Goal: Task Accomplishment & Management: Complete application form

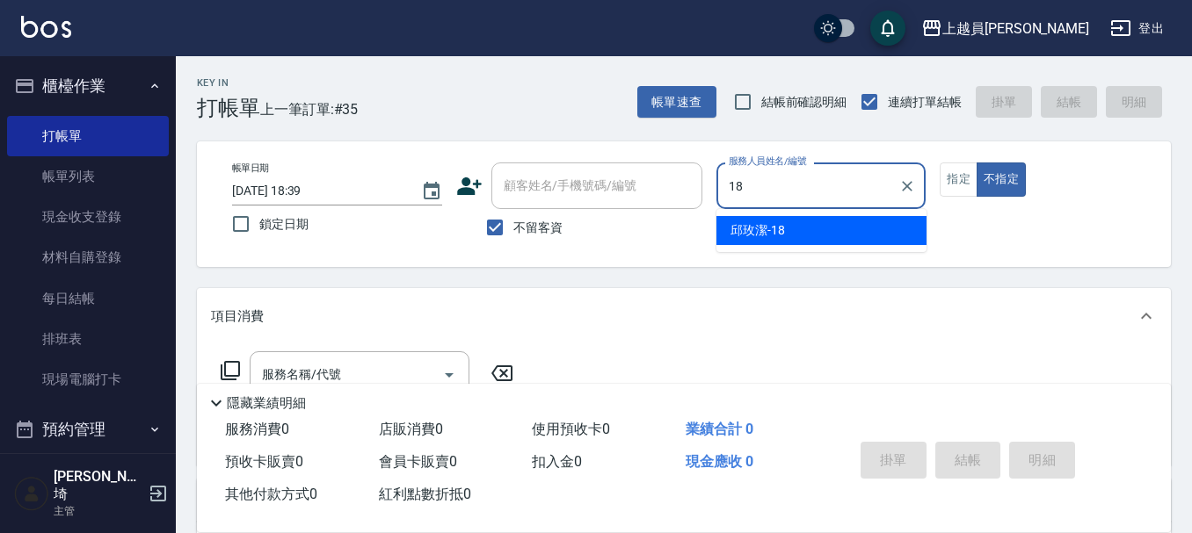
type input "[PERSON_NAME]-18"
type button "false"
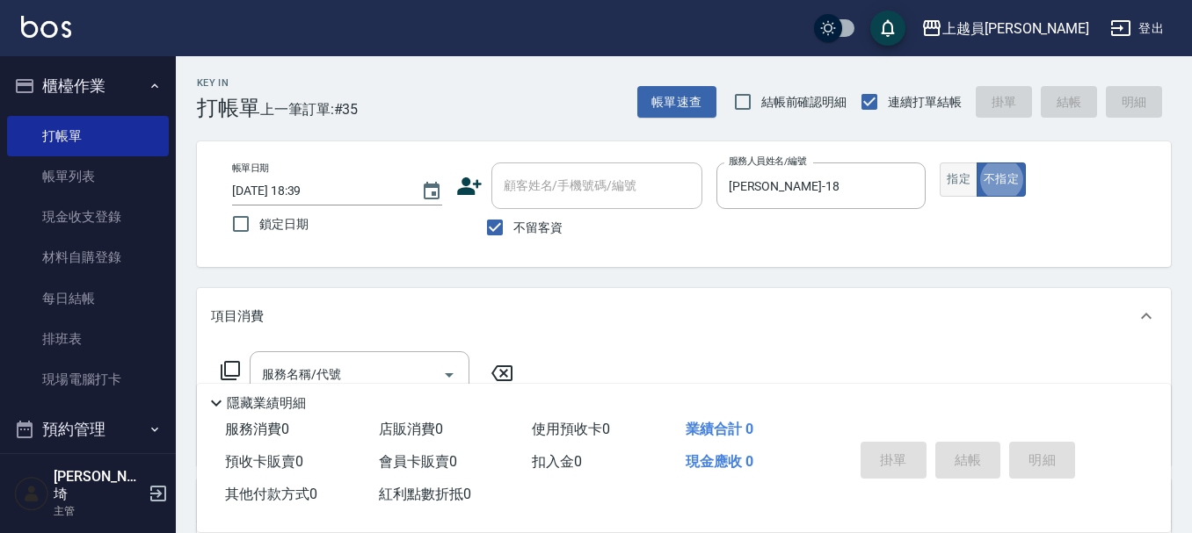
click at [957, 172] on button "指定" at bounding box center [958, 180] width 38 height 34
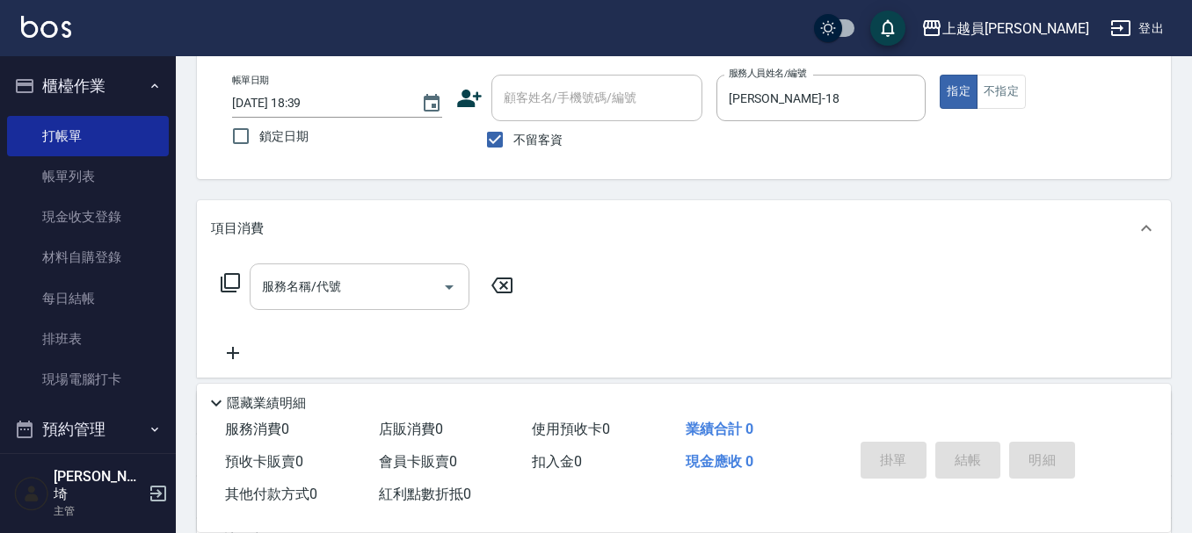
click at [317, 293] on div "服務名稱/代號 服務名稱/代號" at bounding box center [360, 287] width 220 height 47
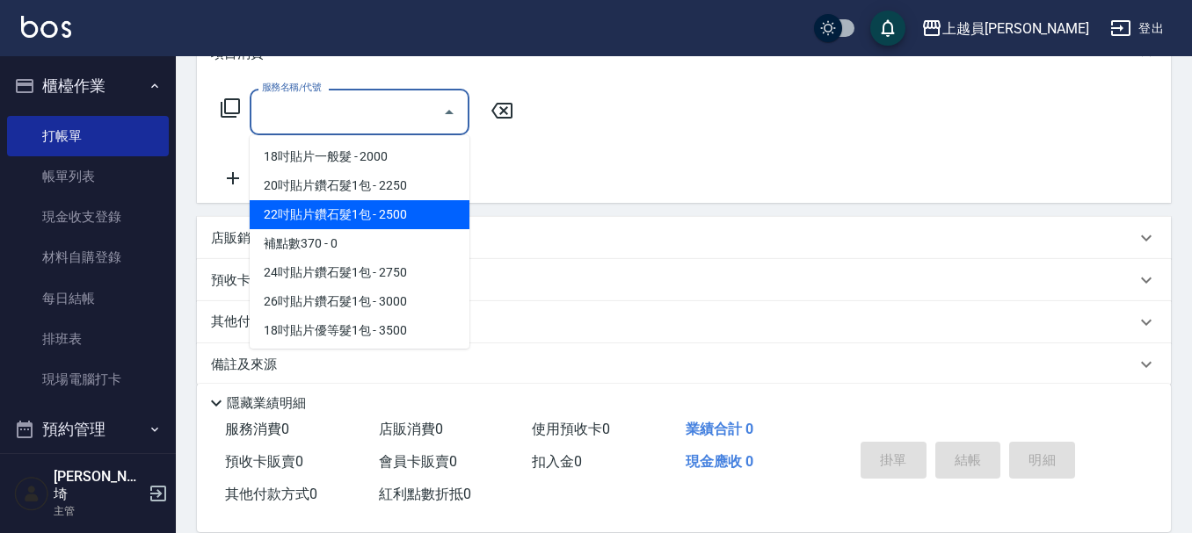
scroll to position [264, 0]
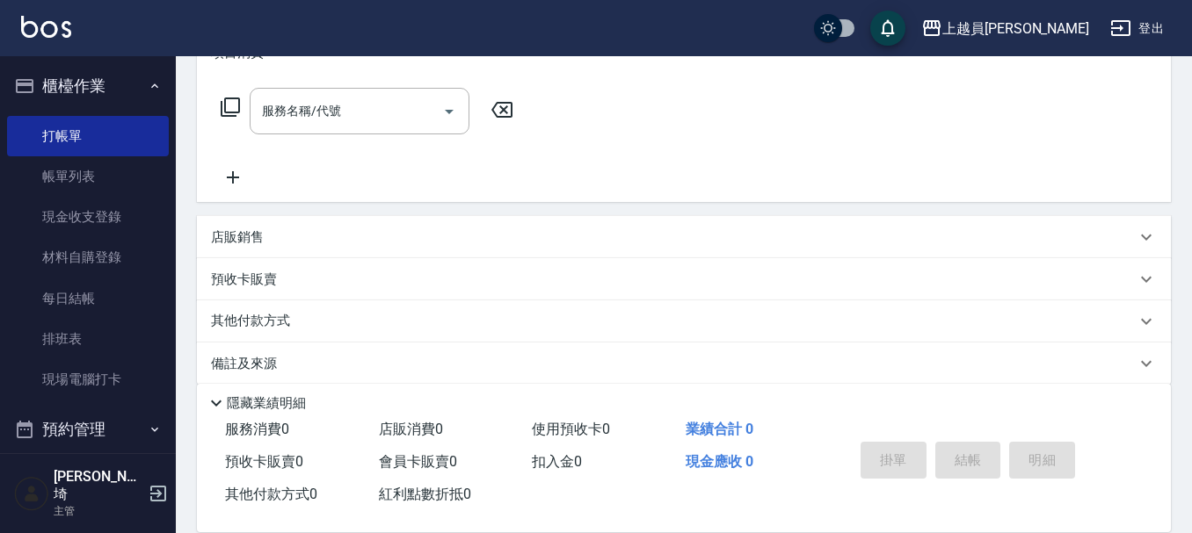
click at [811, 168] on div "服務名稱/代號 服務名稱/代號" at bounding box center [684, 141] width 974 height 121
click at [533, 229] on div "店販銷售" at bounding box center [673, 237] width 924 height 18
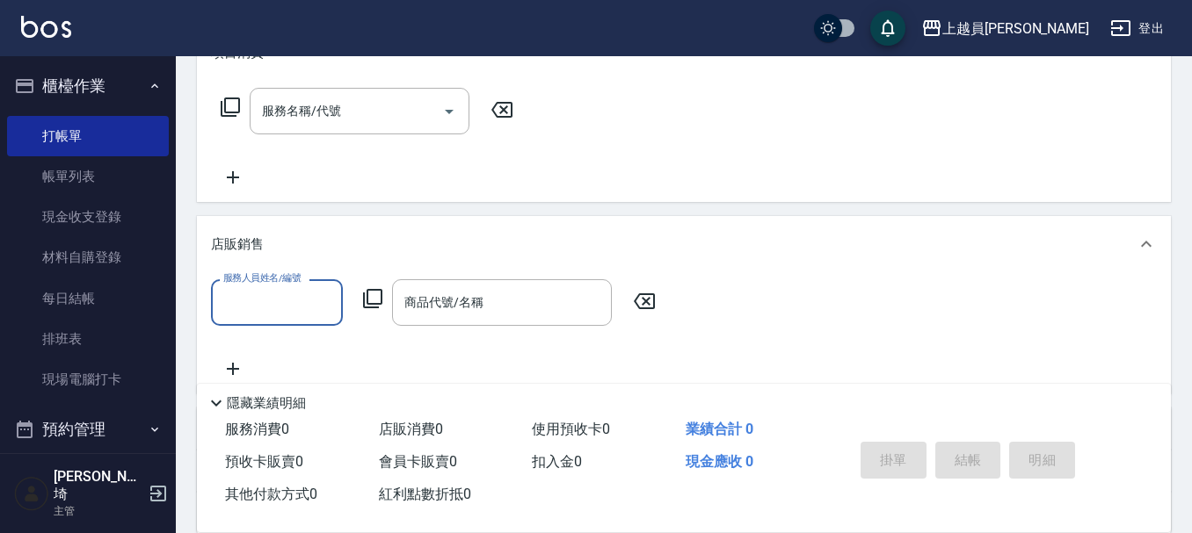
scroll to position [0, 0]
type input "Bonnie-B"
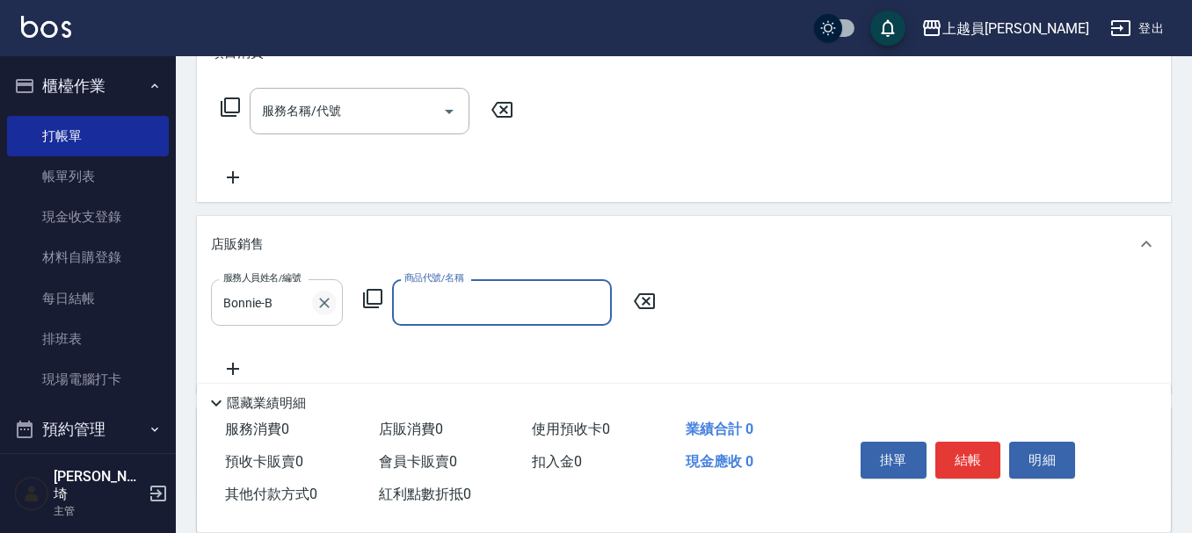
click at [328, 308] on icon "Clear" at bounding box center [324, 303] width 18 height 18
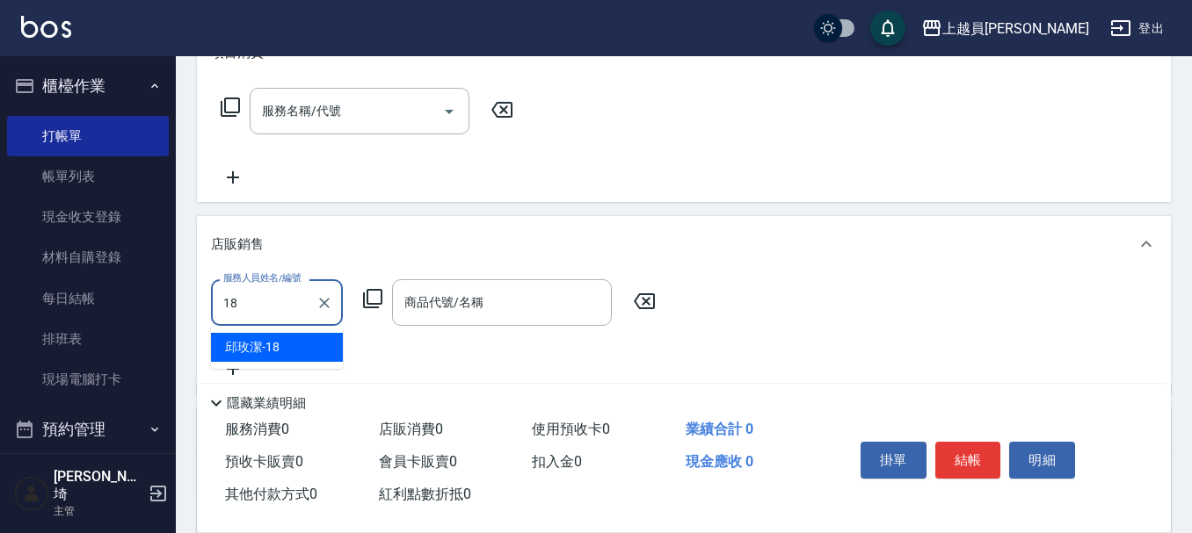
type input "[PERSON_NAME]-18"
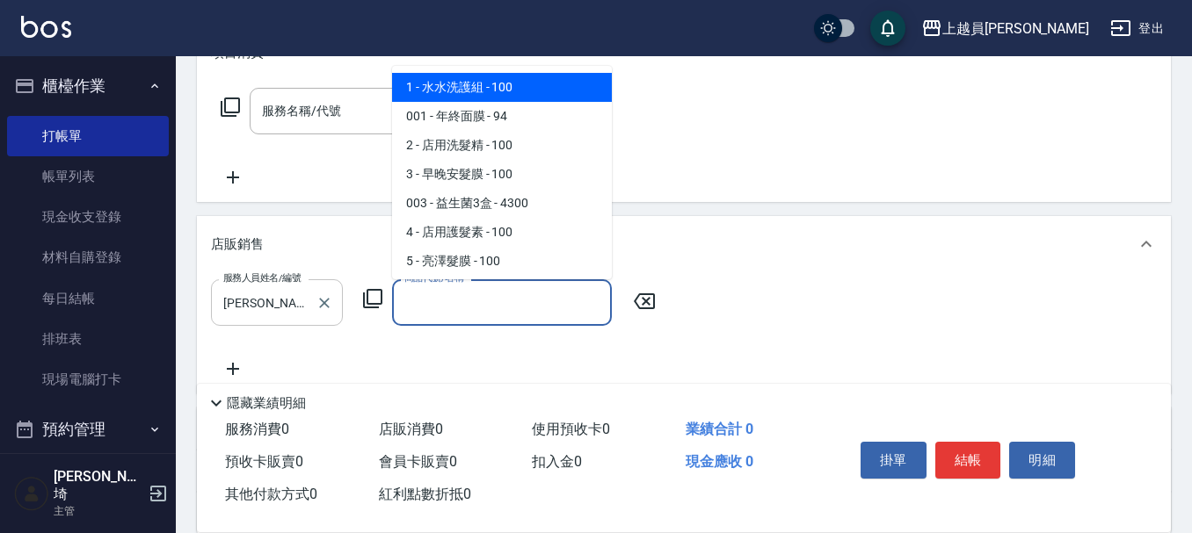
type input "水水洗護組"
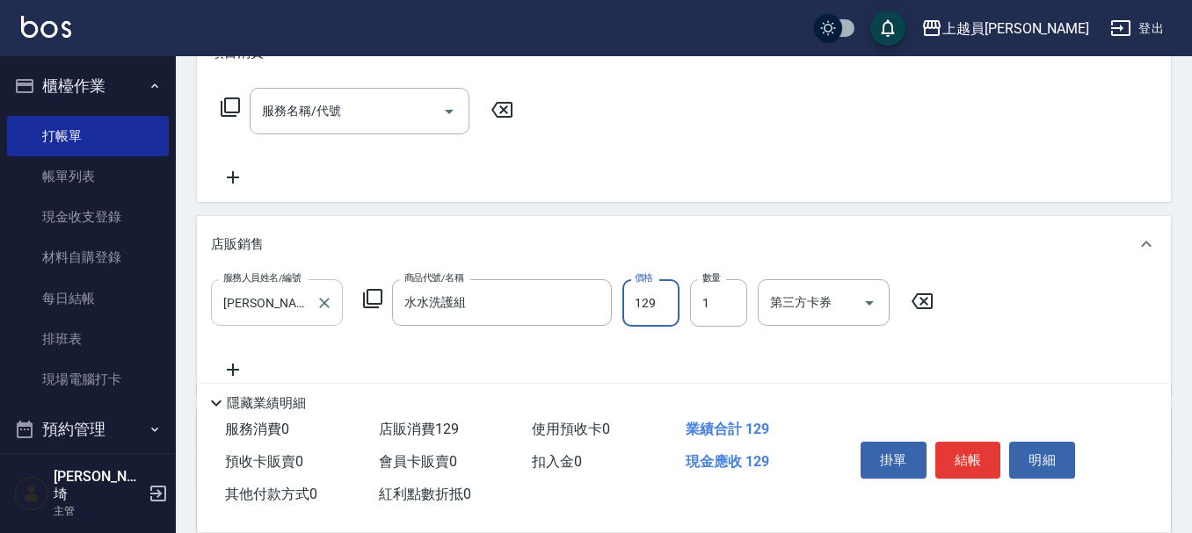
type input "1299"
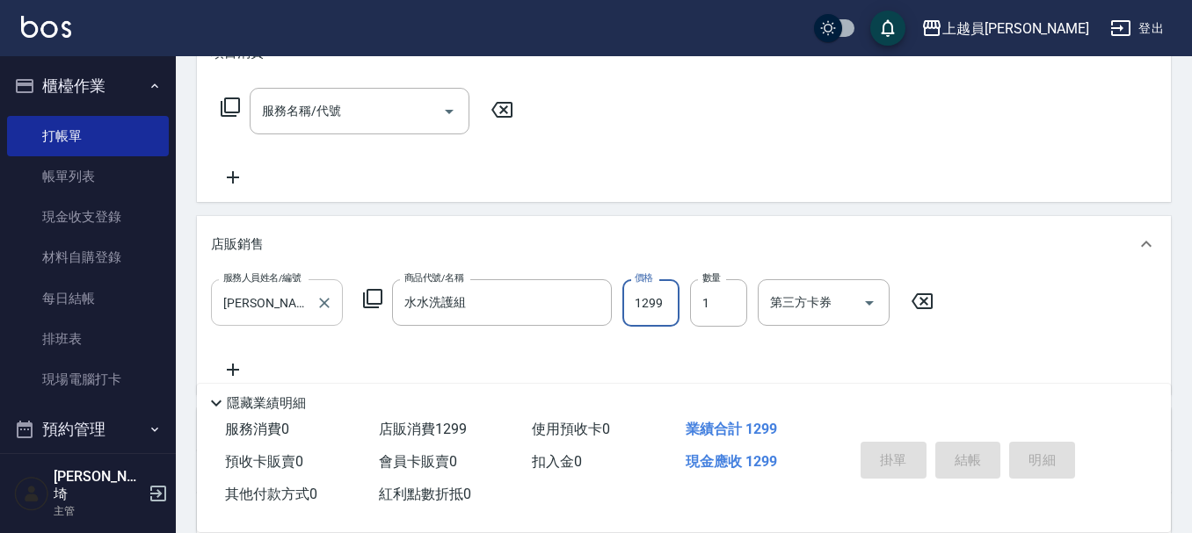
type input "[DATE] 19:55"
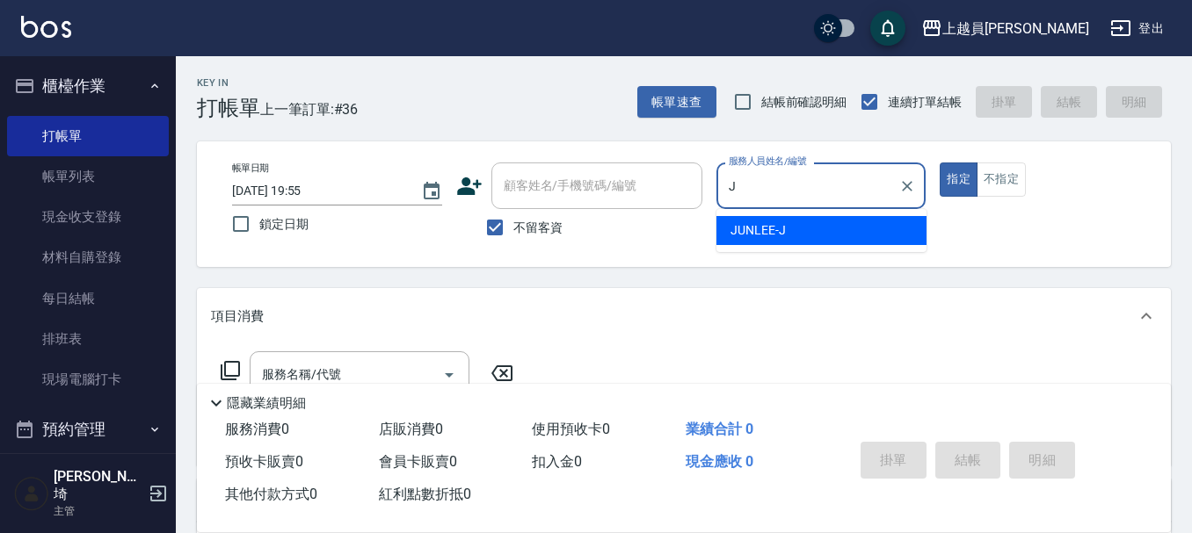
type input "[PERSON_NAME]"
type button "true"
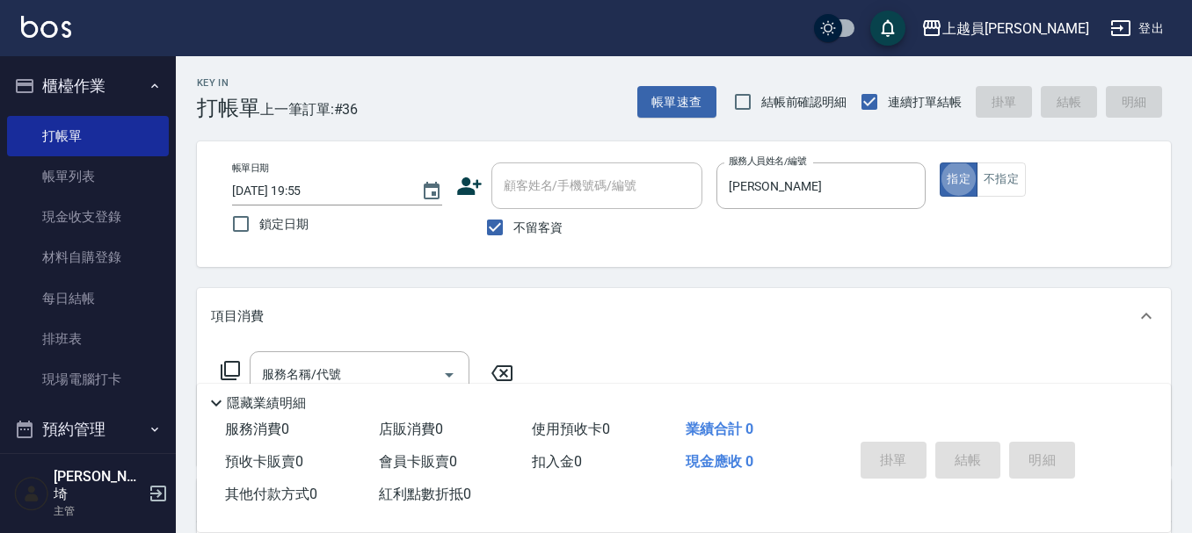
scroll to position [88, 0]
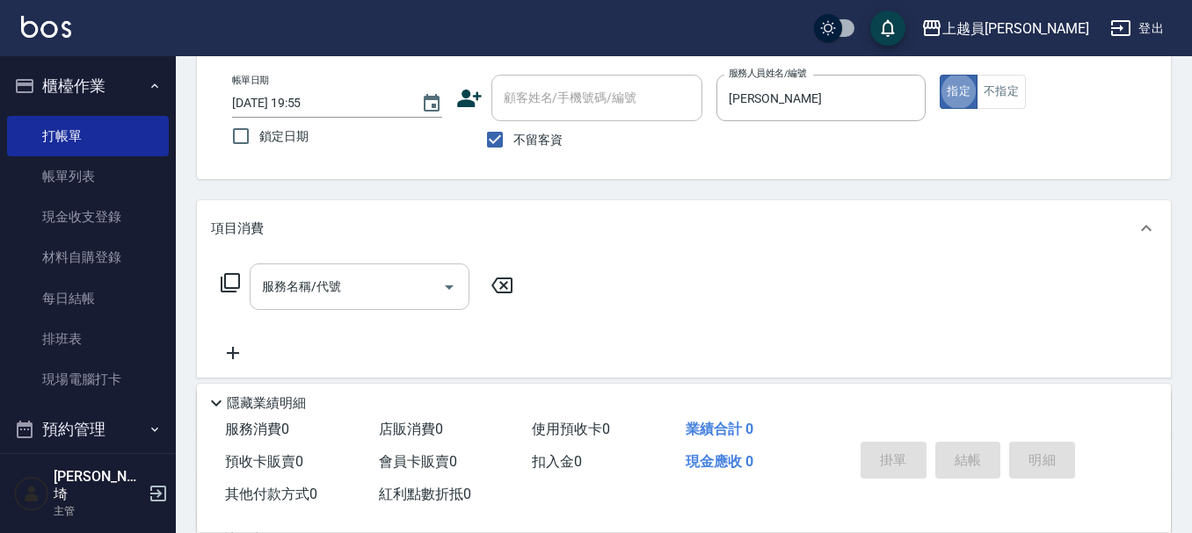
click at [359, 276] on input "服務名稱/代號" at bounding box center [346, 287] width 178 height 31
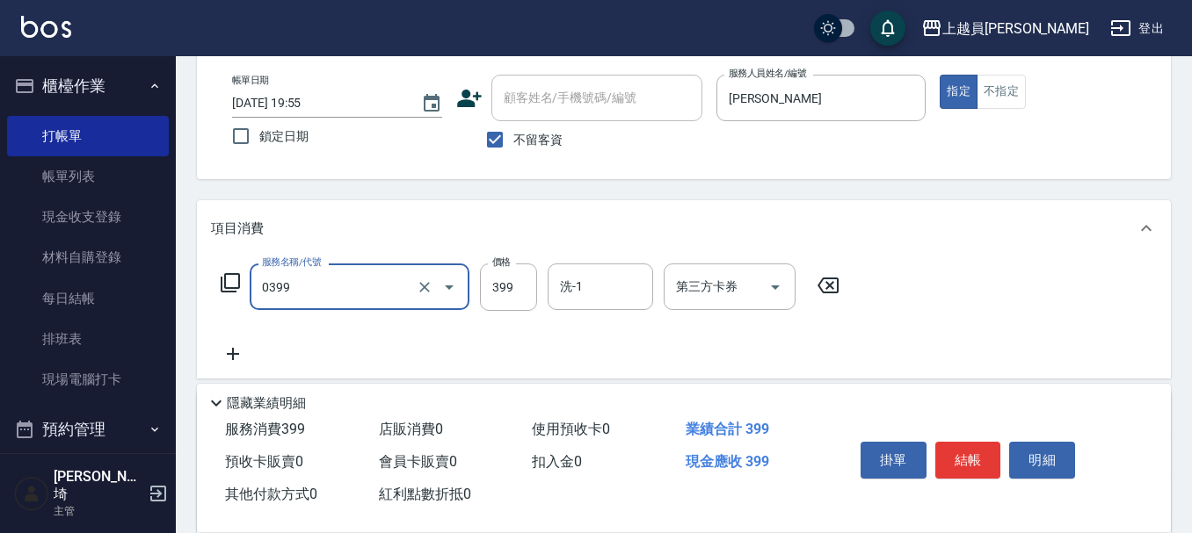
type input "海鹽SPA(0399)"
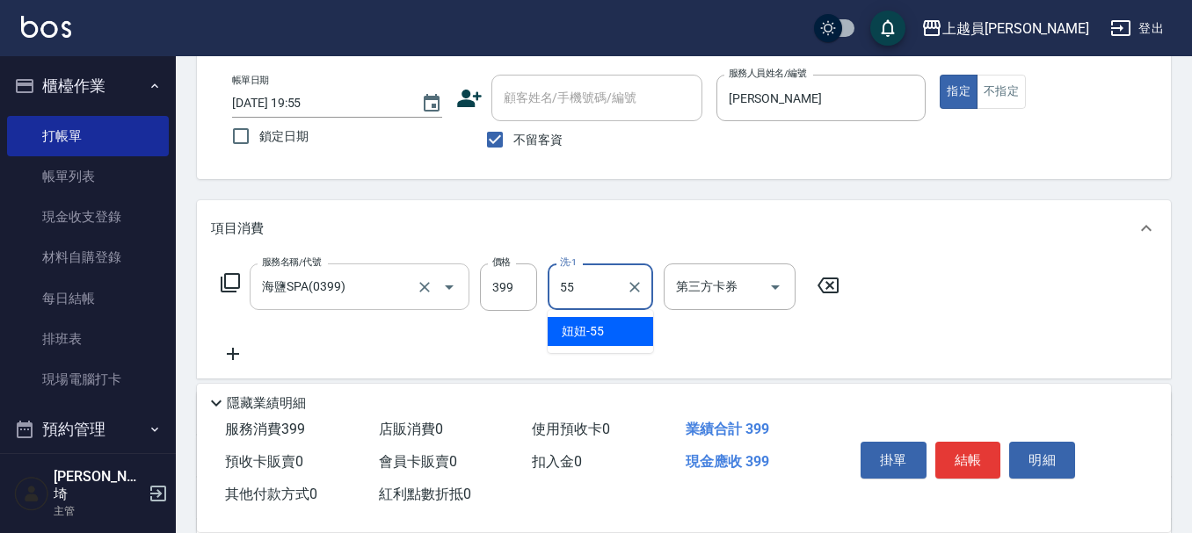
type input "妞妞-55"
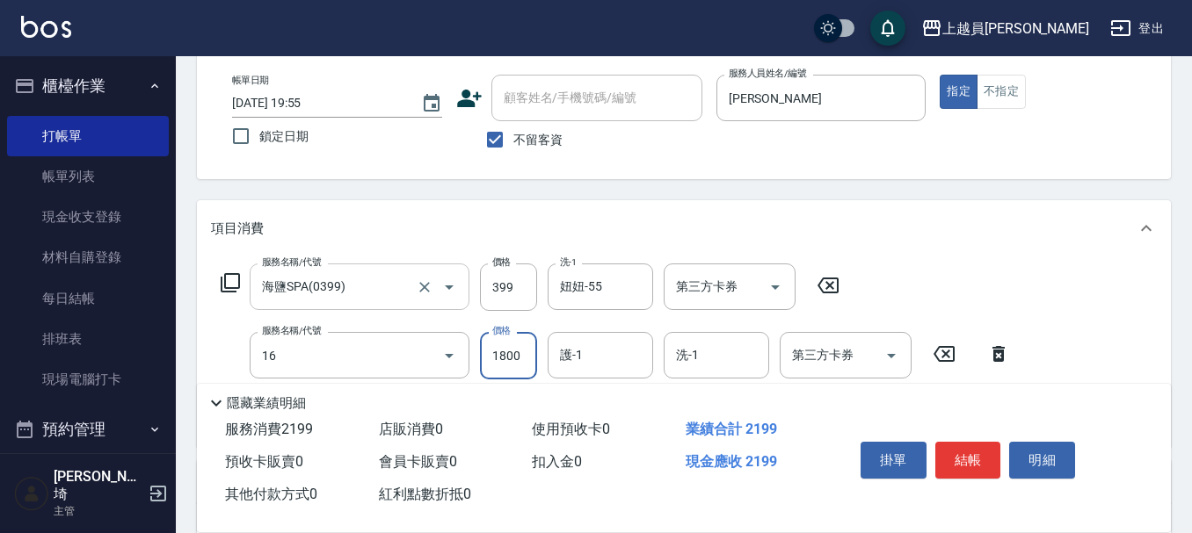
type input "鏡面護髮(16)"
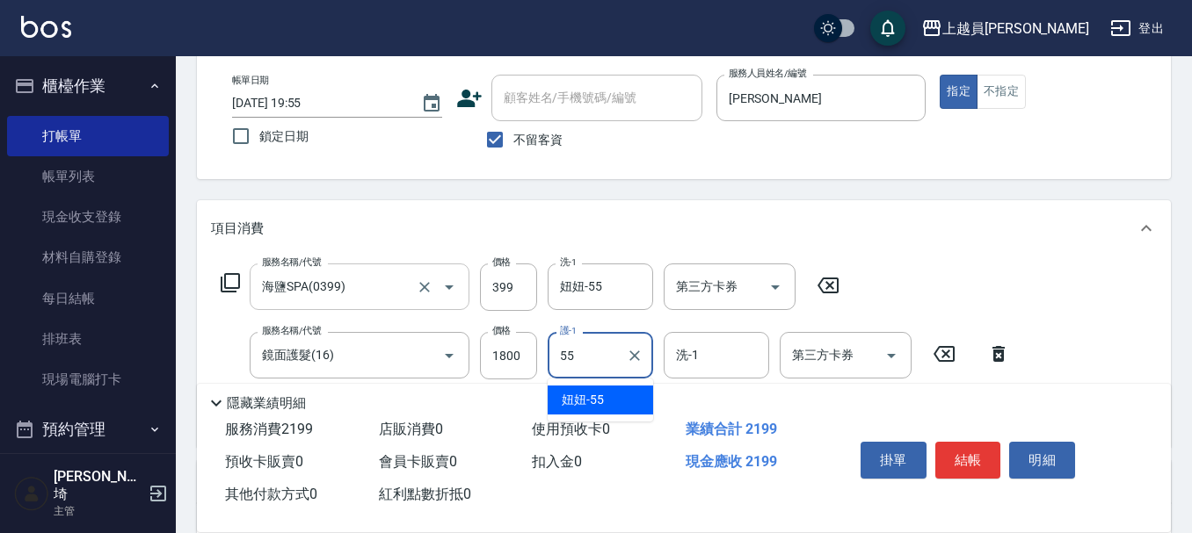
type input "妞妞-55"
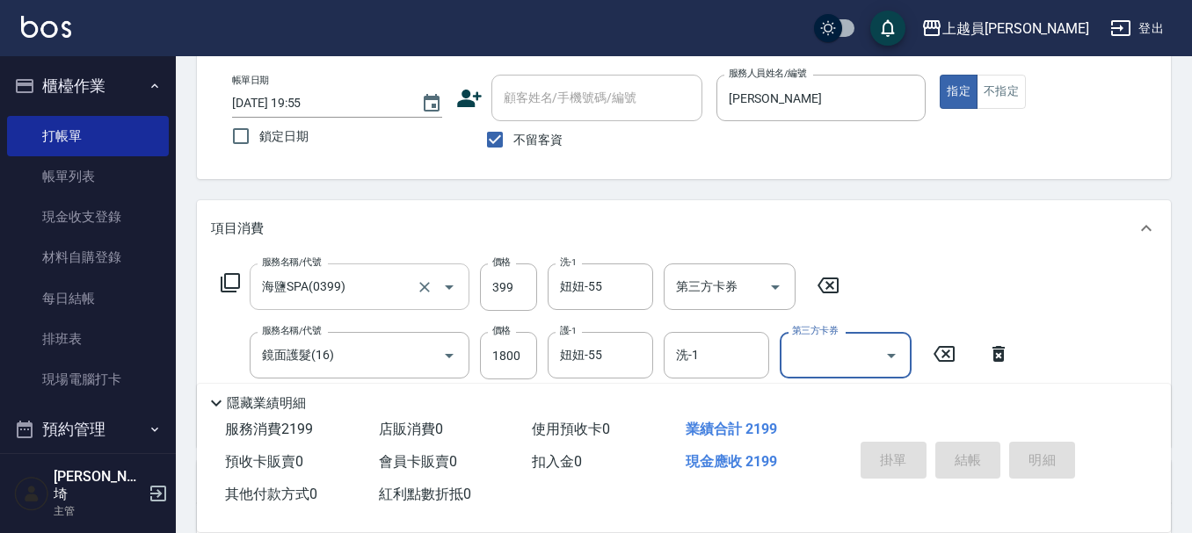
type input "[DATE] 19:56"
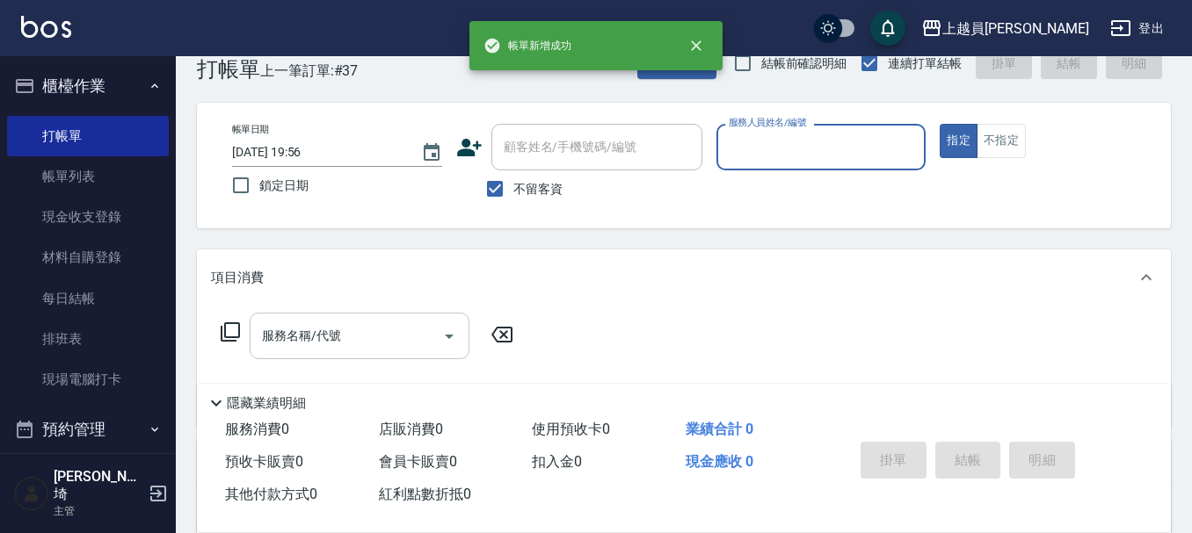
scroll to position [0, 0]
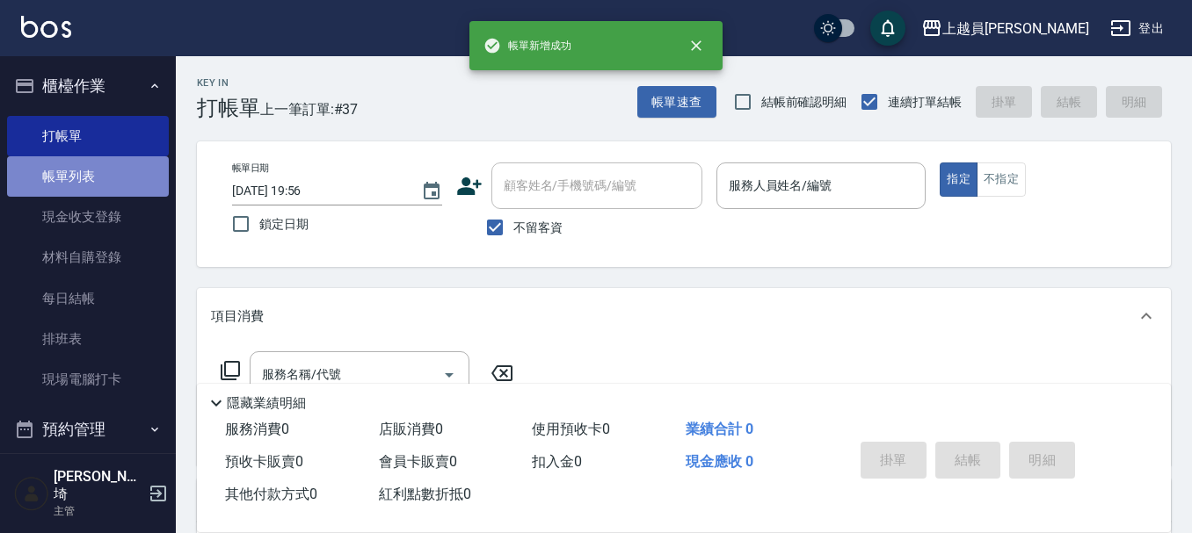
click at [106, 182] on link "帳單列表" at bounding box center [88, 176] width 162 height 40
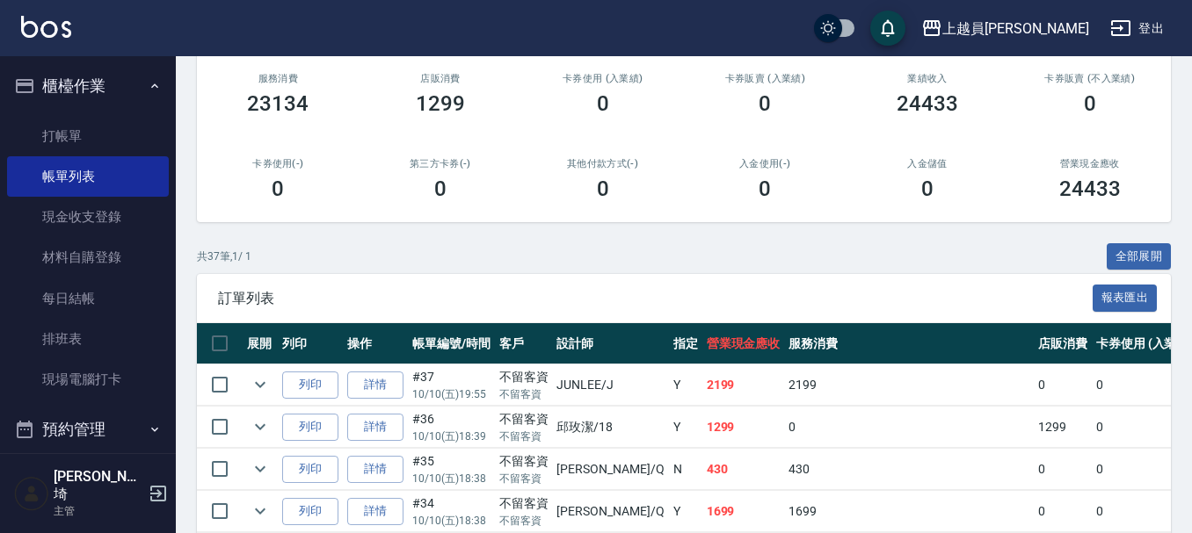
scroll to position [264, 0]
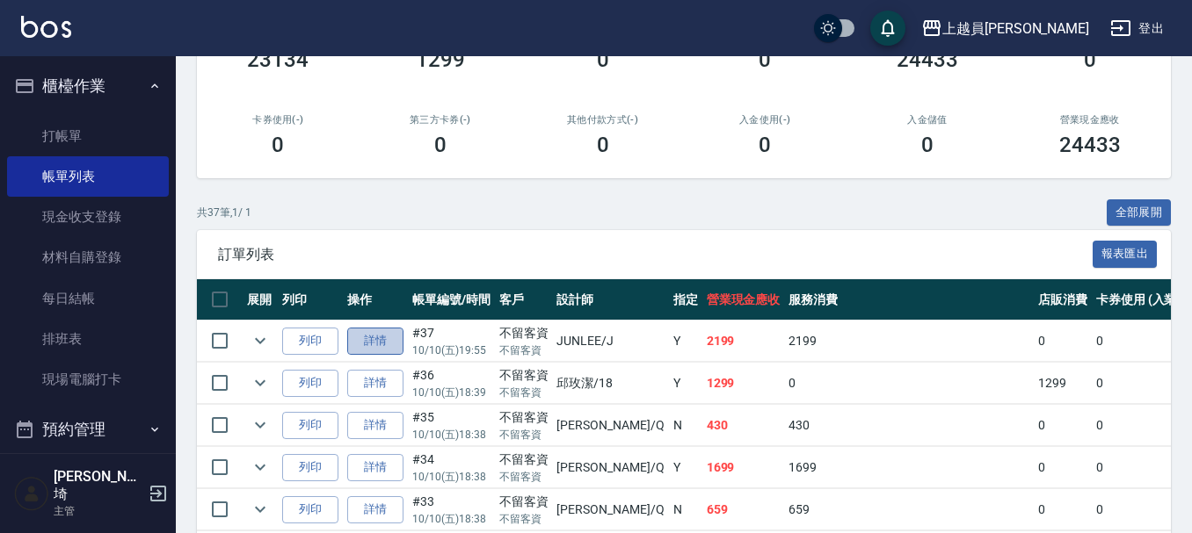
click at [376, 338] on link "詳情" at bounding box center [375, 341] width 56 height 27
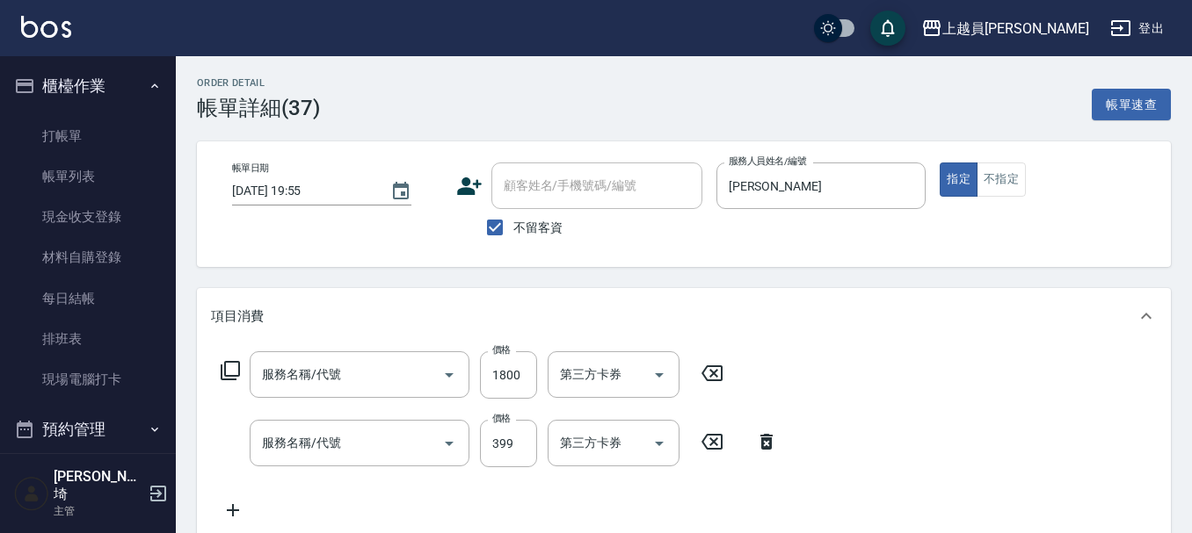
type input "[DATE] 19:55"
checkbox input "true"
type input "[PERSON_NAME]"
type input "鏡面護髮(16)"
type input "海鹽SPA(0399)"
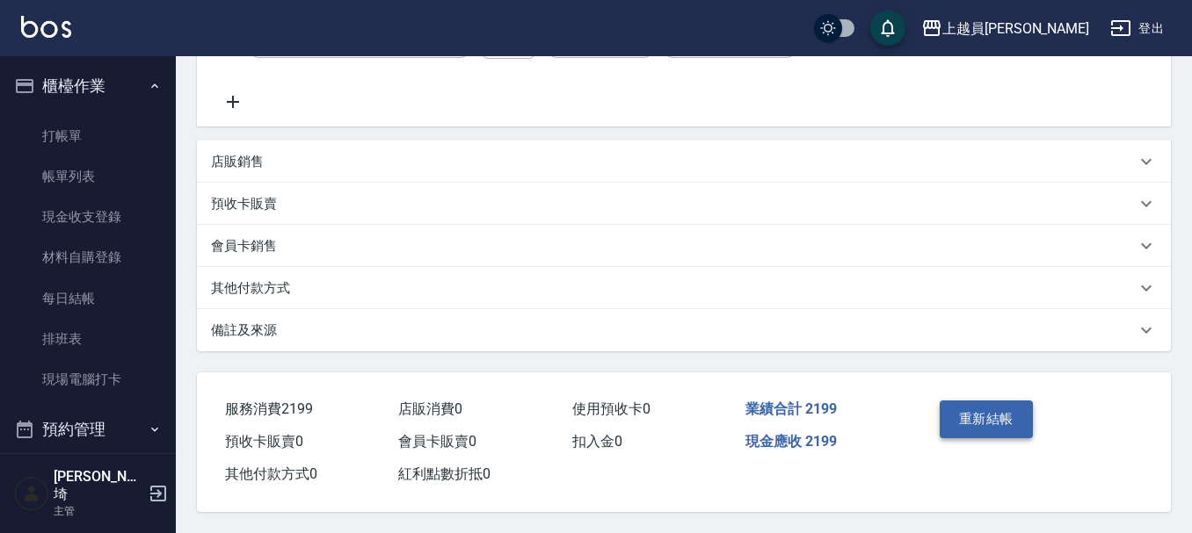
scroll to position [417, 0]
click at [964, 403] on button "重新結帳" at bounding box center [985, 419] width 93 height 37
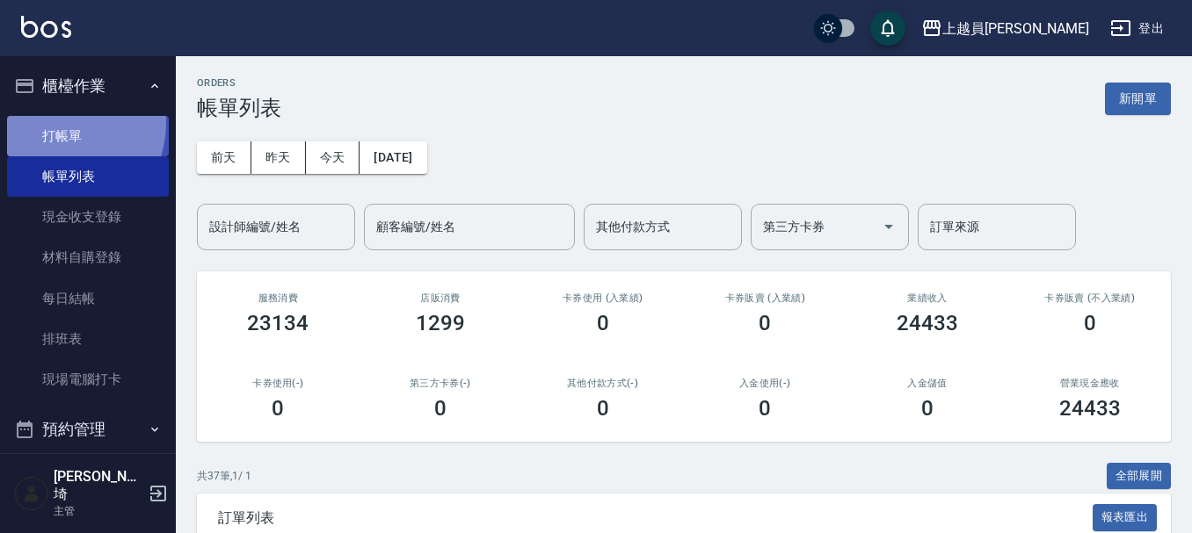
click at [55, 122] on link "打帳單" at bounding box center [88, 136] width 162 height 40
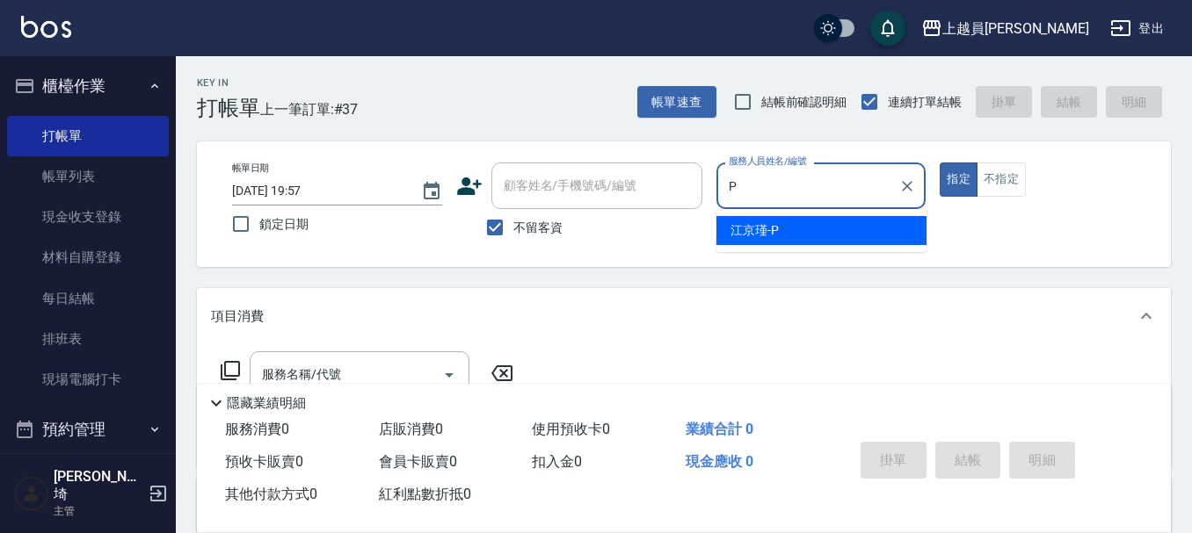
type input "[PERSON_NAME]-P"
type button "true"
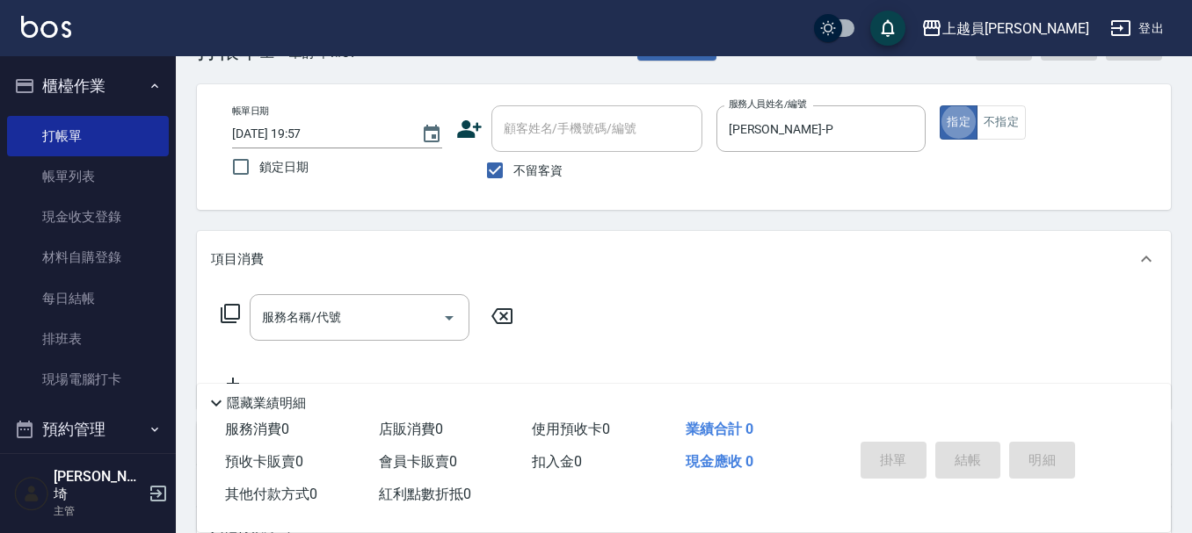
scroll to position [88, 0]
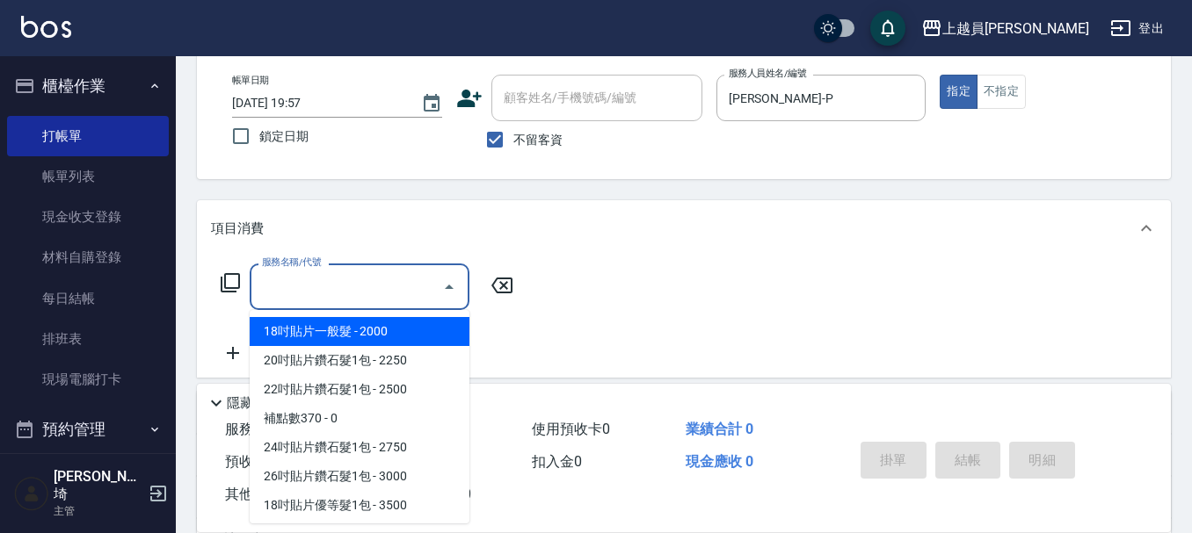
click at [326, 290] on input "服務名稱/代號" at bounding box center [346, 287] width 178 height 31
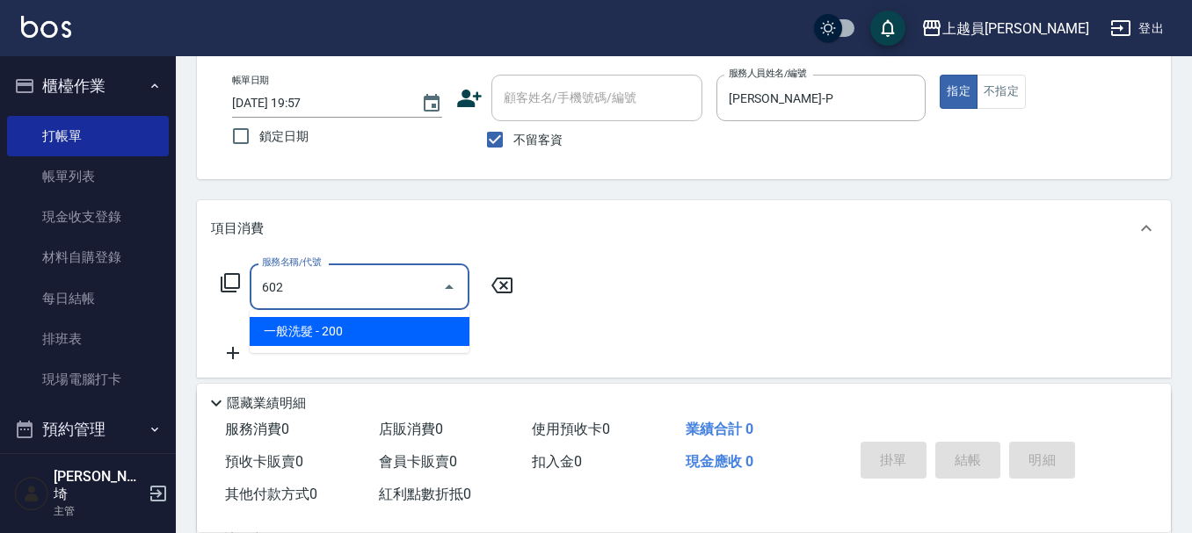
type input "一般洗髮(602)"
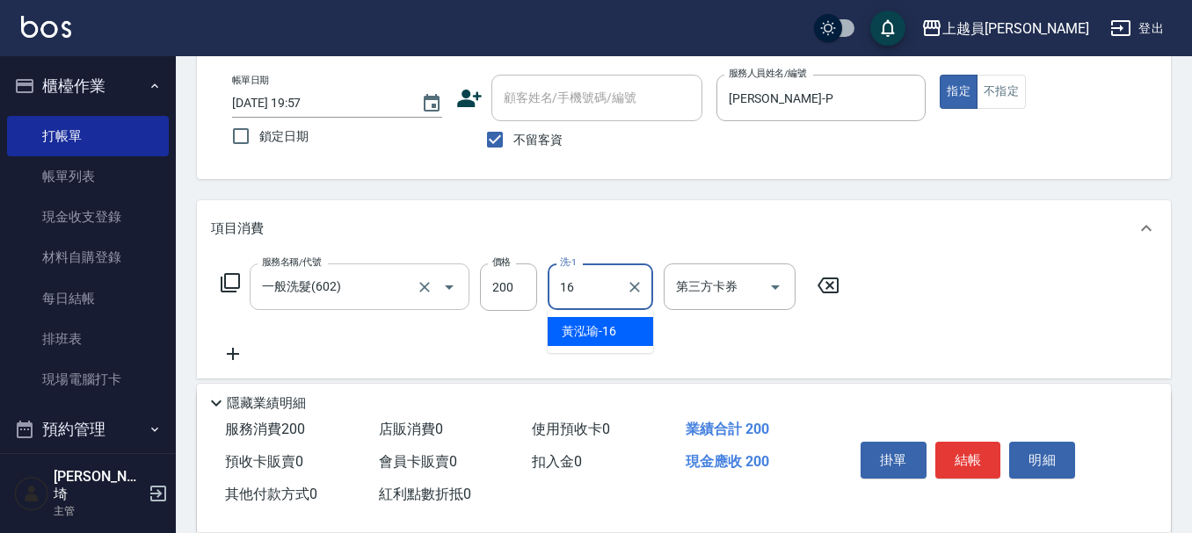
type input "[PERSON_NAME]-16"
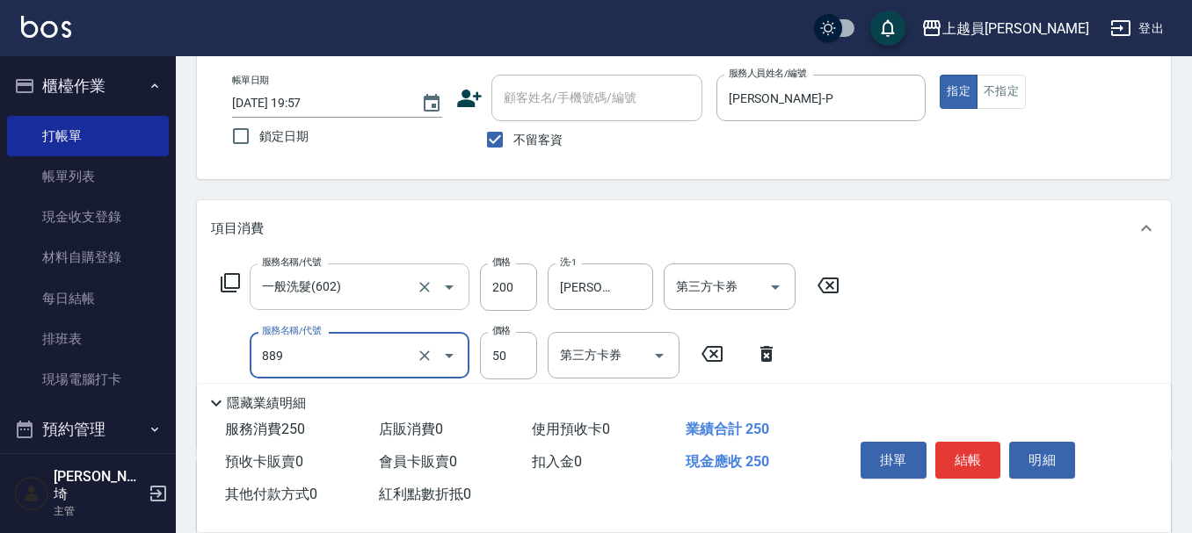
type input "精油(889)"
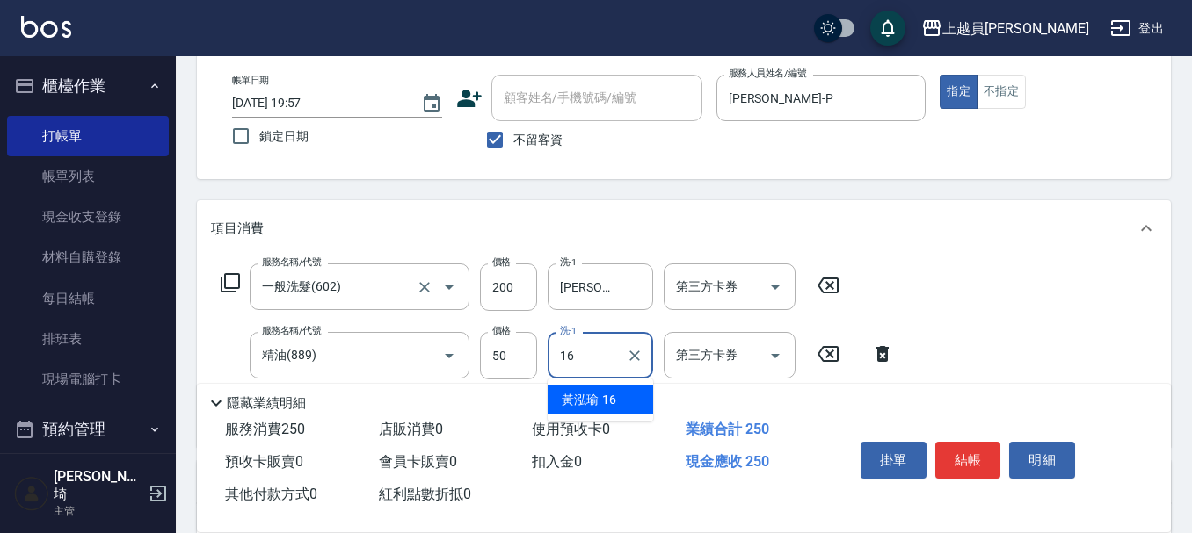
type input "[PERSON_NAME]-16"
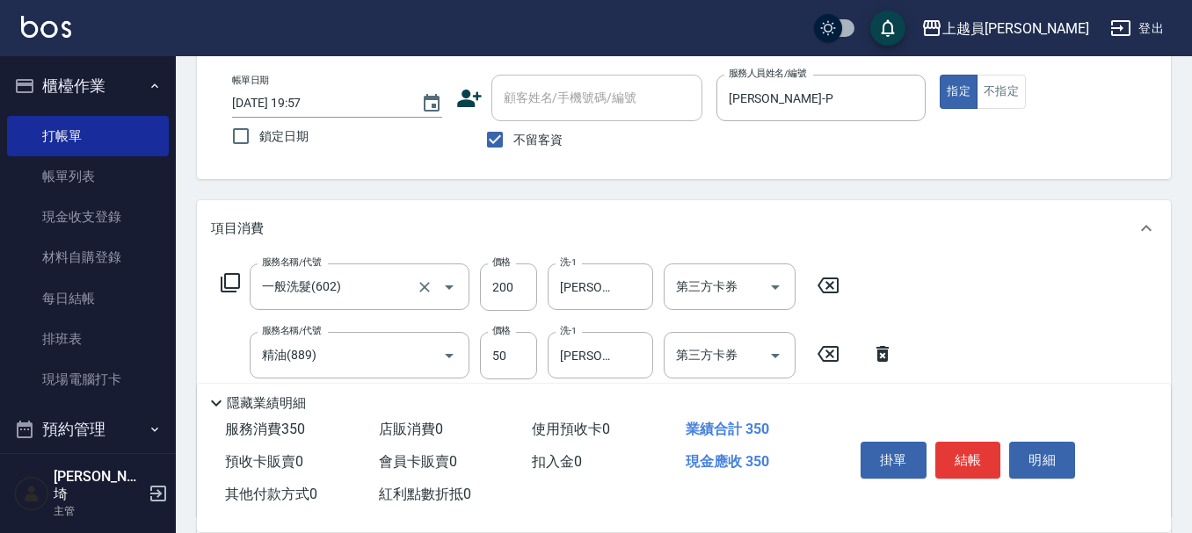
type input "剪髮(302)"
type input "130"
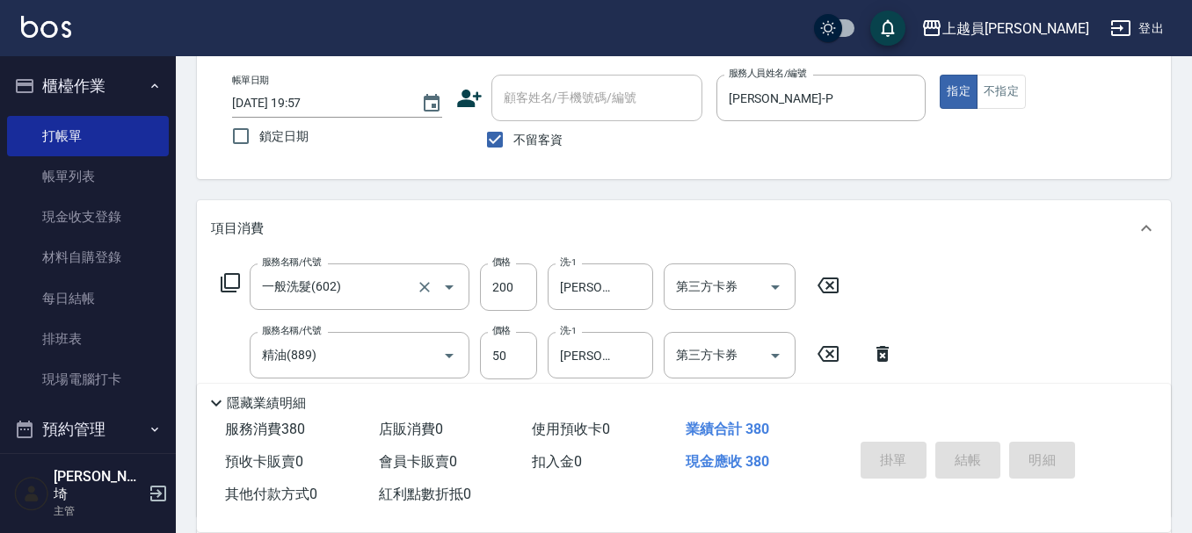
type input "[DATE] 20:02"
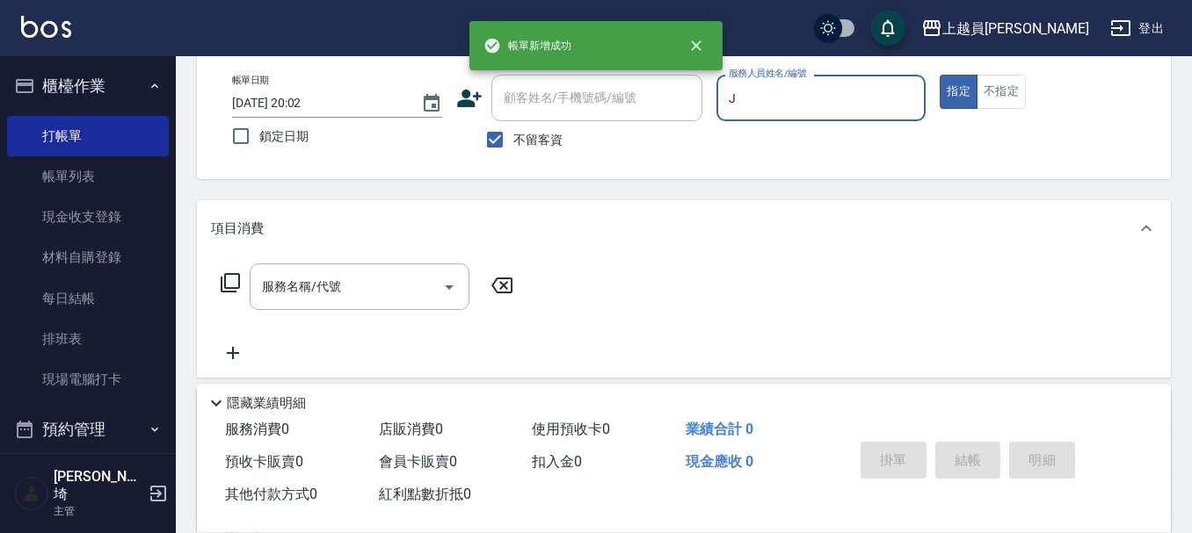
type input "[PERSON_NAME]"
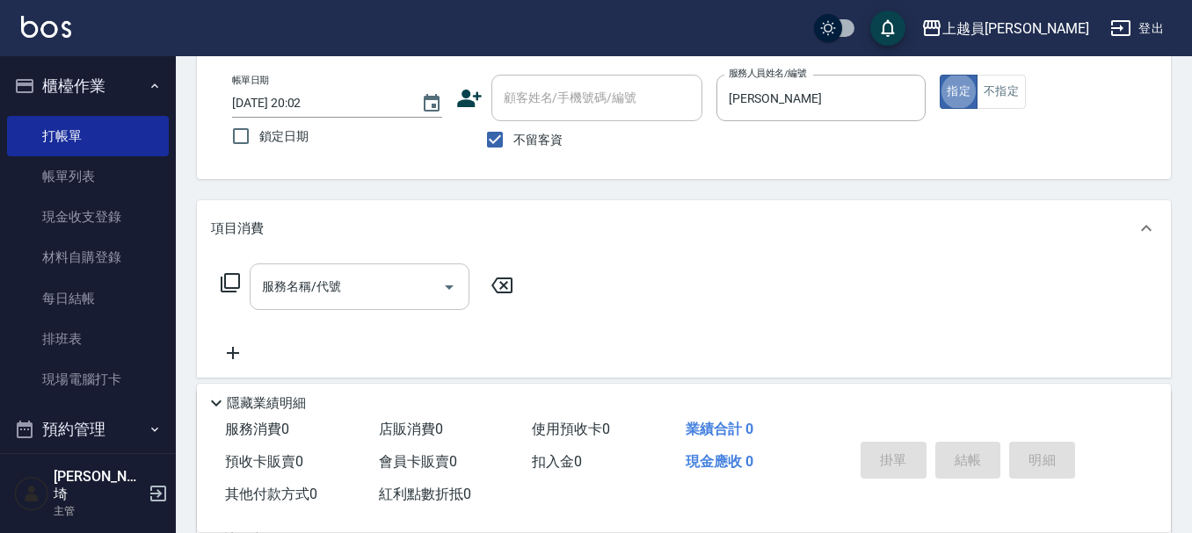
click at [340, 286] on input "服務名稱/代號" at bounding box center [346, 287] width 178 height 31
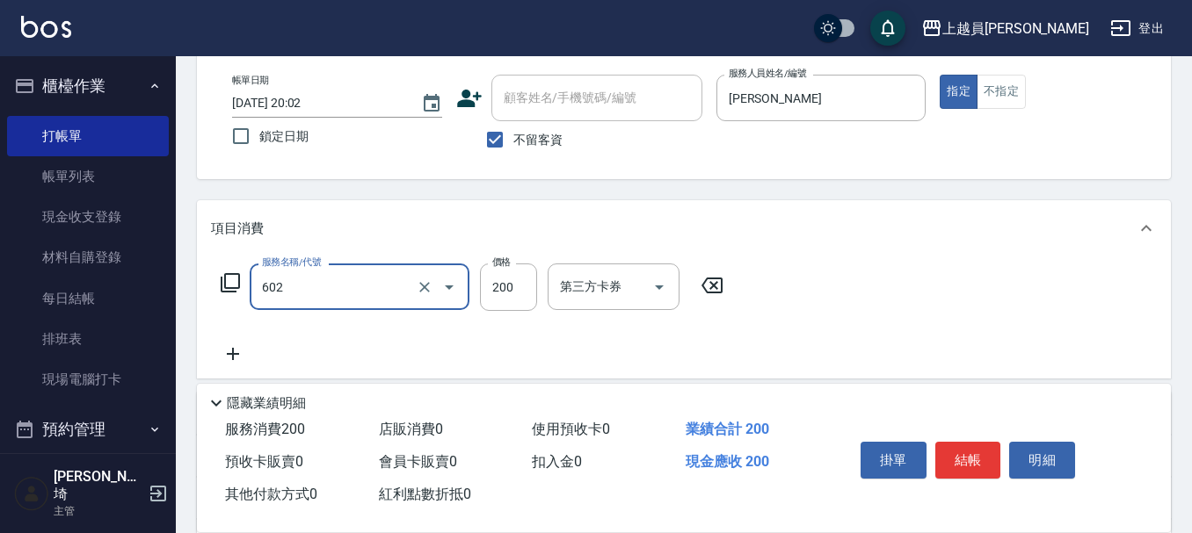
type input "一般洗髮(602)"
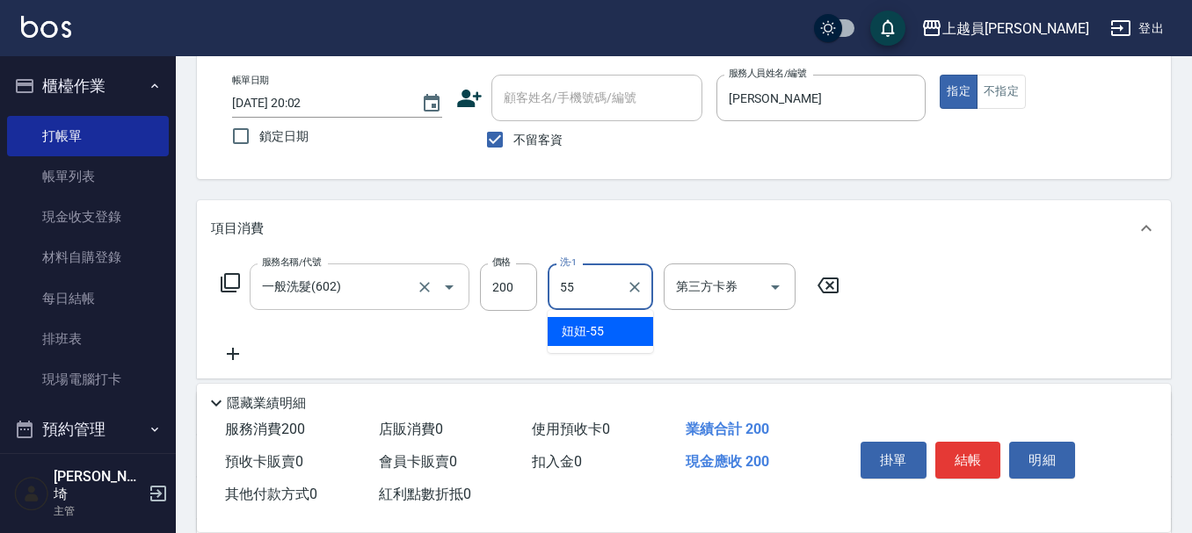
type input "妞妞-55"
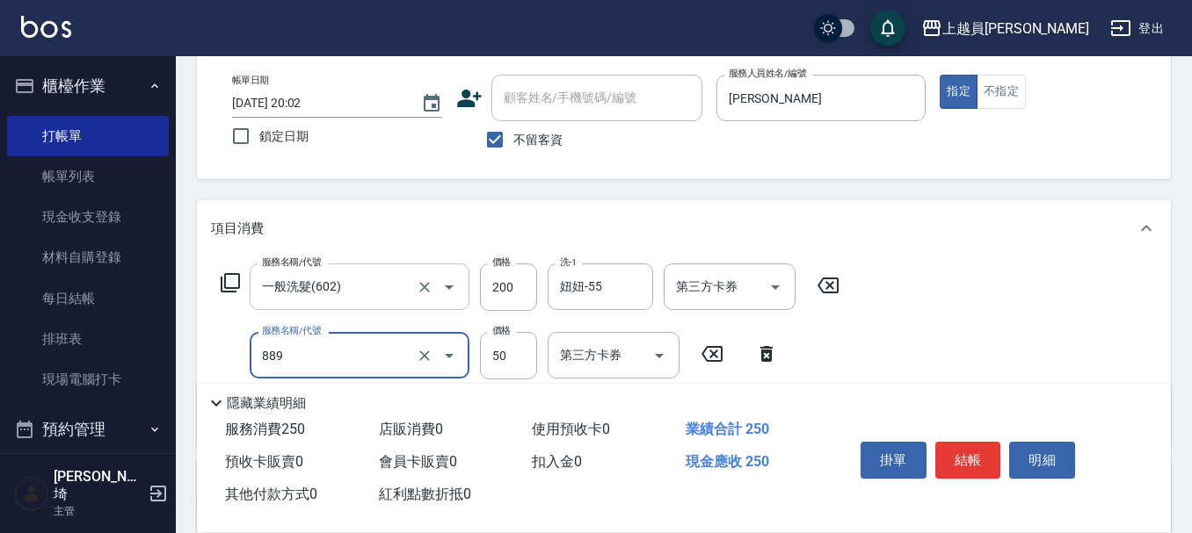
type input "精油(889)"
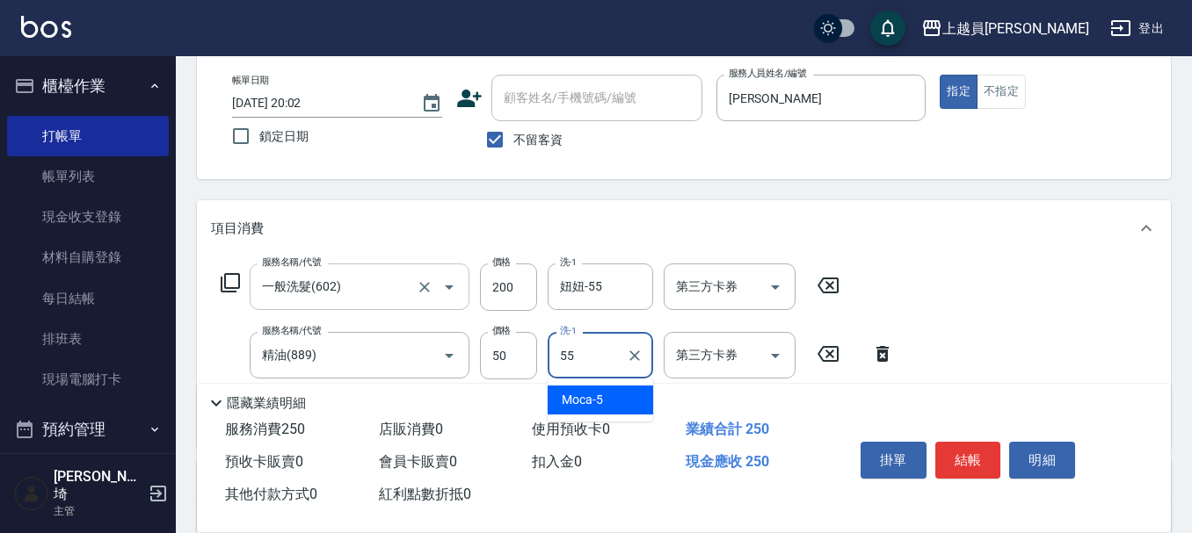
type input "妞妞-55"
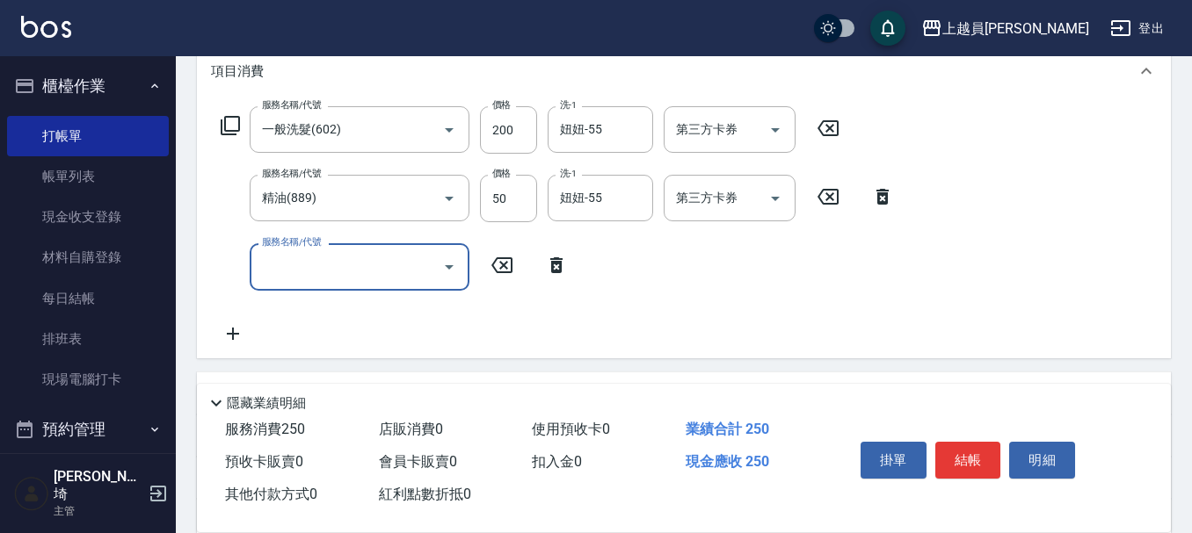
scroll to position [176, 0]
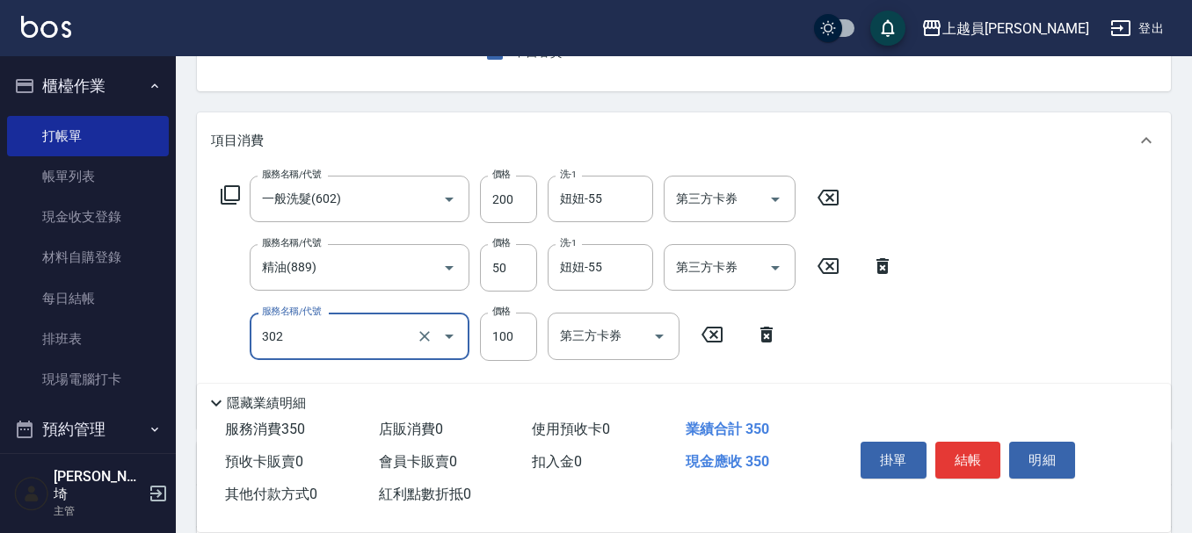
type input "剪髮(302)"
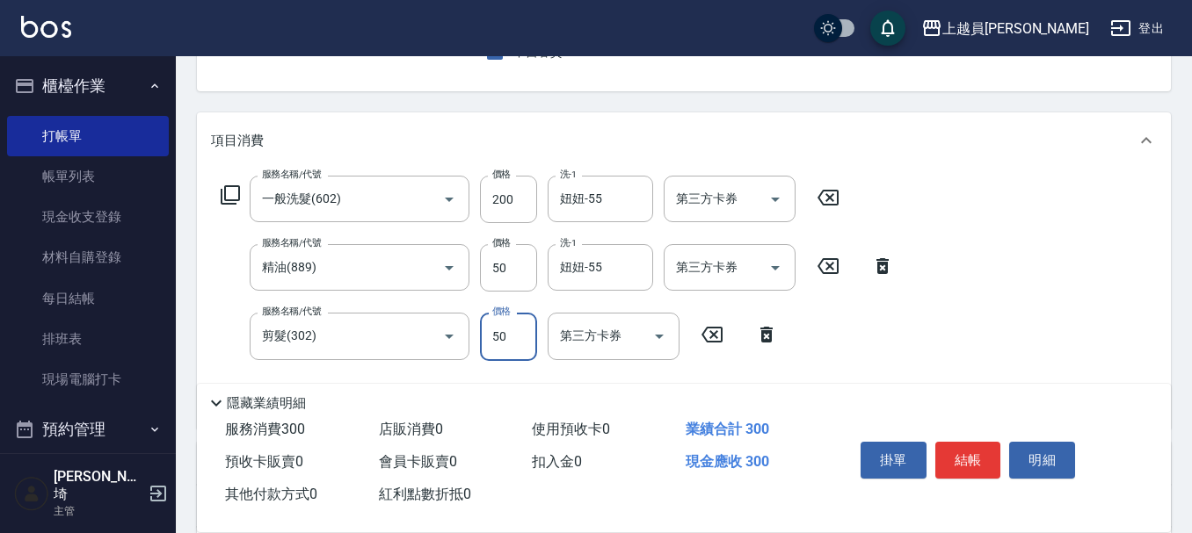
type input "50"
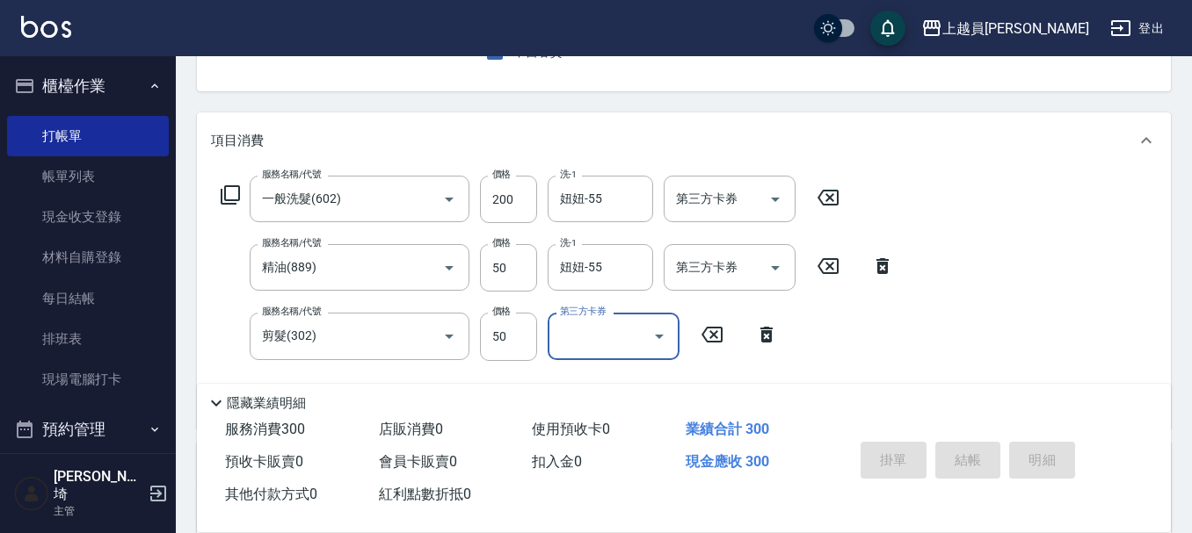
type input "[DATE] 20:03"
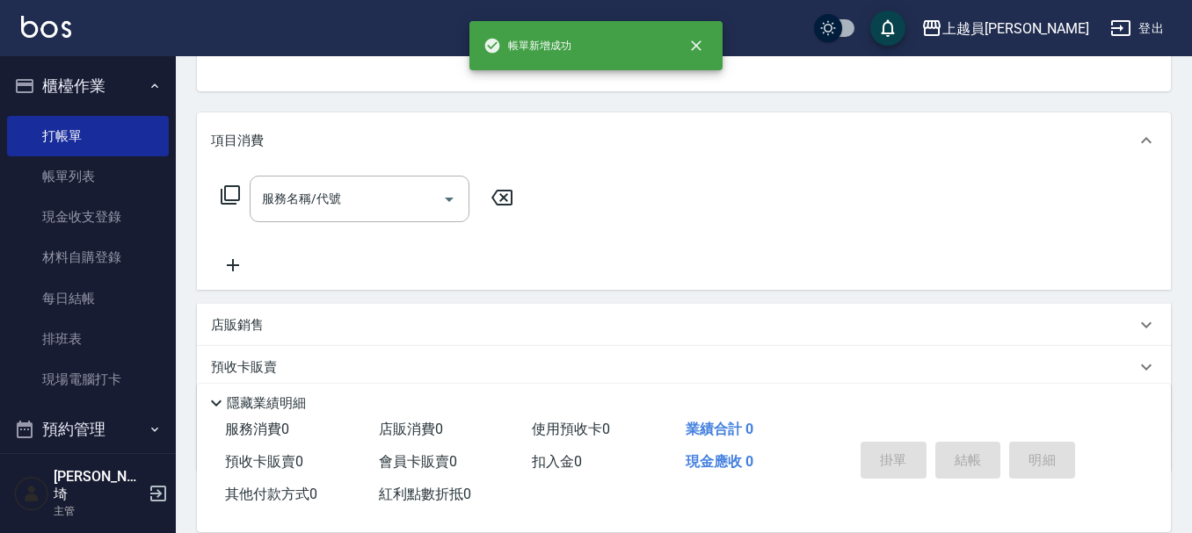
scroll to position [170, 0]
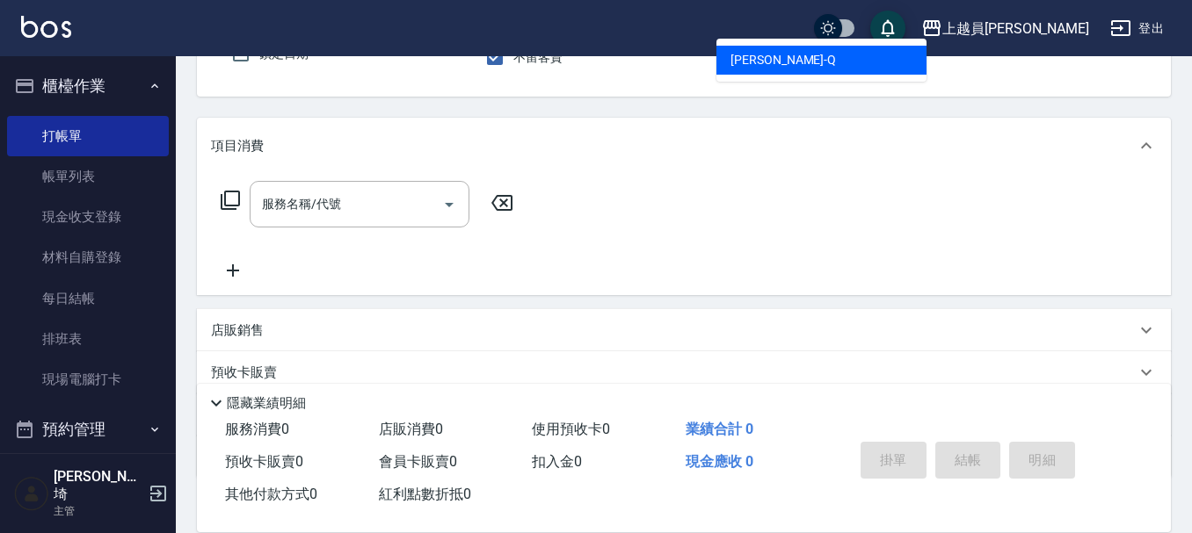
type input "[PERSON_NAME]"
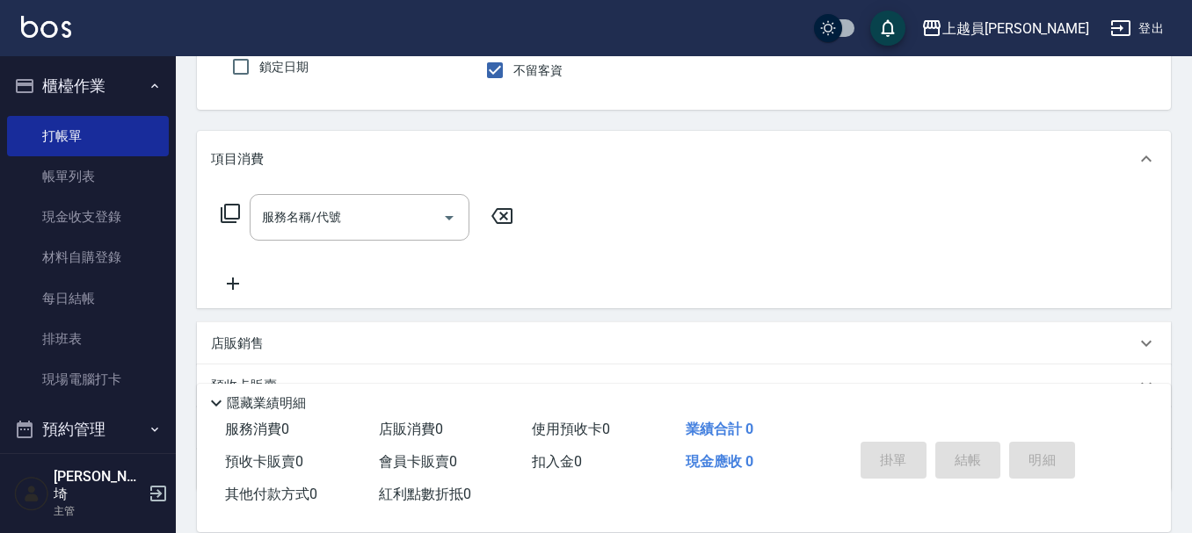
scroll to position [75, 0]
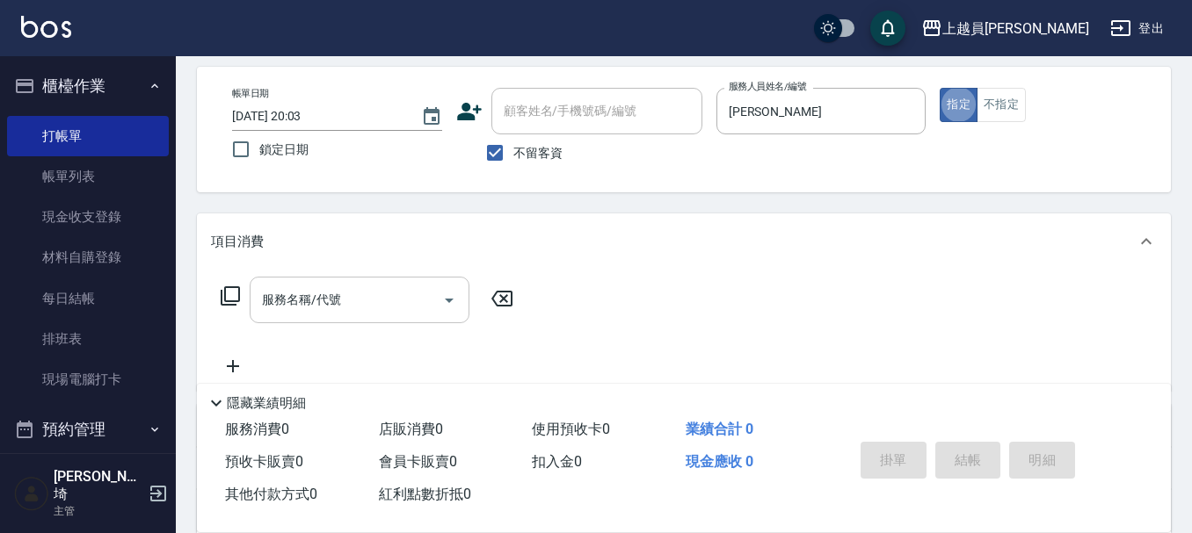
click at [373, 322] on div "服務名稱/代號" at bounding box center [360, 300] width 220 height 47
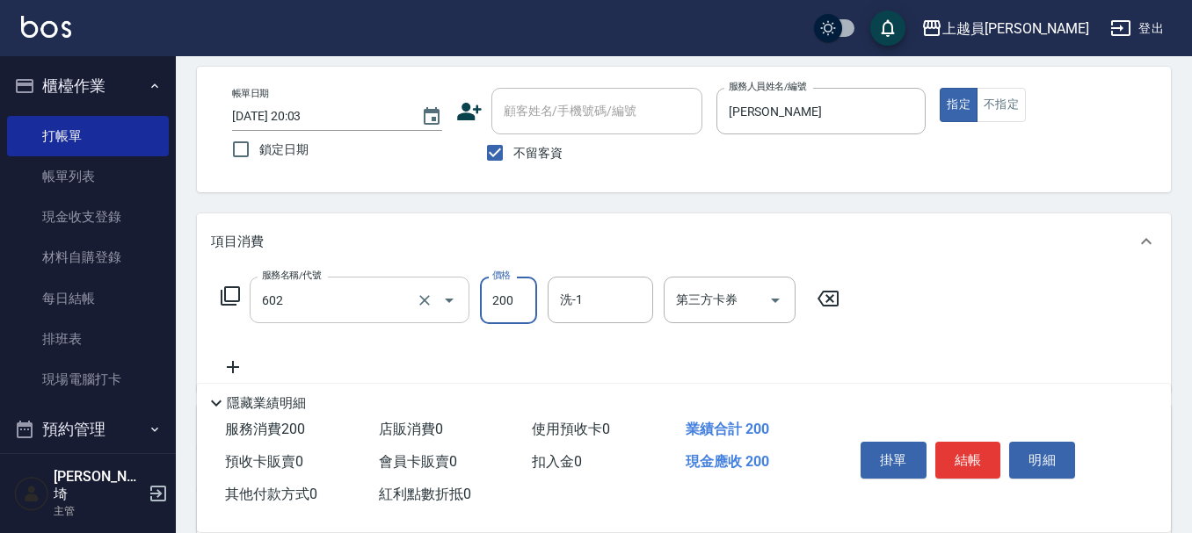
type input "一般洗髮(602)"
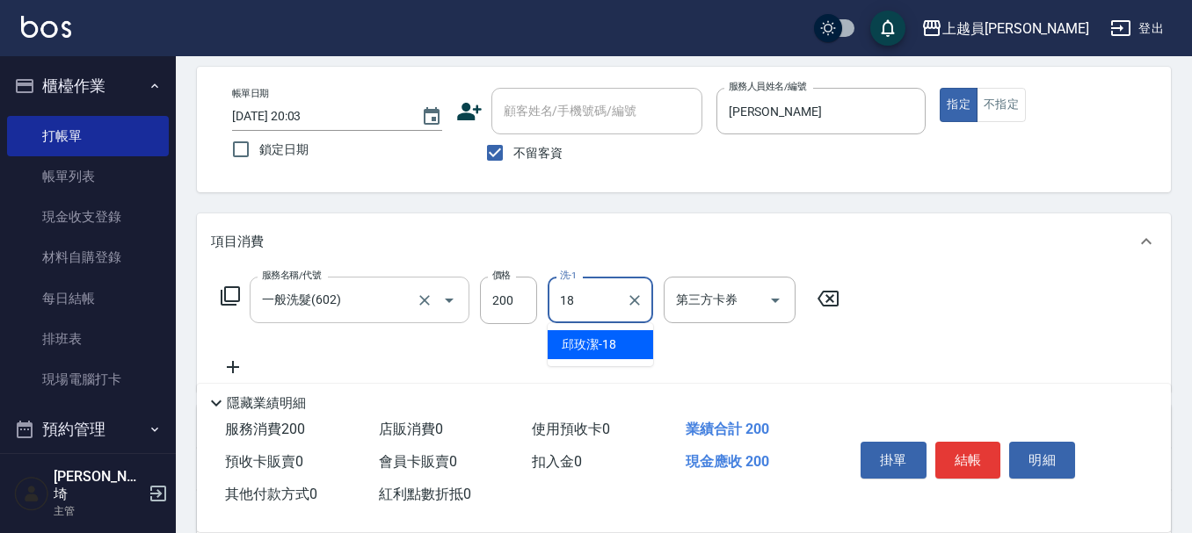
type input "[PERSON_NAME]-18"
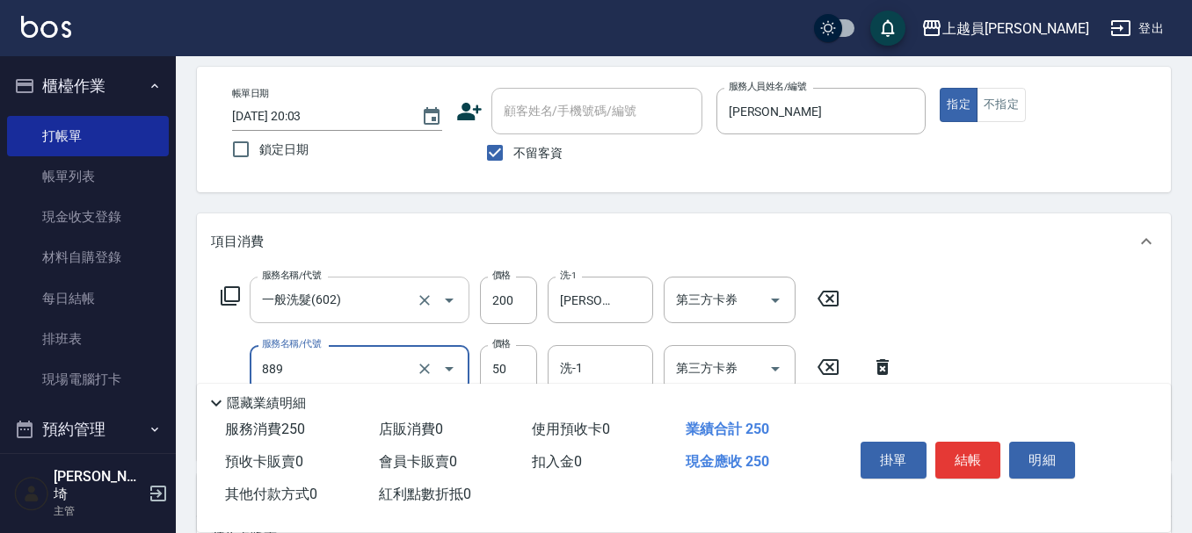
type input "精油(889)"
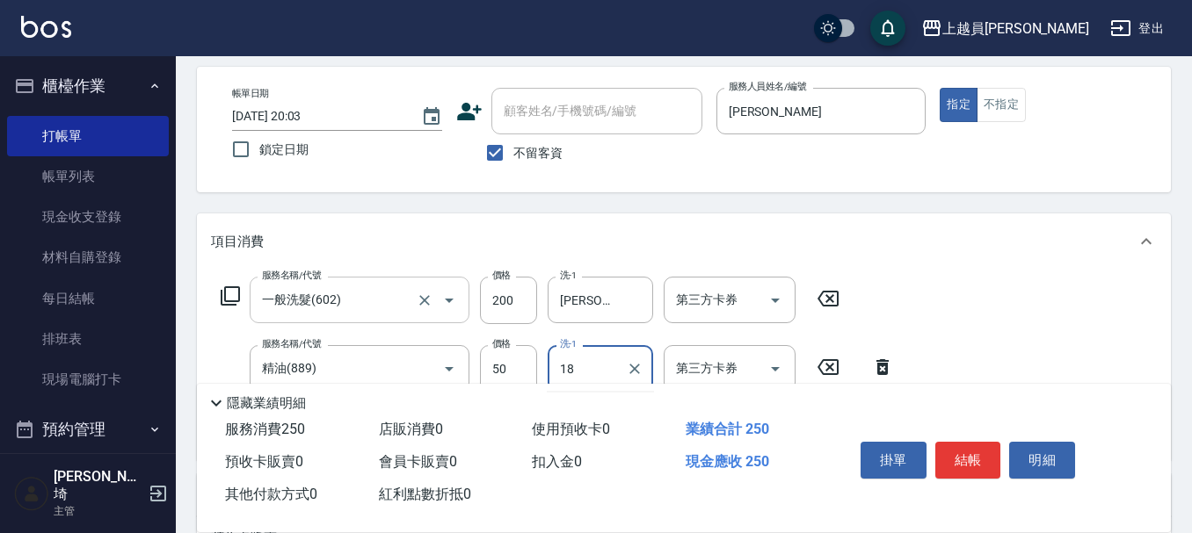
type input "[PERSON_NAME]-18"
type input "剪髮(302)"
type input "150"
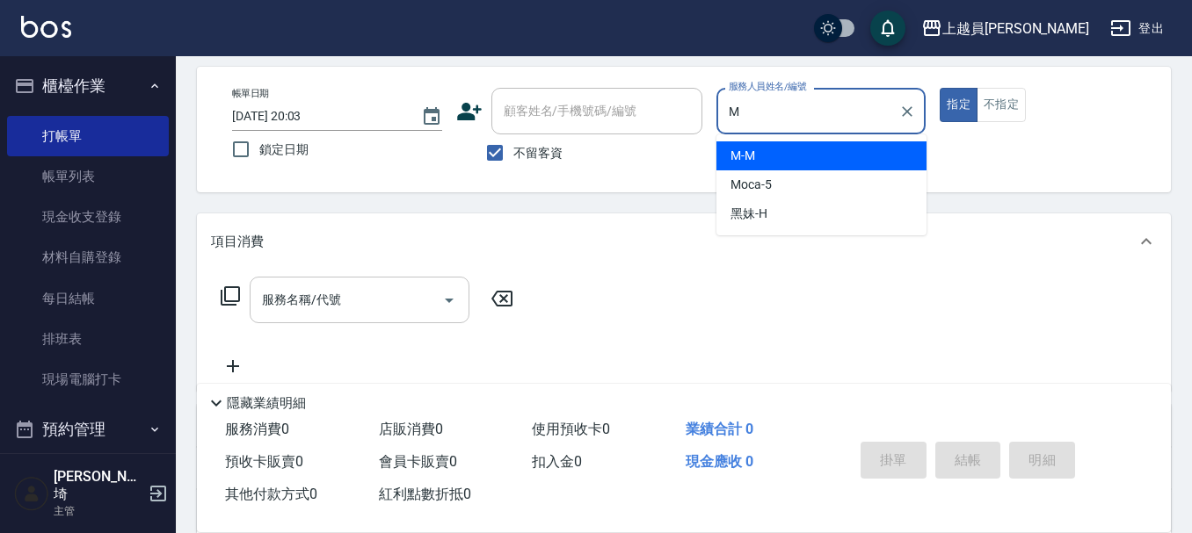
type input "M-M"
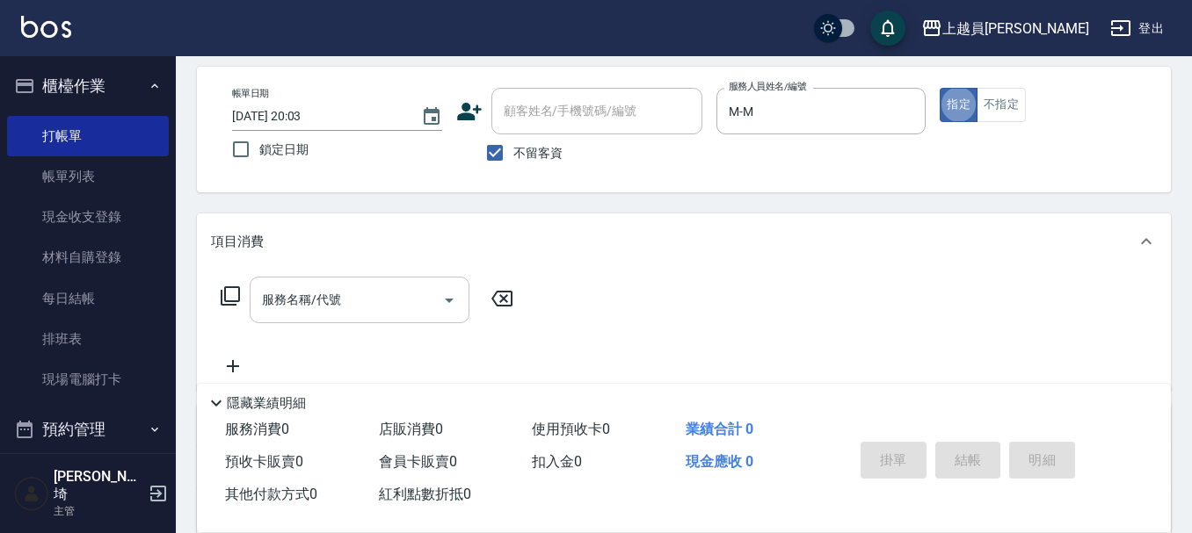
click at [364, 319] on div "服務名稱/代號" at bounding box center [360, 300] width 220 height 47
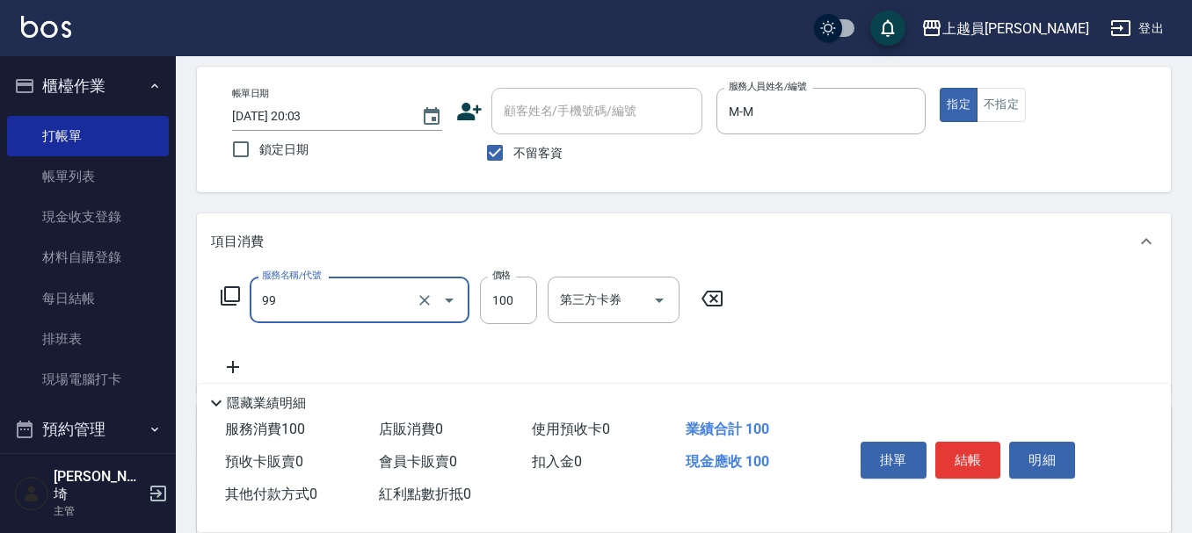
type input "VIP儲值(99)"
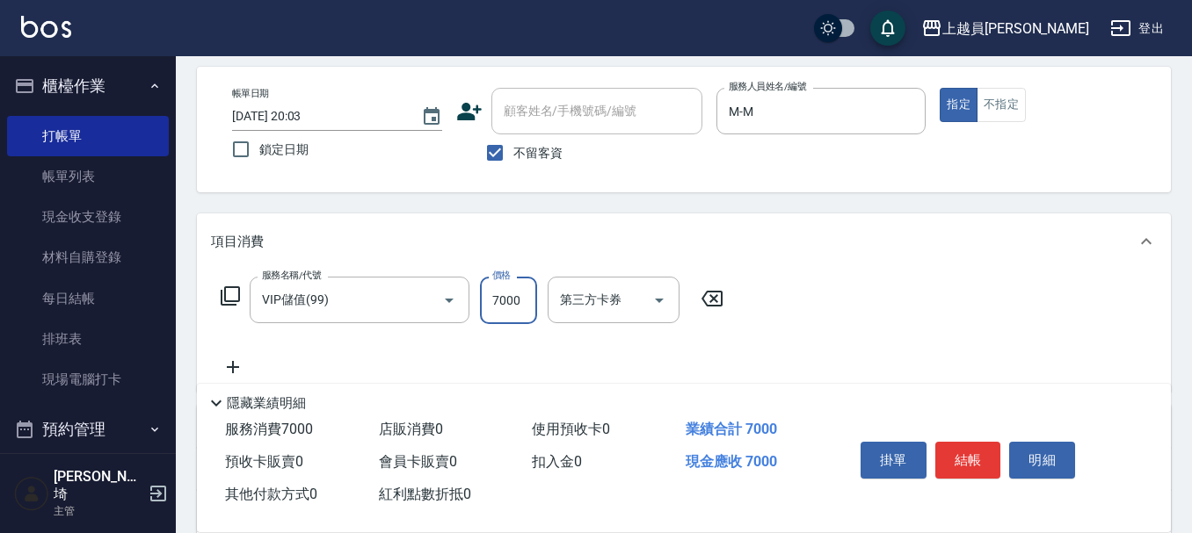
type input "7000"
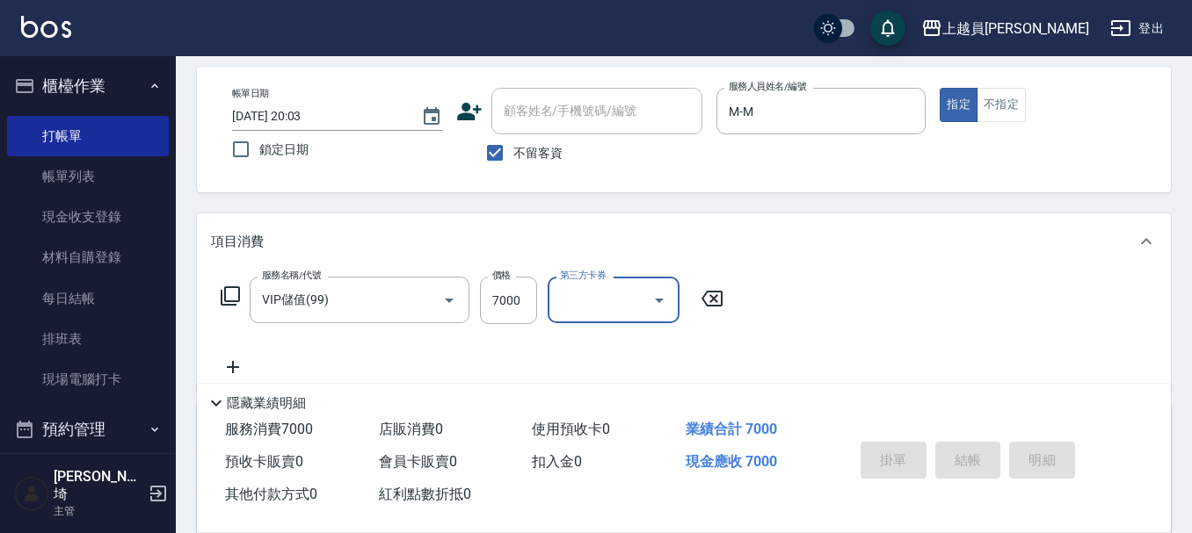
type input "[DATE] 20:05"
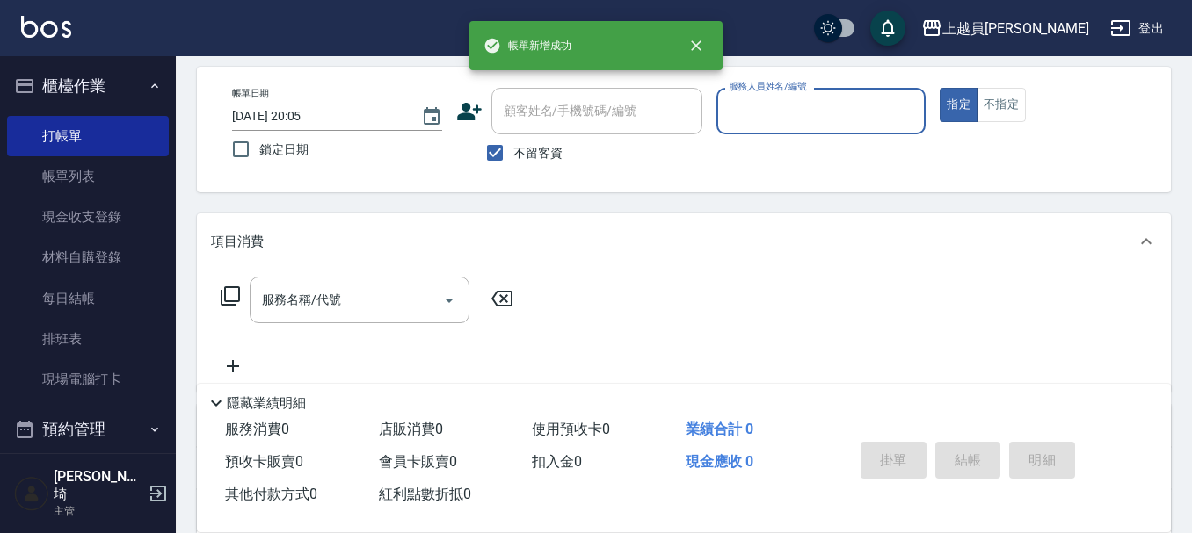
scroll to position [0, 0]
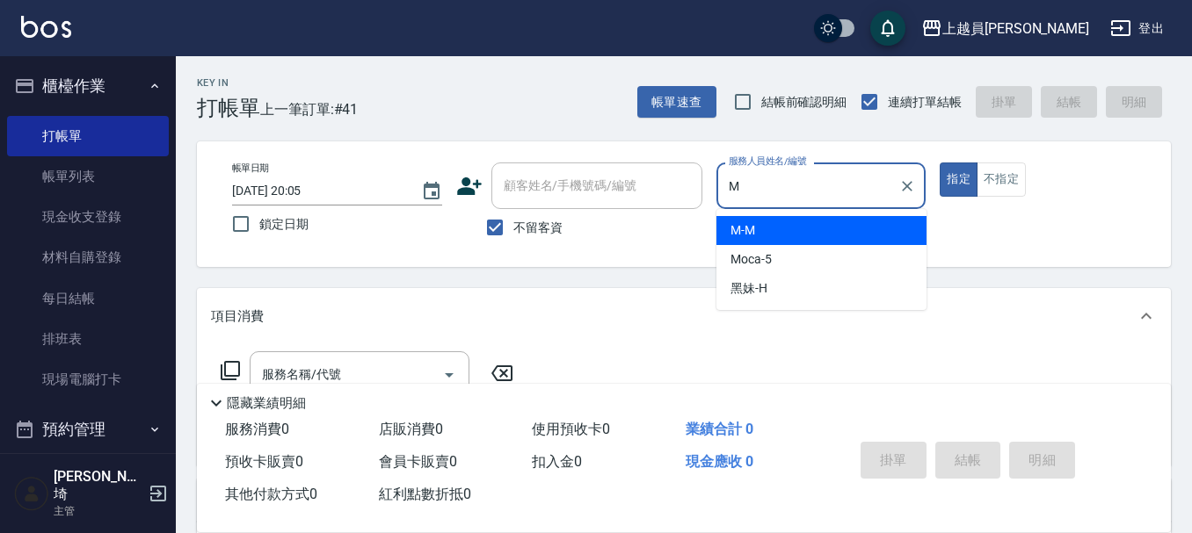
type input "M-M"
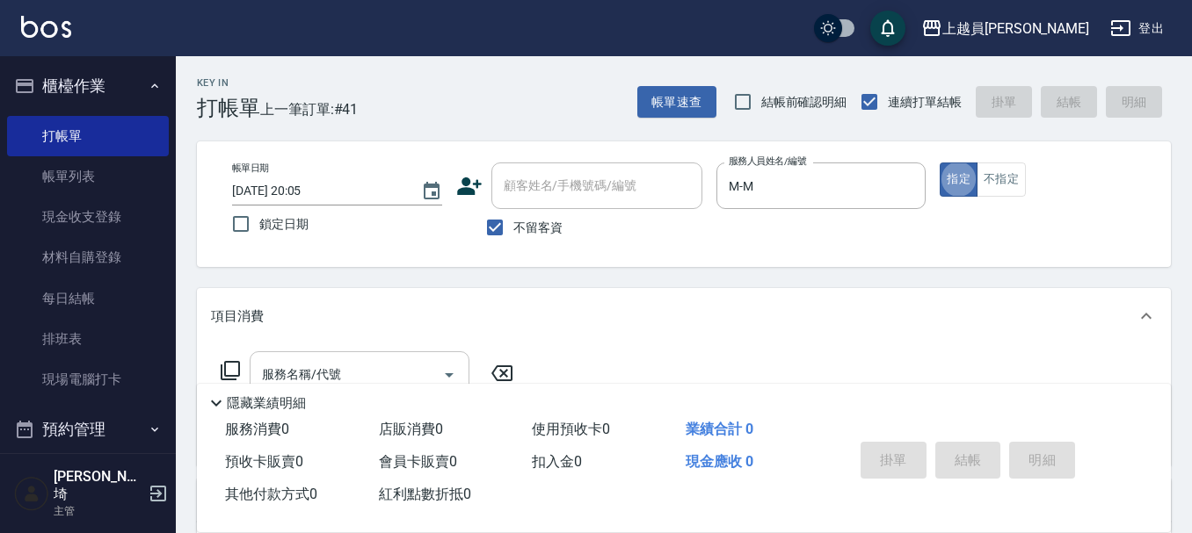
click at [398, 356] on div "服務名稱/代號" at bounding box center [360, 374] width 220 height 47
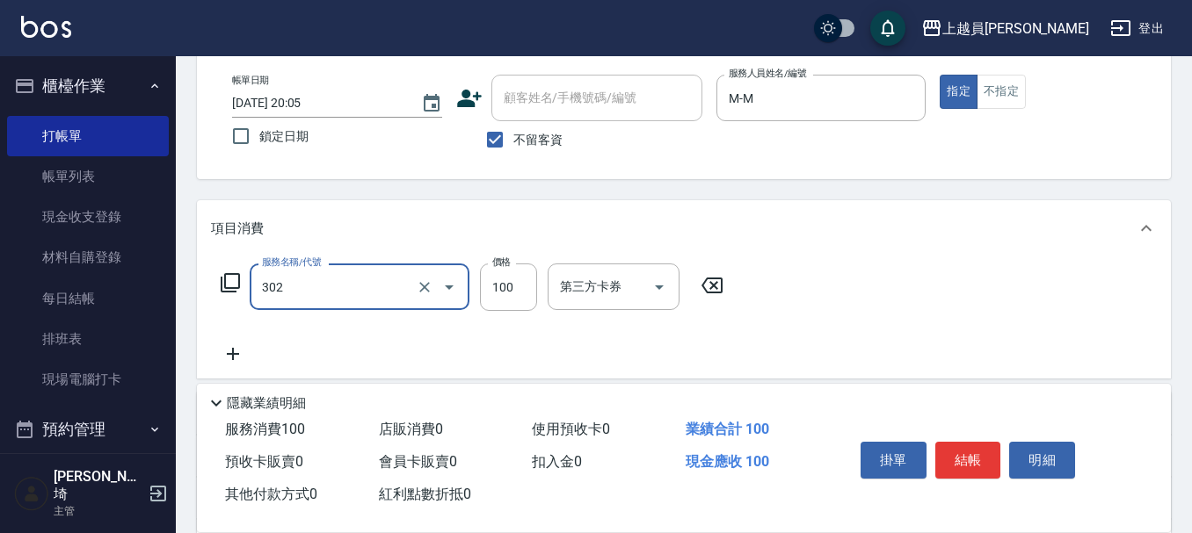
type input "剪髮(302)"
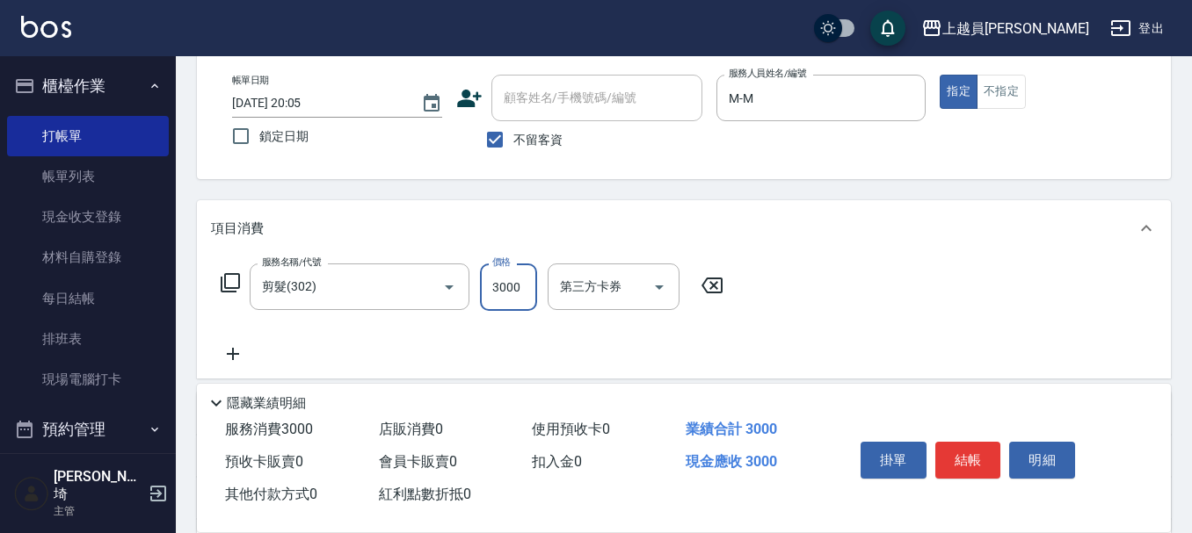
click at [505, 288] on input "3000" at bounding box center [508, 287] width 57 height 47
type input "300"
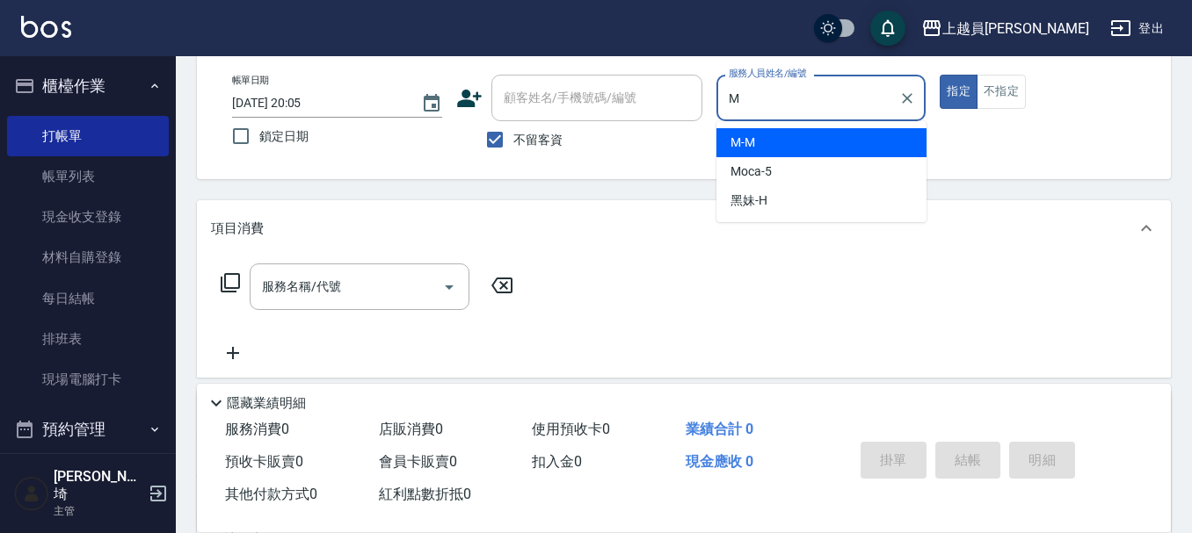
type input "M-M"
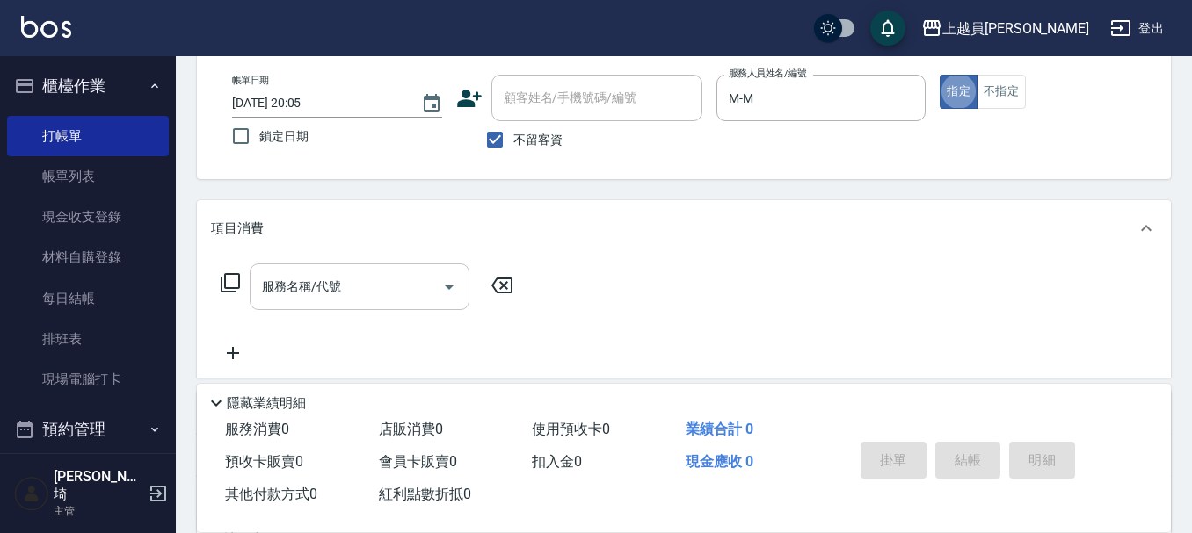
click at [363, 293] on input "服務名稱/代號" at bounding box center [346, 287] width 178 height 31
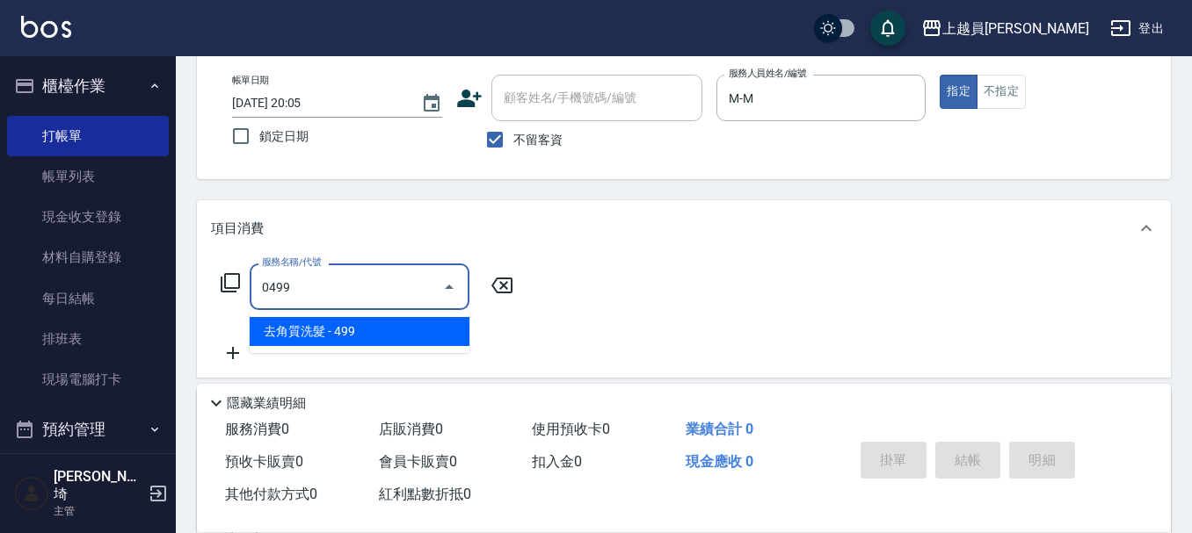
type input "去角質洗髮(0499)"
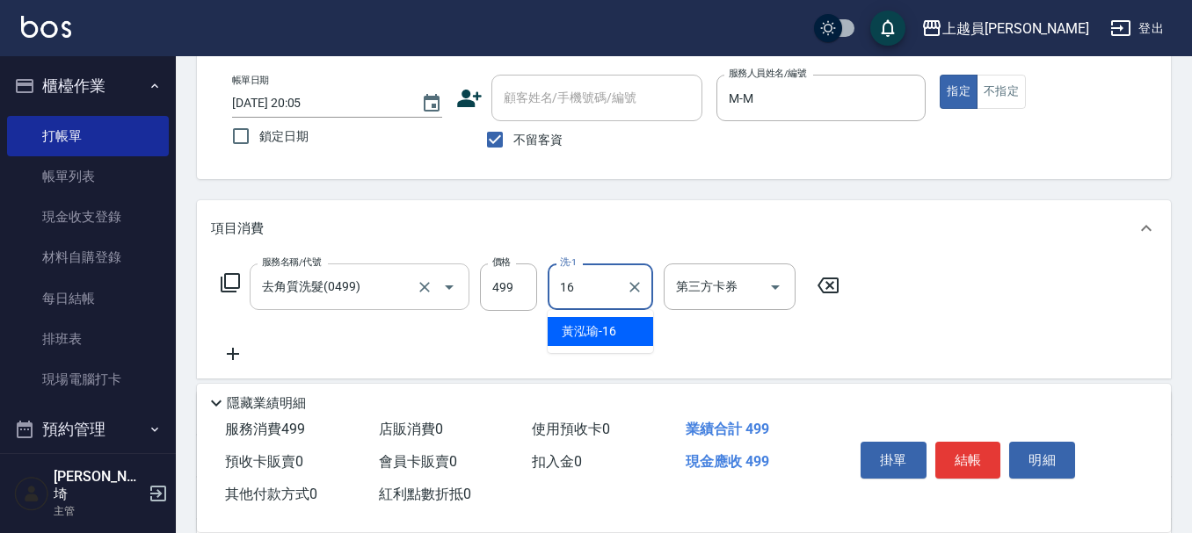
type input "[PERSON_NAME]-16"
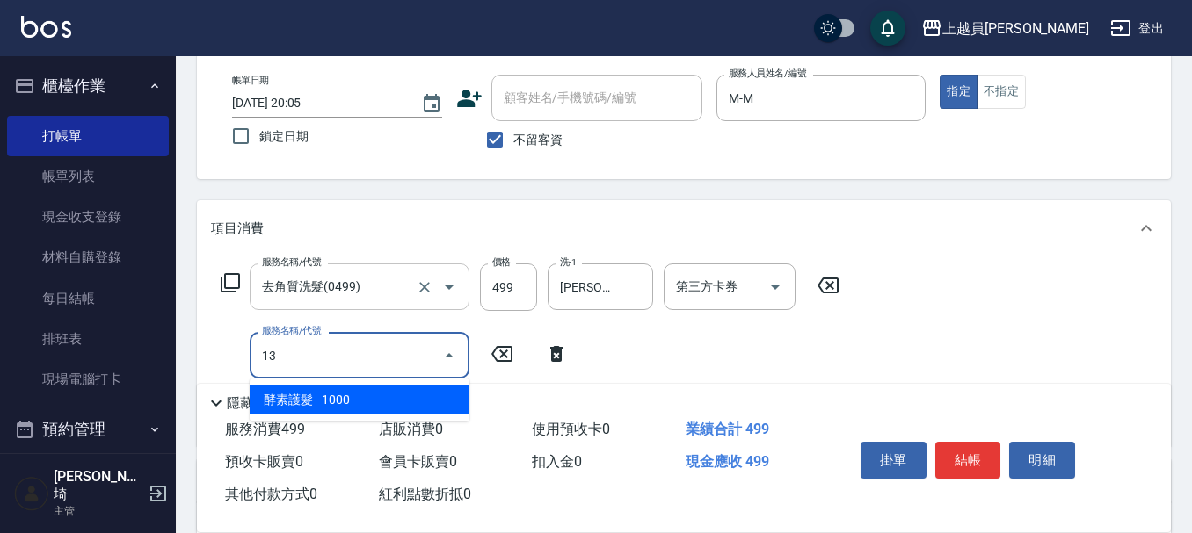
type input "酵素護髮(13)"
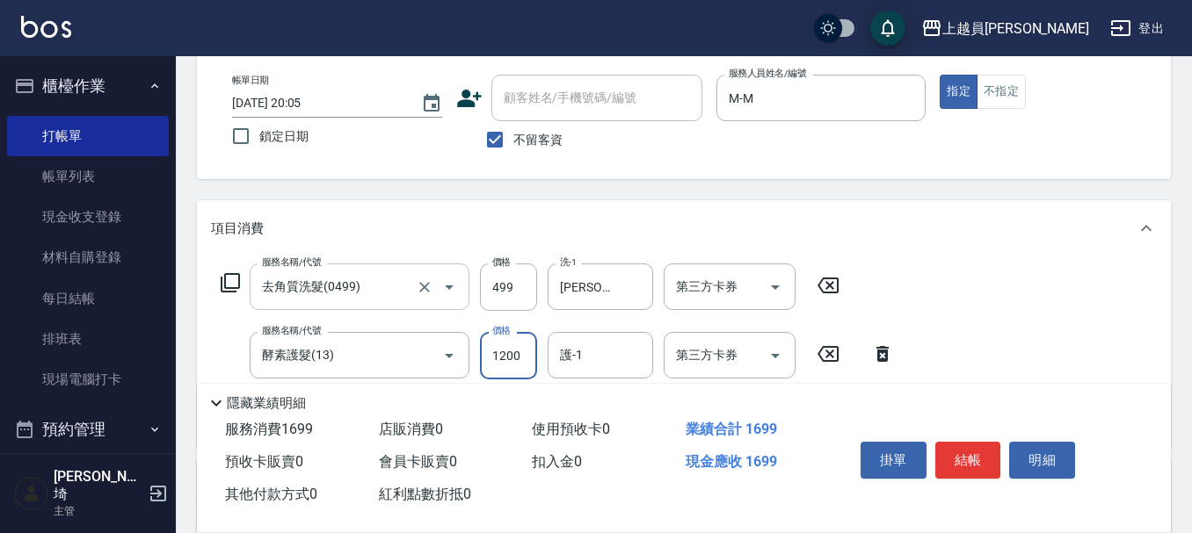
type input "1200"
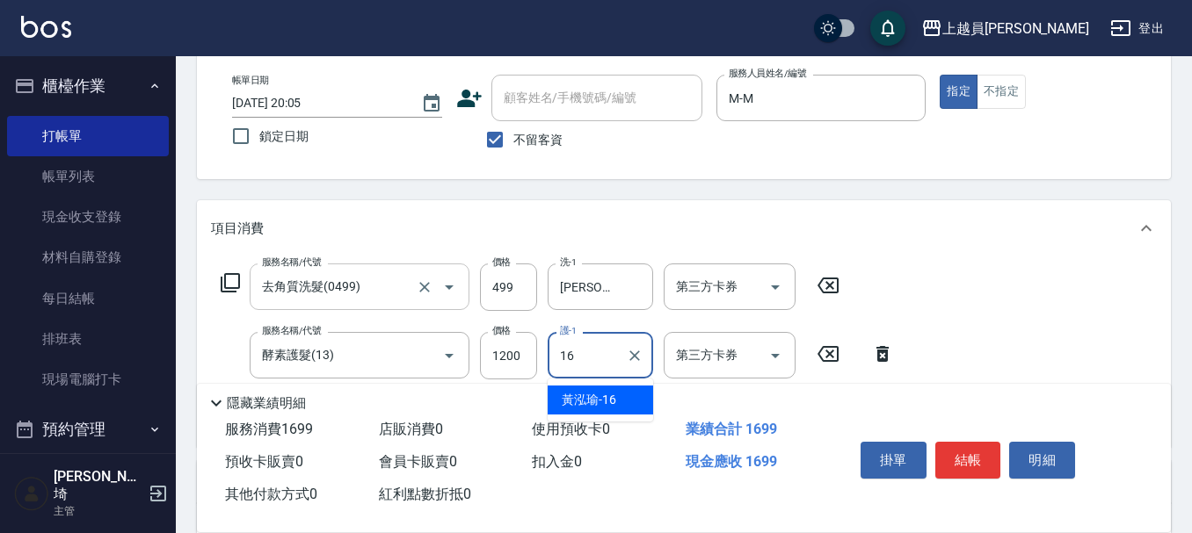
type input "[PERSON_NAME]-16"
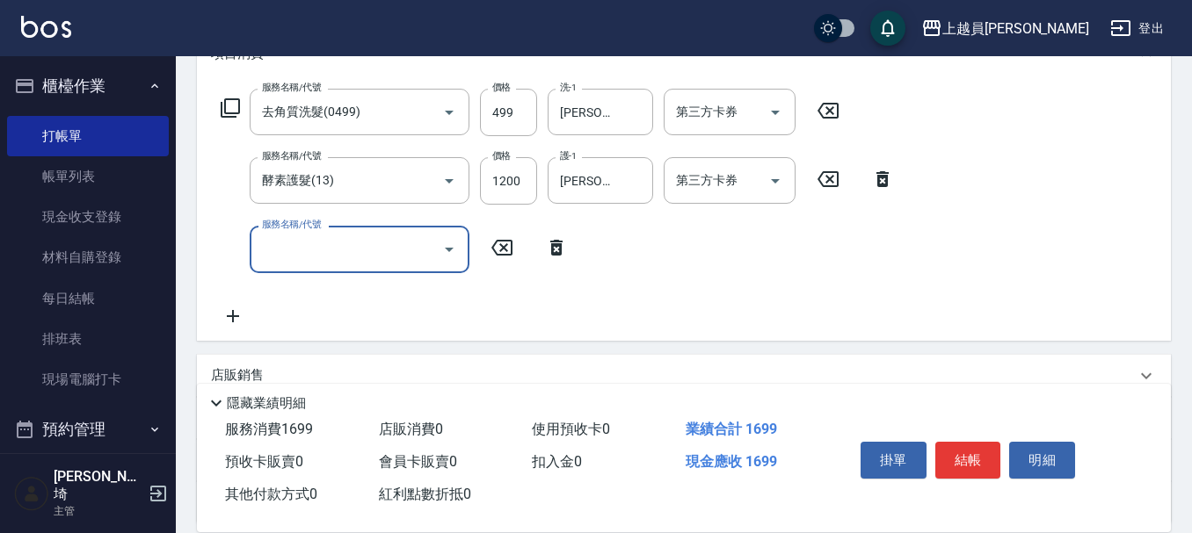
scroll to position [264, 0]
type input "單卸髮片(00031)"
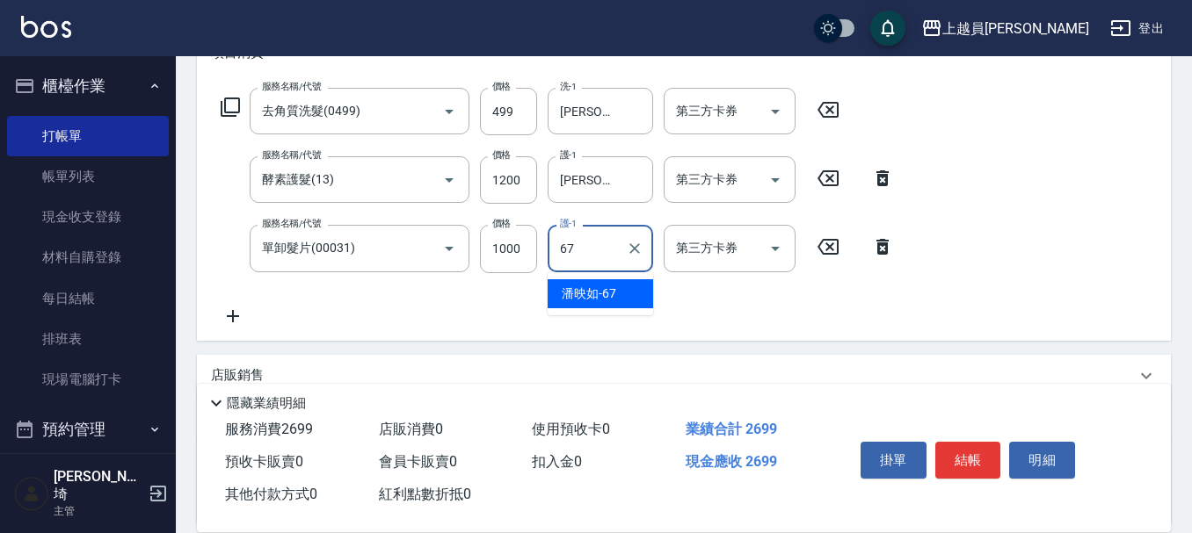
type input "[PERSON_NAME]-67"
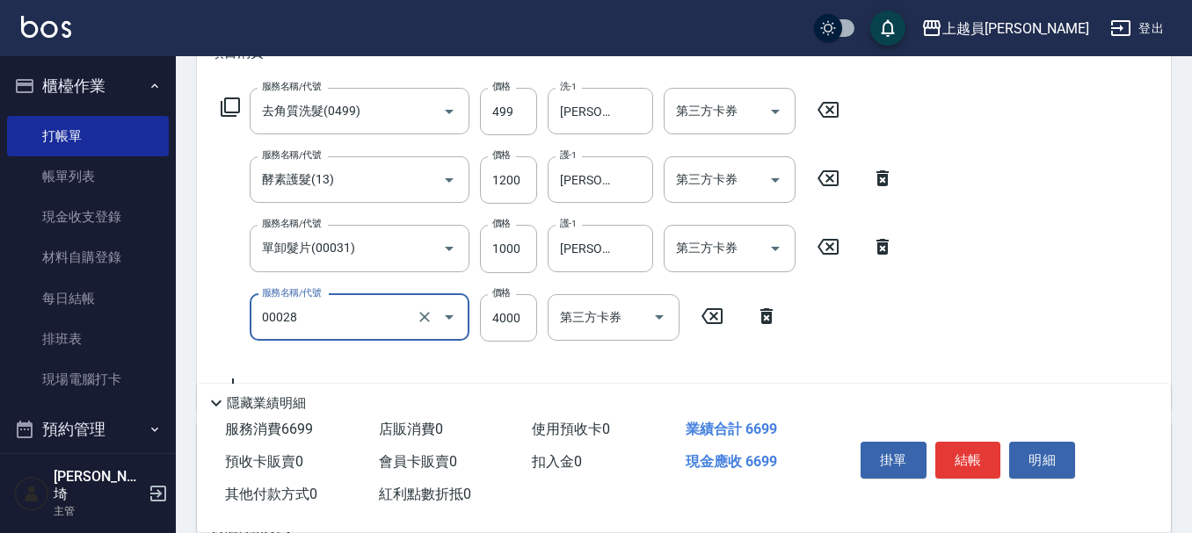
type input "槍式重整(00028)"
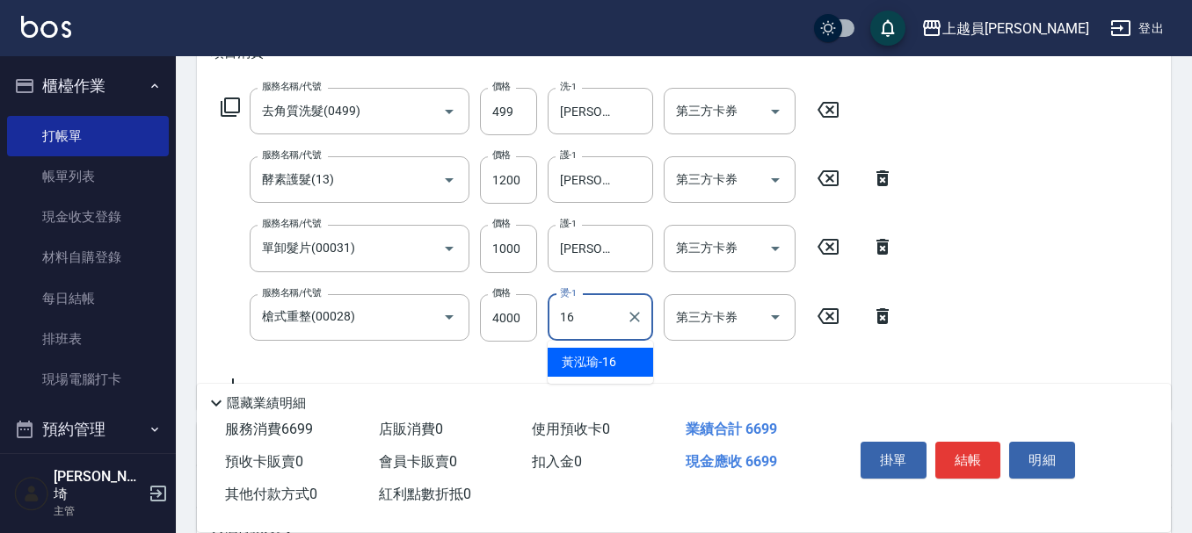
type input "[PERSON_NAME]-16"
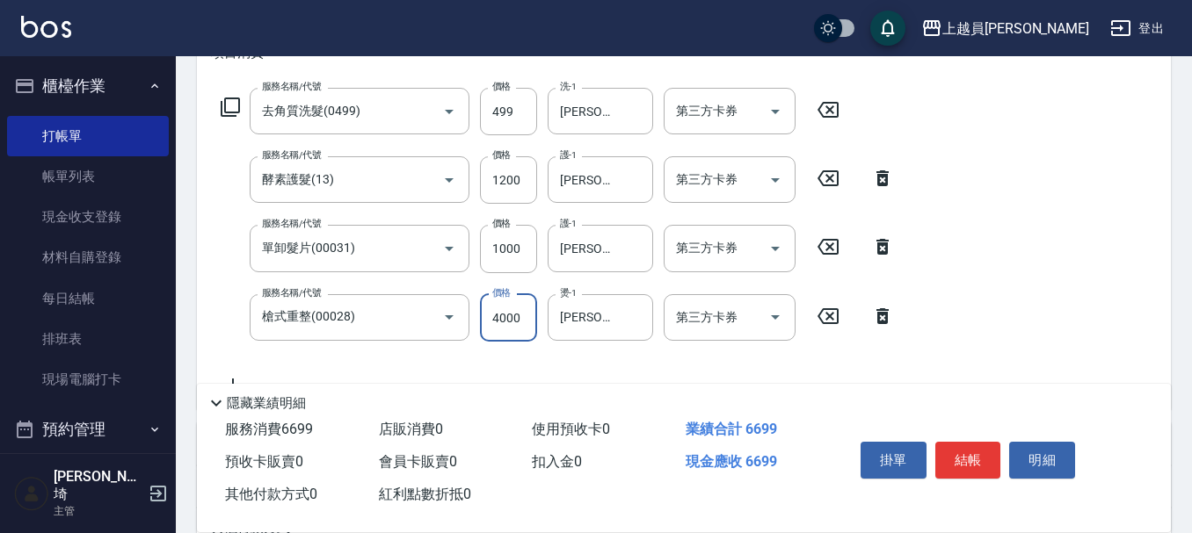
click at [528, 322] on input "4000" at bounding box center [508, 317] width 57 height 47
drag, startPoint x: 548, startPoint y: 319, endPoint x: 535, endPoint y: 319, distance: 13.2
click at [535, 319] on div "服務名稱/代號 槍式重整(00028) 服務名稱/代號 價格 3000 價格 燙-1 [PERSON_NAME]-16 燙-1 第三方卡券 第三方卡券" at bounding box center [557, 317] width 693 height 47
click at [532, 319] on input "3000" at bounding box center [508, 317] width 57 height 47
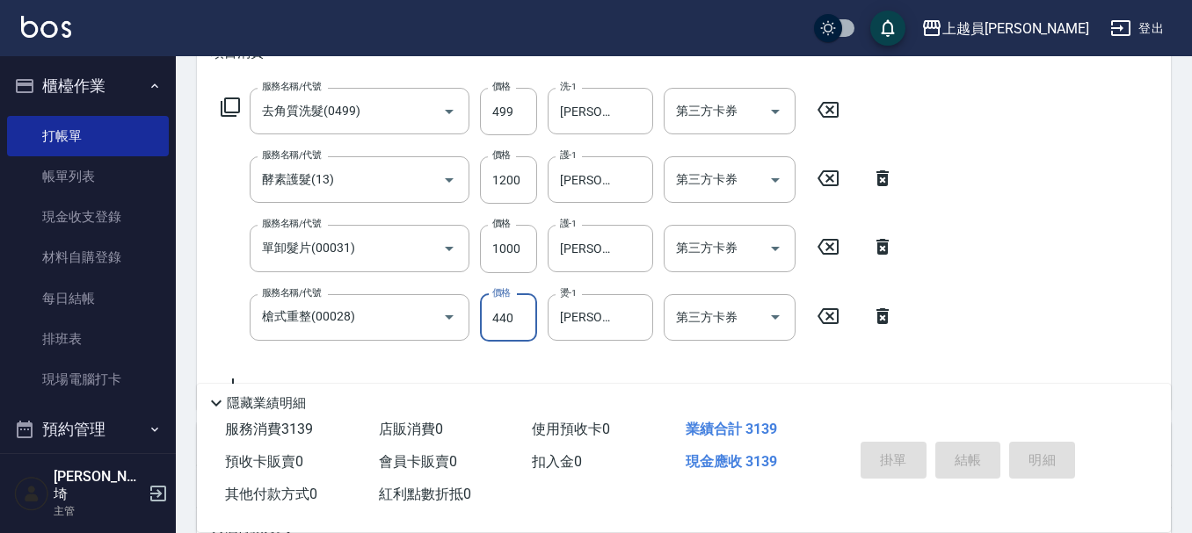
type input "44"
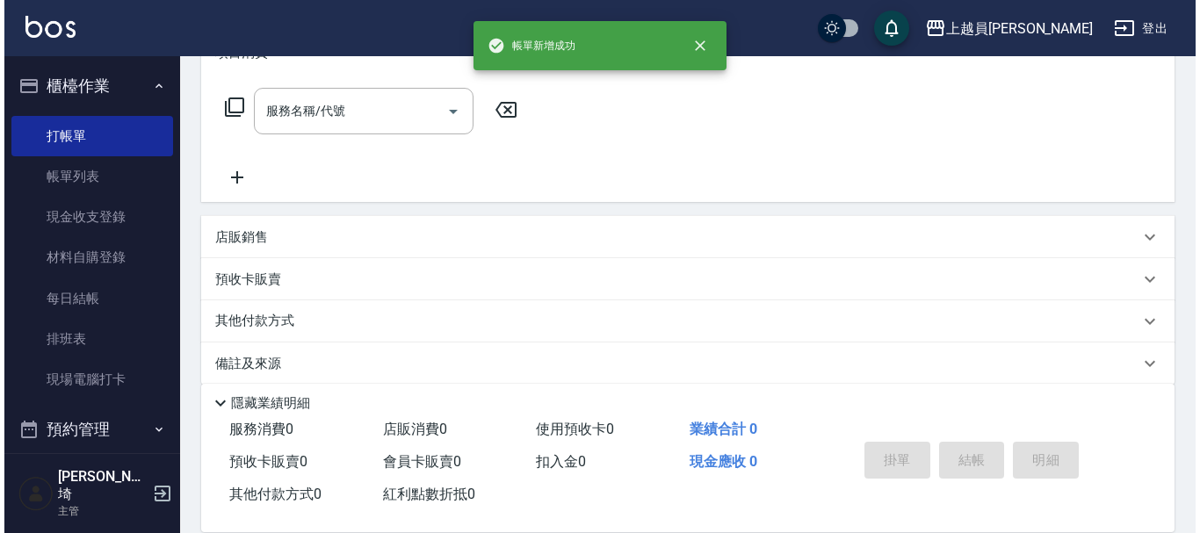
scroll to position [0, 0]
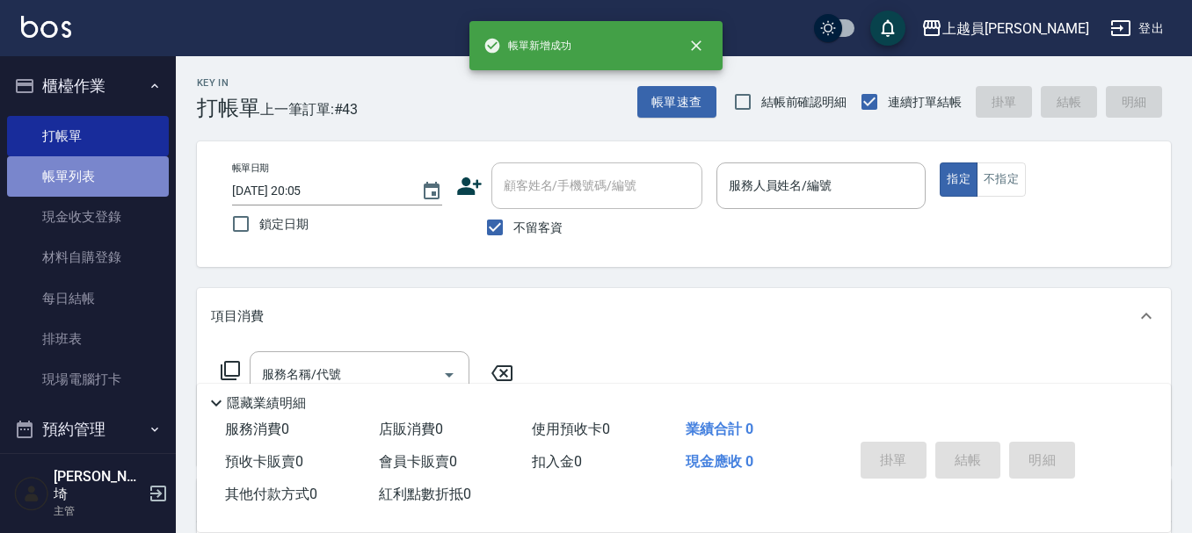
click at [91, 180] on link "帳單列表" at bounding box center [88, 176] width 162 height 40
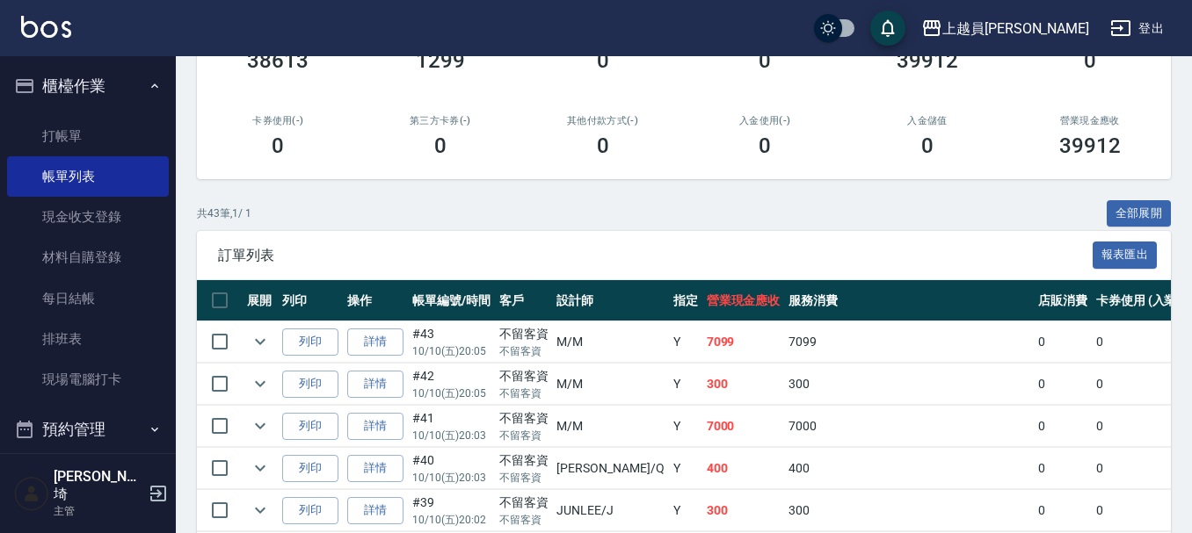
scroll to position [264, 0]
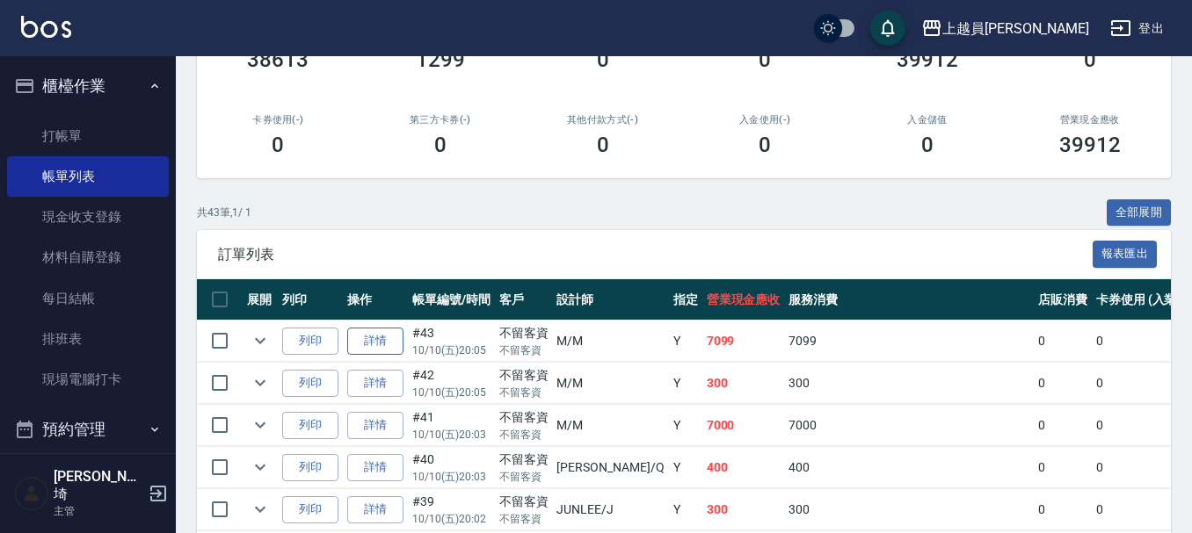
click at [389, 338] on link "詳情" at bounding box center [375, 341] width 56 height 27
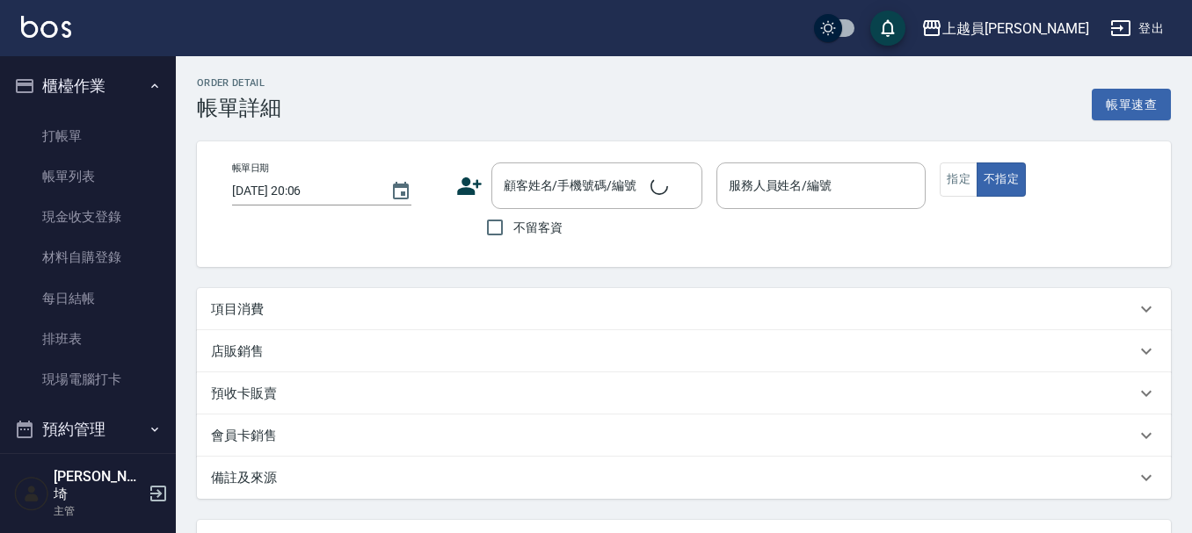
type input "[DATE] 20:05"
checkbox input "true"
type input "M-M"
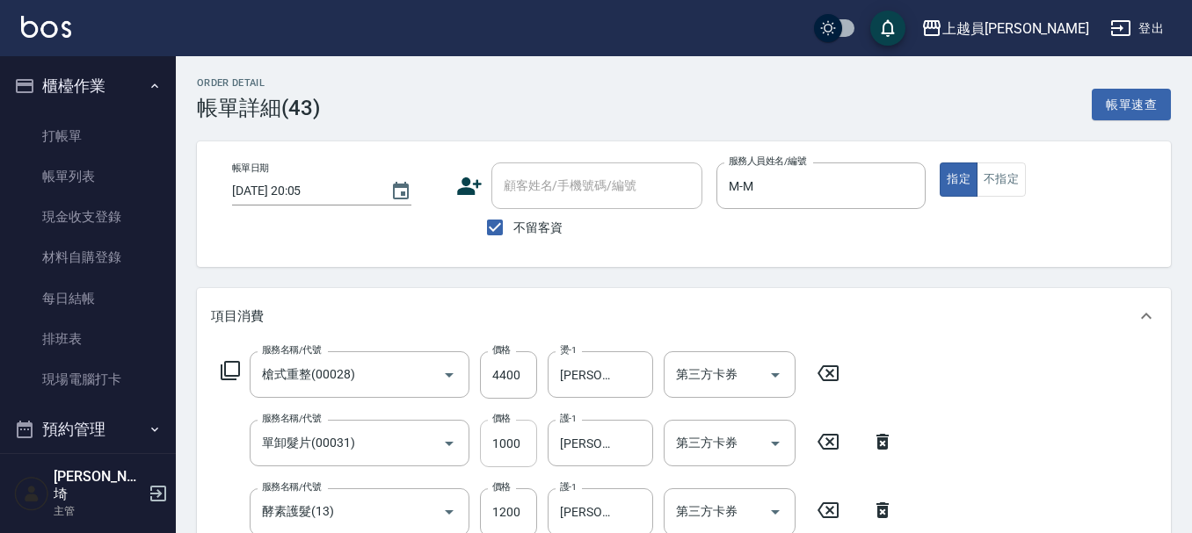
type input "槍式重整(00028)"
type input "單卸髮片(00031)"
type input "酵素護髮(13)"
type input "去角質洗髮(0499)"
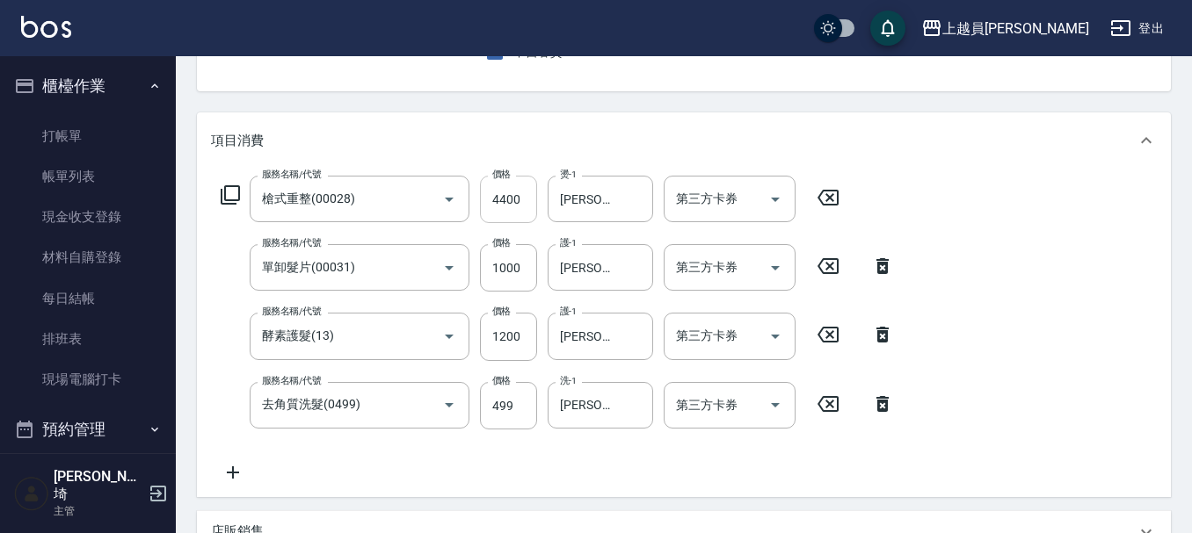
click at [507, 194] on input "4400" at bounding box center [508, 199] width 57 height 47
type input "4000"
click at [529, 333] on input "1200" at bounding box center [508, 336] width 57 height 47
type input "0"
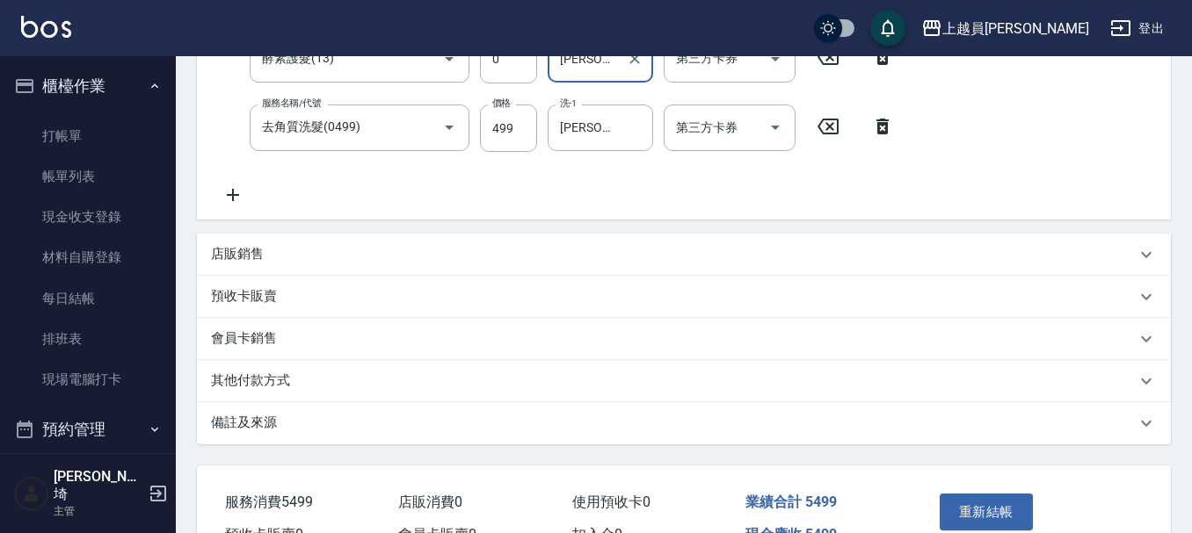
scroll to position [527, 0]
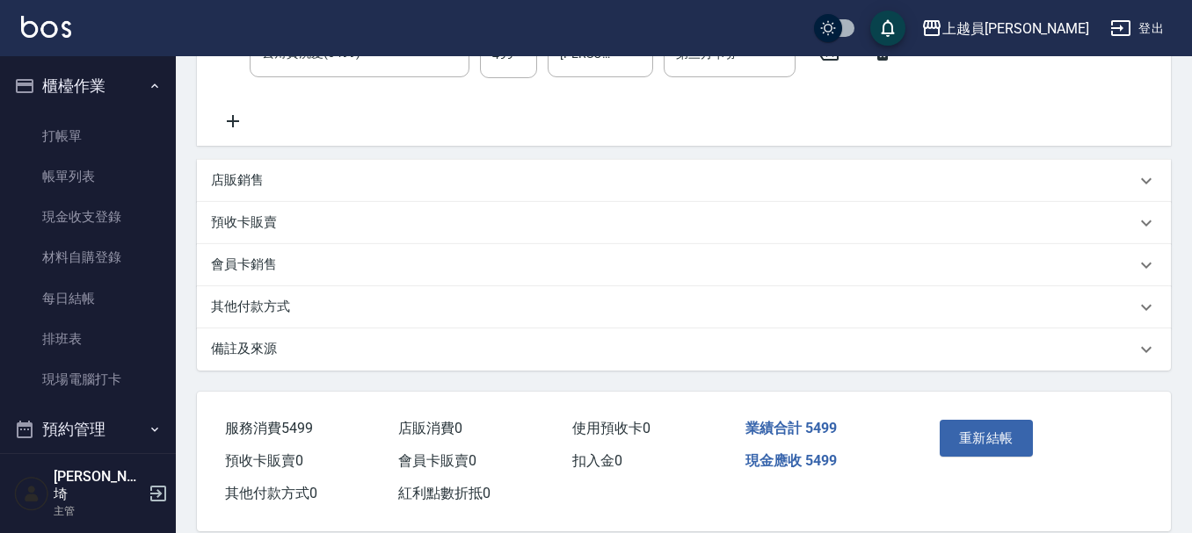
drag, startPoint x: 950, startPoint y: 428, endPoint x: 978, endPoint y: 246, distance: 184.1
click at [981, 246] on div "Order detail 帳單詳細 (43) 帳單速查 帳單日期 [DATE] 20:05 顧客姓名/手機號碼/編號 顧客姓名/手機號碼/編號 不留客資 服務…" at bounding box center [684, 41] width 1016 height 1024
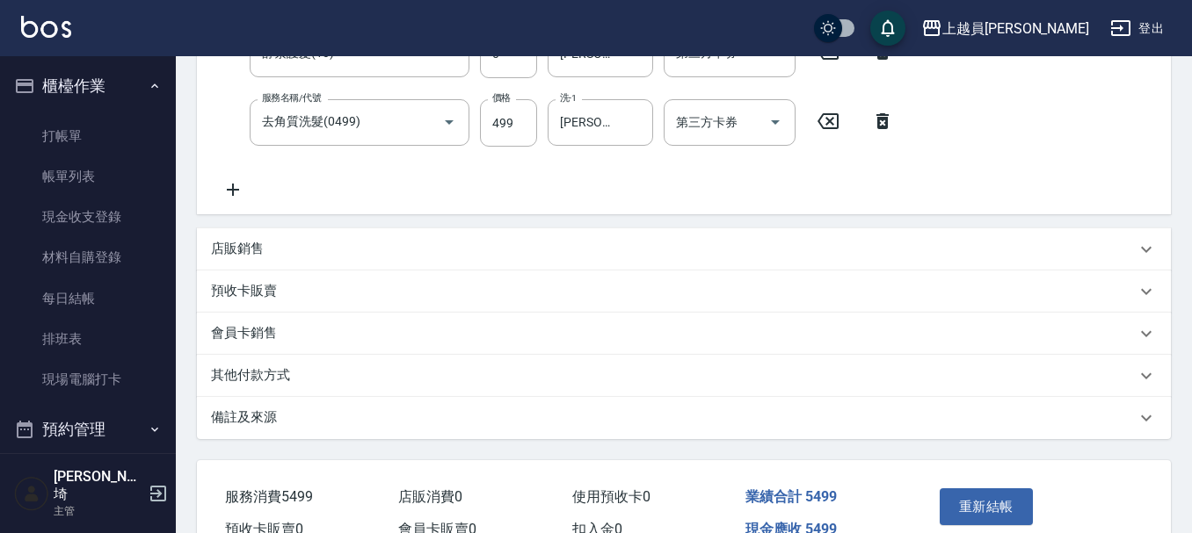
scroll to position [439, 0]
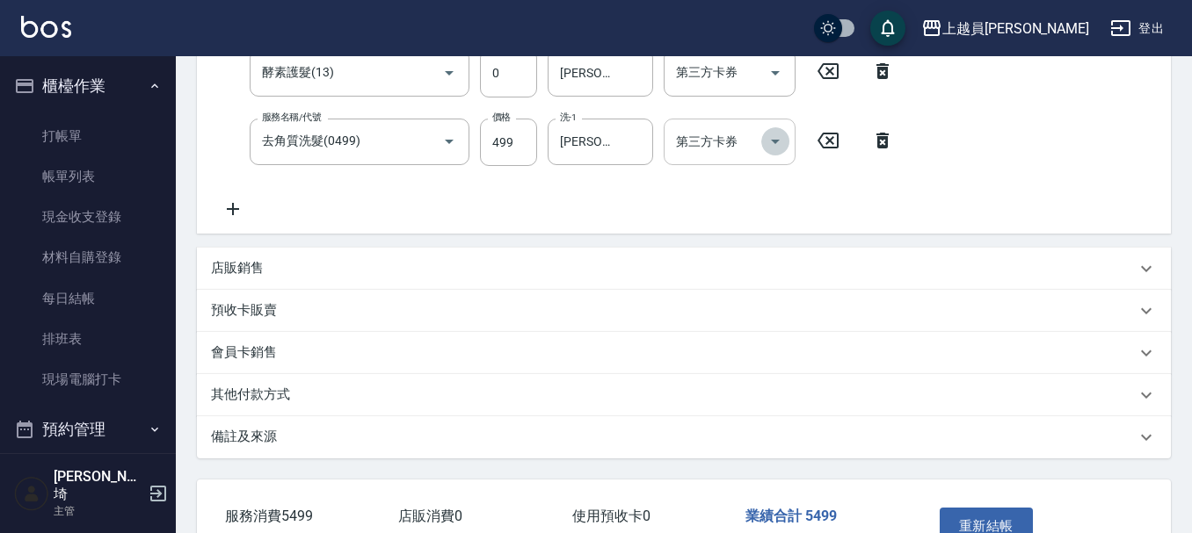
click at [772, 130] on button "Open" at bounding box center [775, 141] width 28 height 28
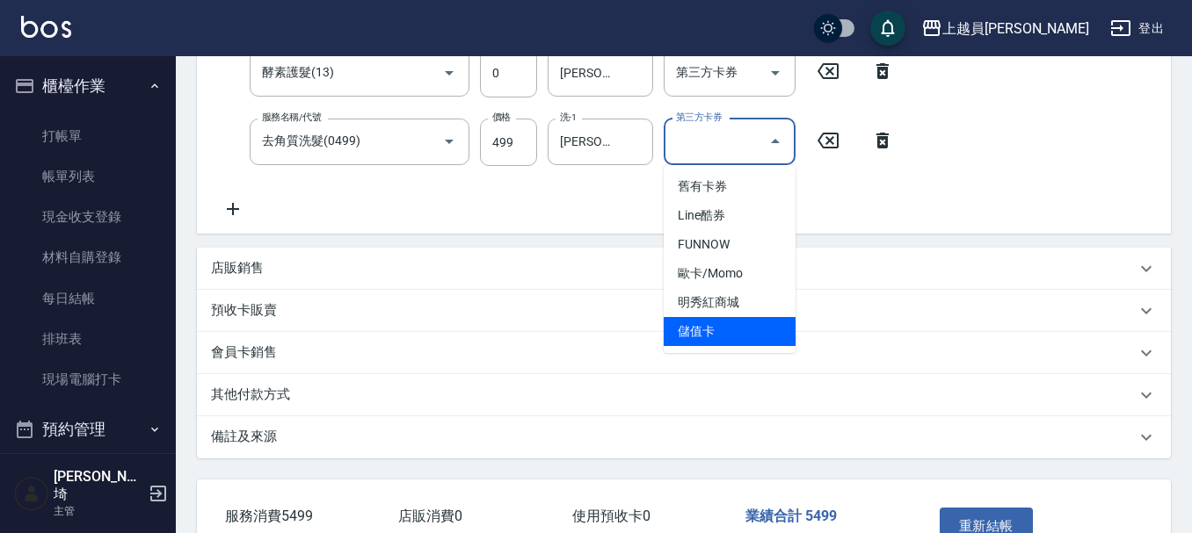
click at [757, 330] on span "儲值卡" at bounding box center [729, 331] width 132 height 29
type input "儲值卡"
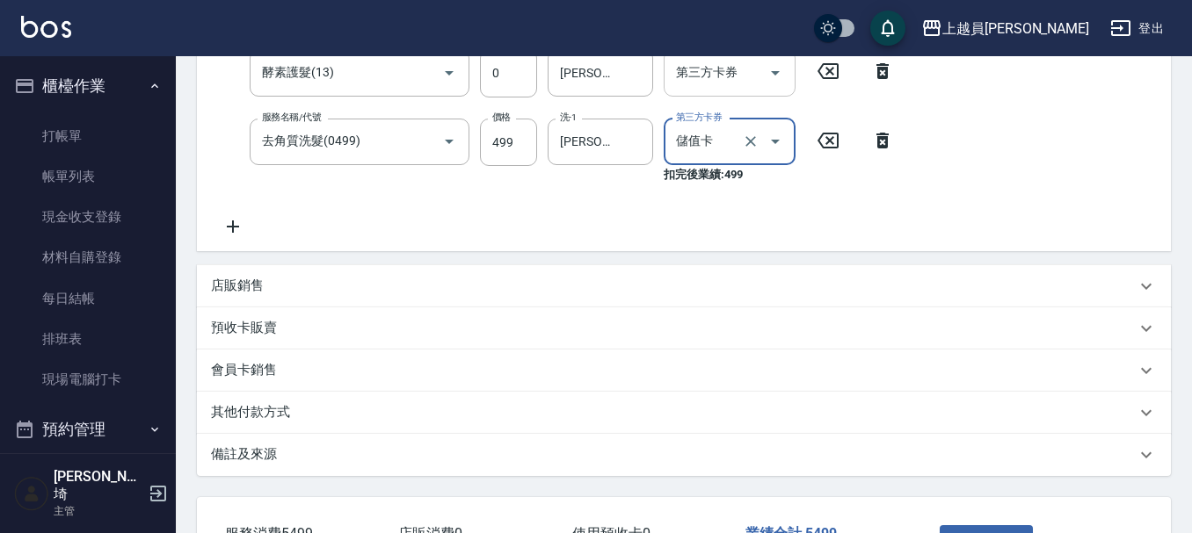
click at [780, 68] on icon "Open" at bounding box center [774, 72] width 21 height 21
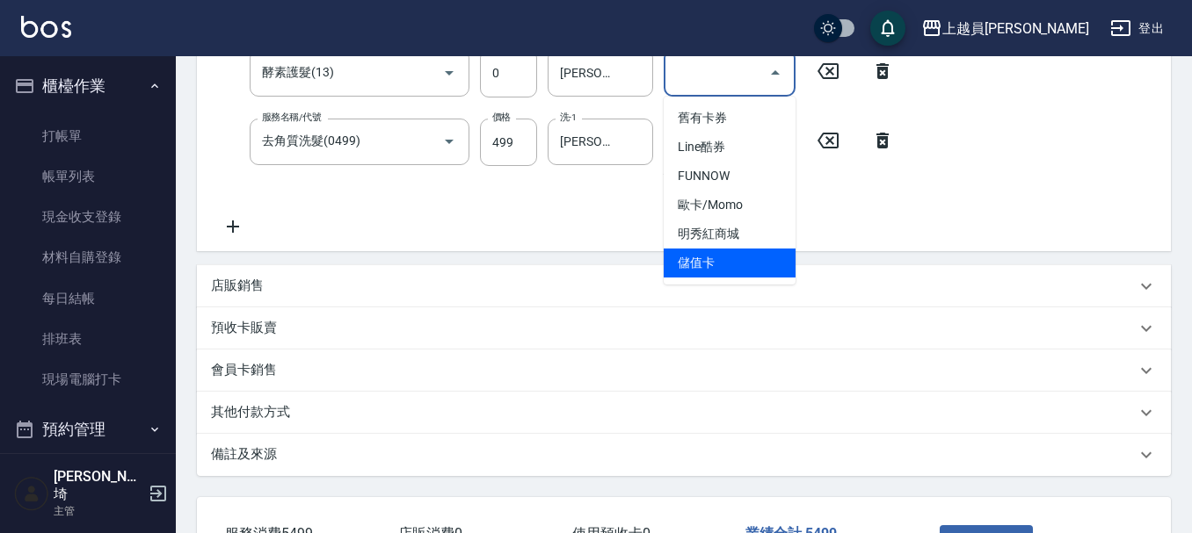
drag, startPoint x: 751, startPoint y: 257, endPoint x: 735, endPoint y: 245, distance: 20.2
click at [750, 257] on span "儲值卡" at bounding box center [729, 263] width 132 height 29
type input "儲值卡"
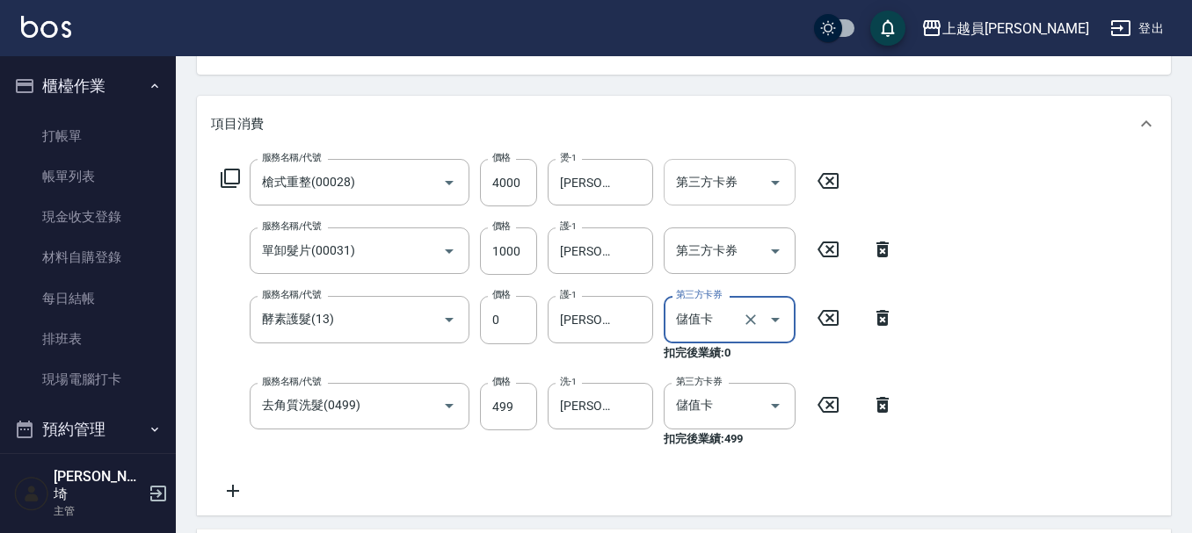
scroll to position [176, 0]
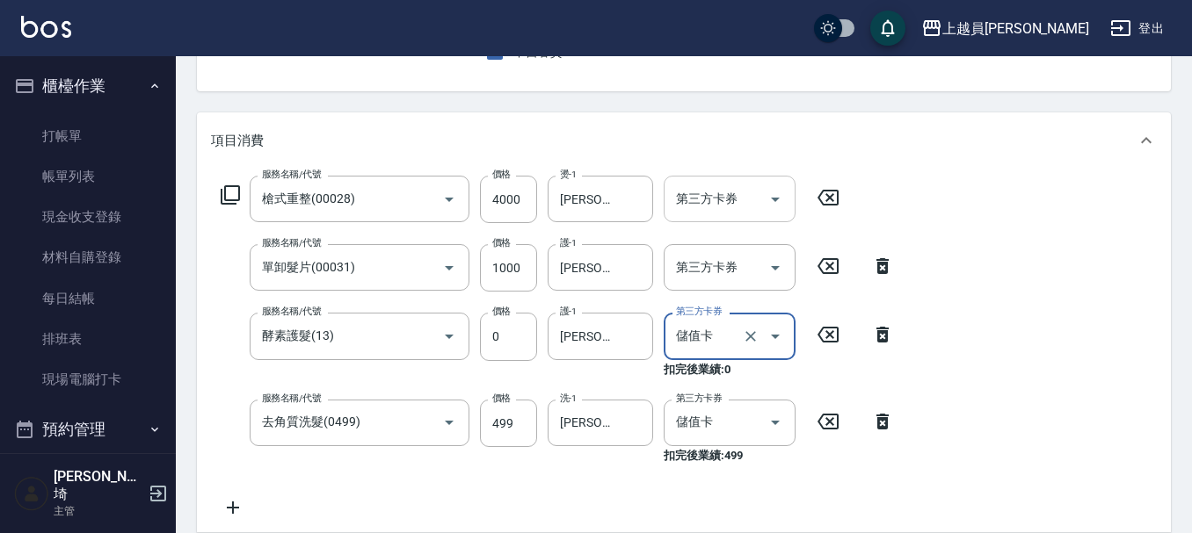
click at [772, 191] on icon "Open" at bounding box center [774, 199] width 21 height 21
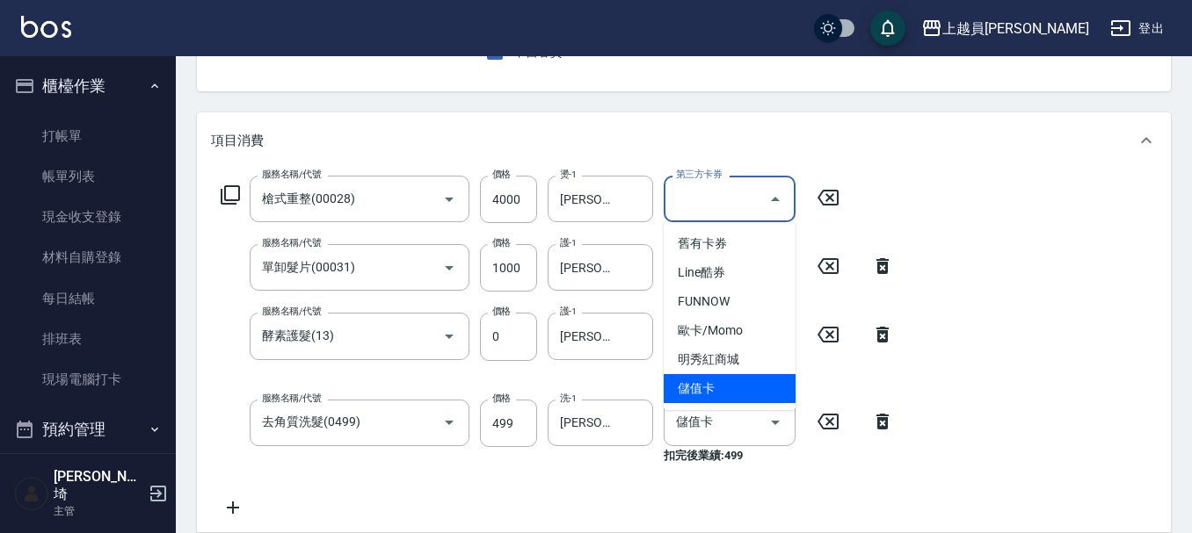
click at [753, 407] on ul "舊有卡券 Line酷券 FUNNOW 歐卡/Momo 明秀紅商城 儲值卡" at bounding box center [729, 316] width 132 height 188
click at [699, 396] on span "儲值卡" at bounding box center [729, 388] width 132 height 29
type input "儲值卡"
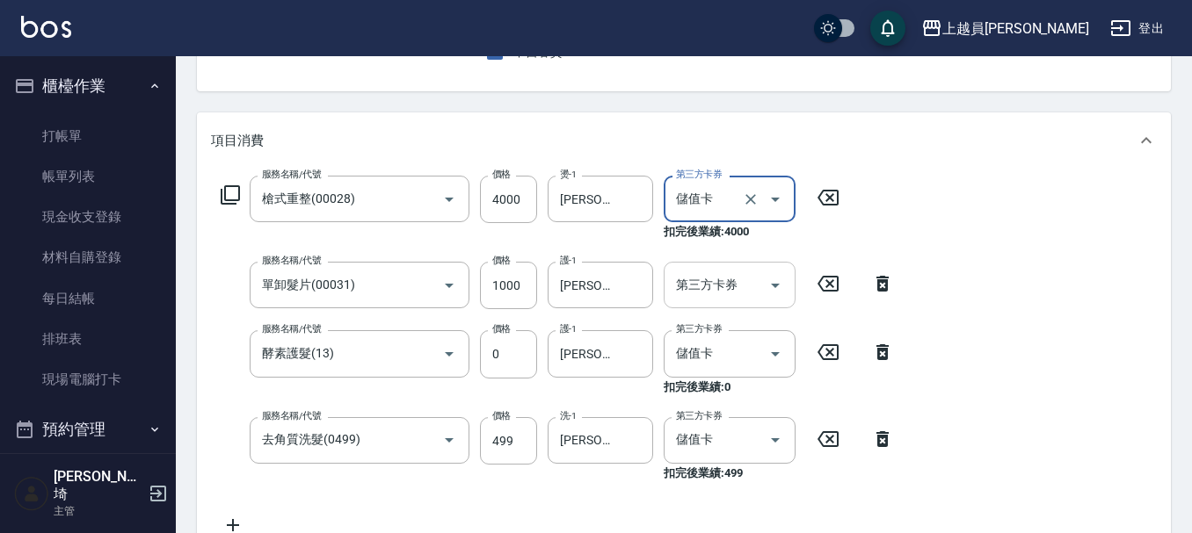
click at [771, 282] on icon "Open" at bounding box center [774, 285] width 21 height 21
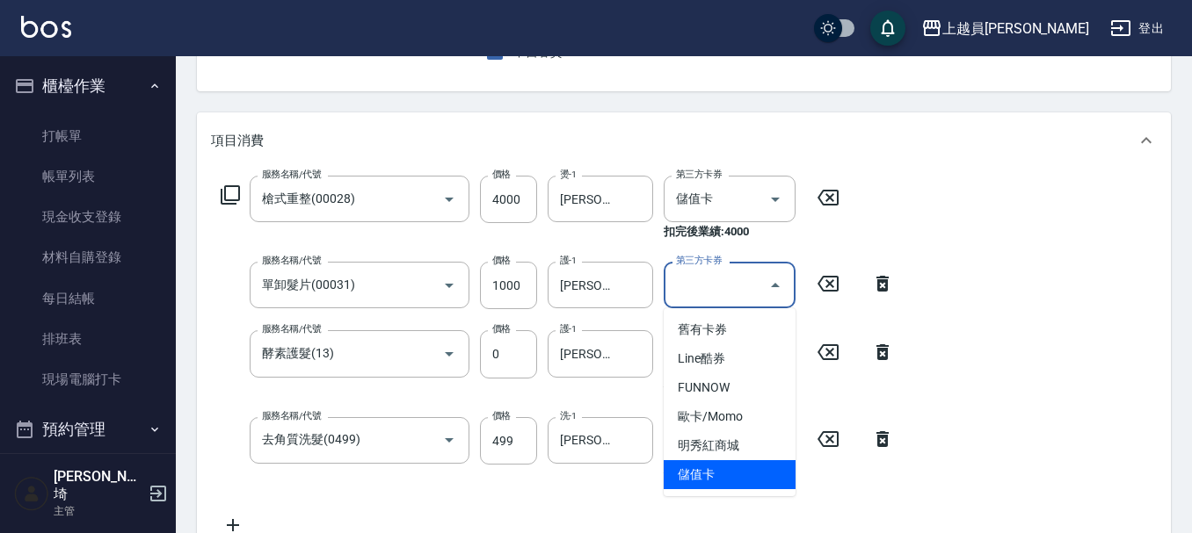
drag, startPoint x: 705, startPoint y: 467, endPoint x: 703, endPoint y: 455, distance: 12.4
click at [705, 465] on span "儲值卡" at bounding box center [729, 474] width 132 height 29
type input "儲值卡"
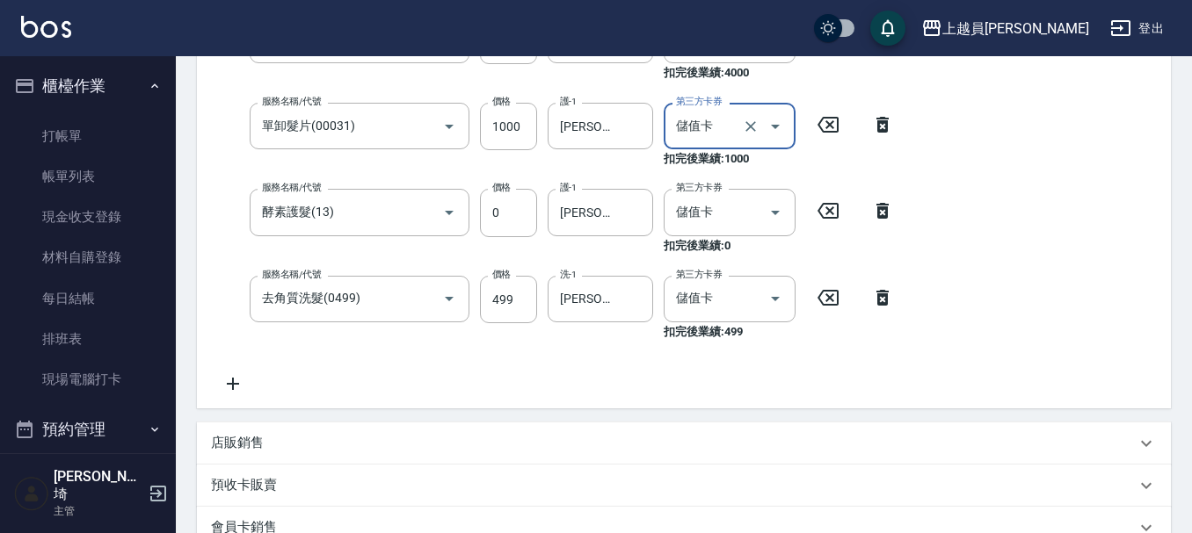
scroll to position [615, 0]
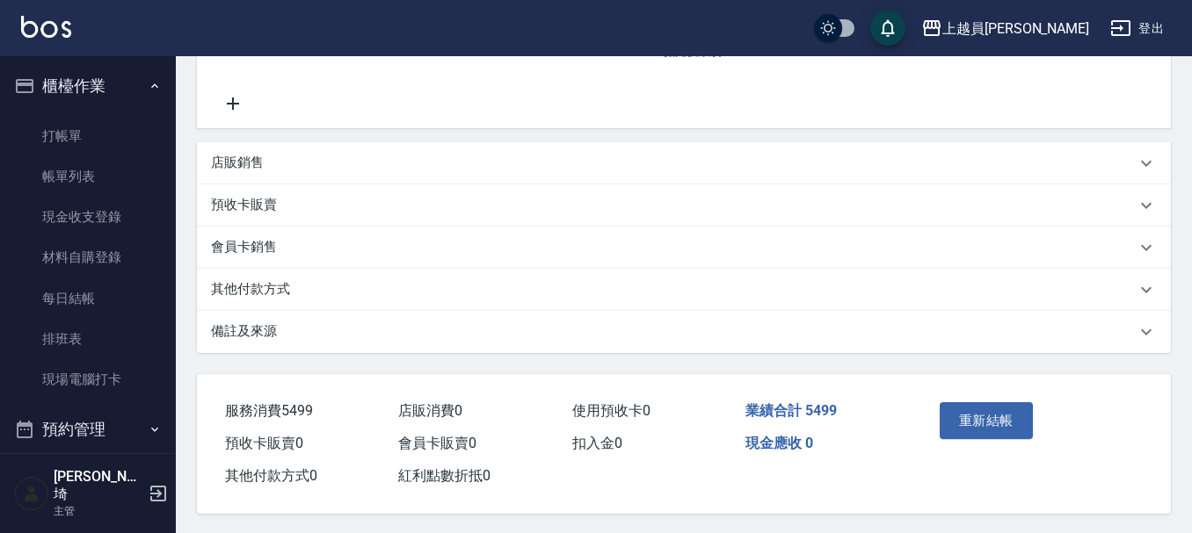
drag, startPoint x: 1005, startPoint y: 435, endPoint x: 1025, endPoint y: 421, distance: 24.6
click at [1004, 434] on button "重新結帳" at bounding box center [985, 420] width 93 height 37
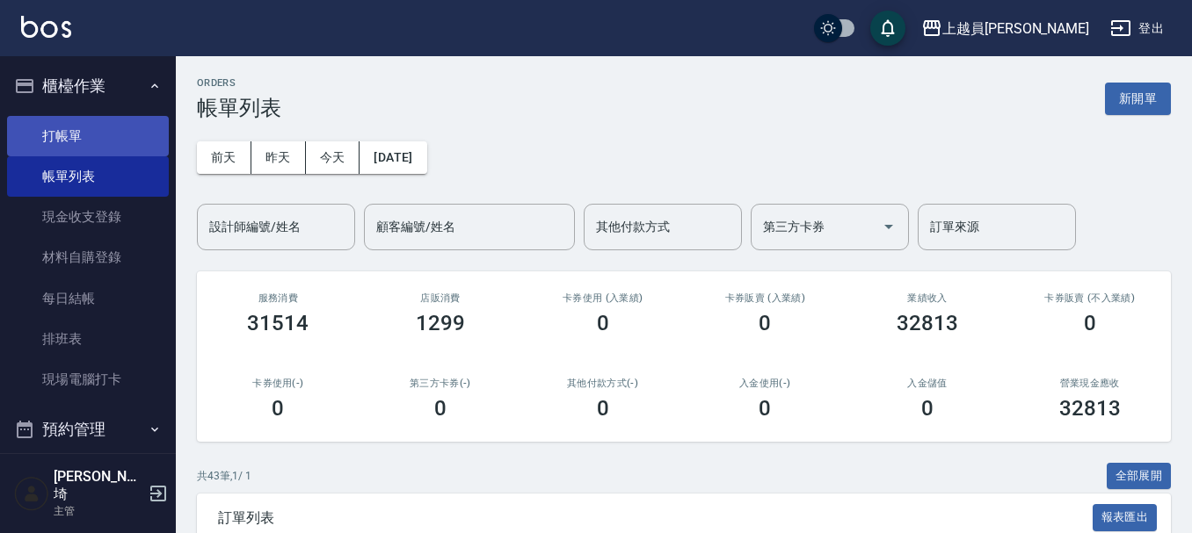
click at [88, 130] on link "打帳單" at bounding box center [88, 136] width 162 height 40
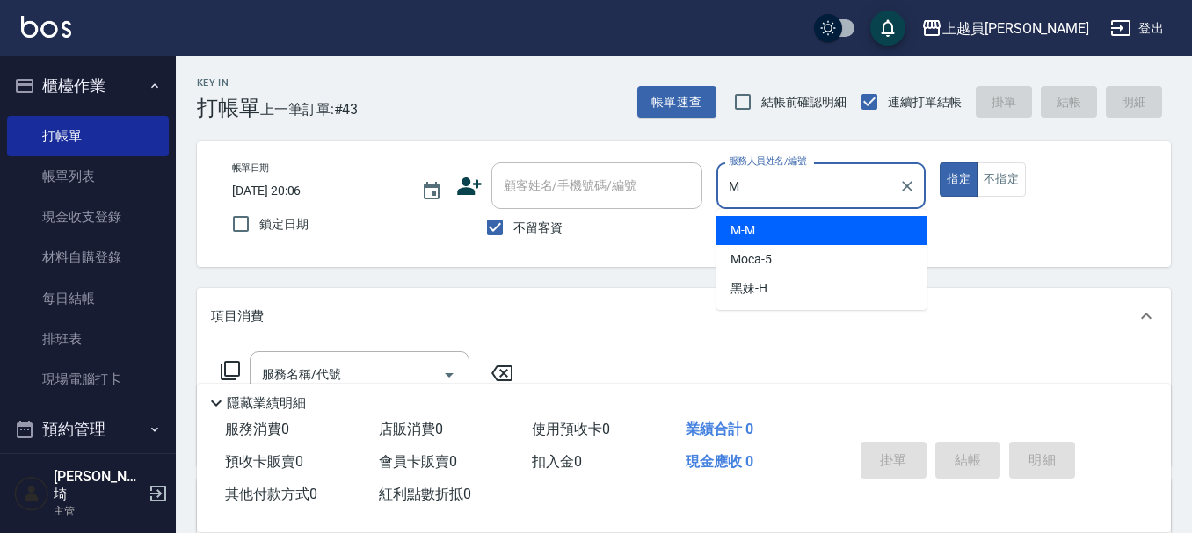
type input "M-M"
type button "true"
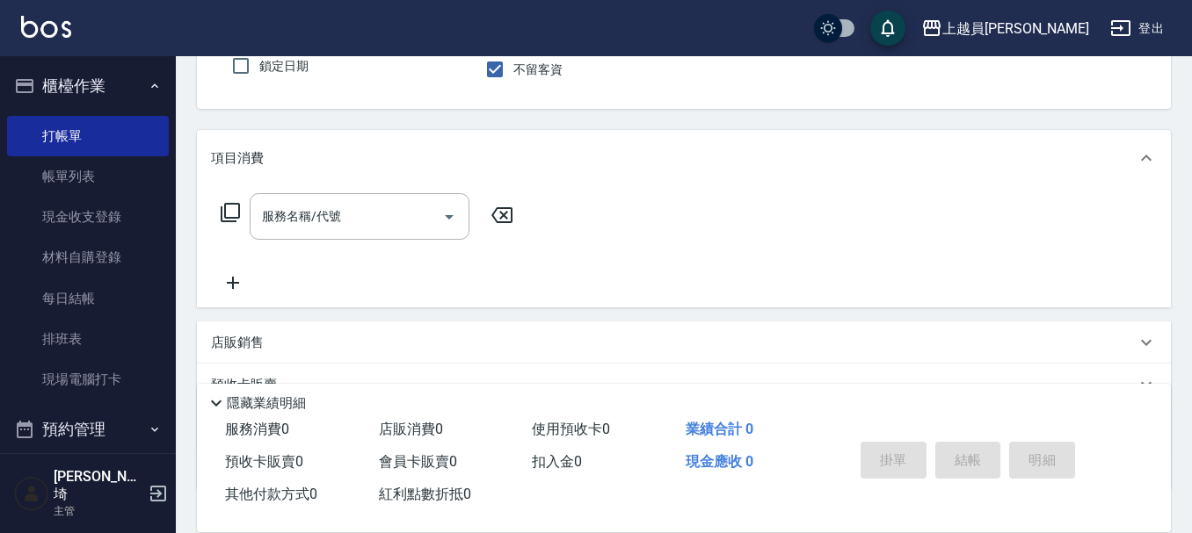
scroll to position [176, 0]
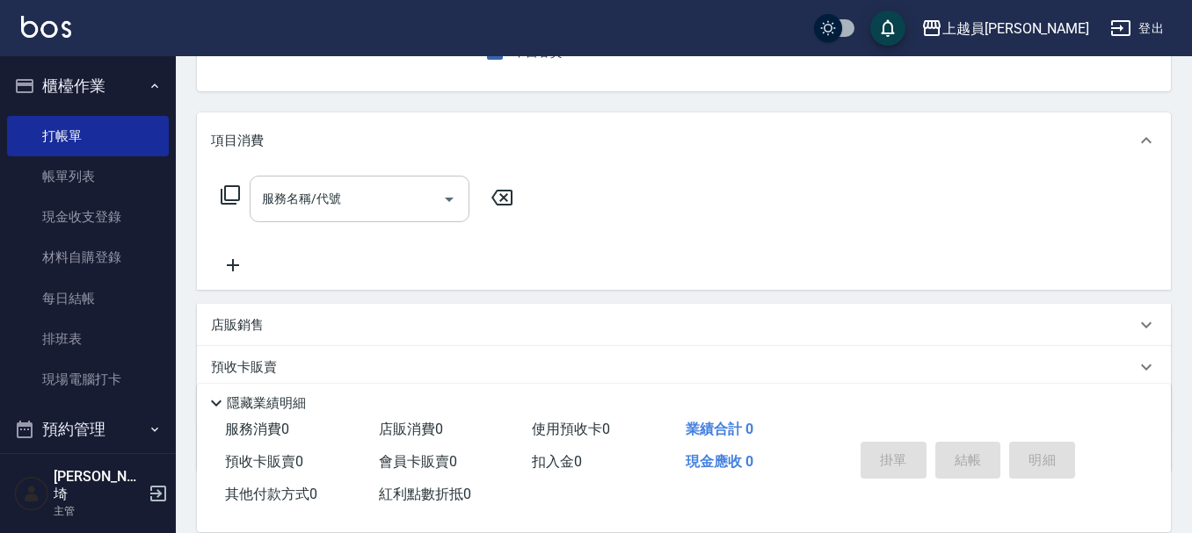
click at [373, 201] on input "服務名稱/代號" at bounding box center [346, 199] width 178 height 31
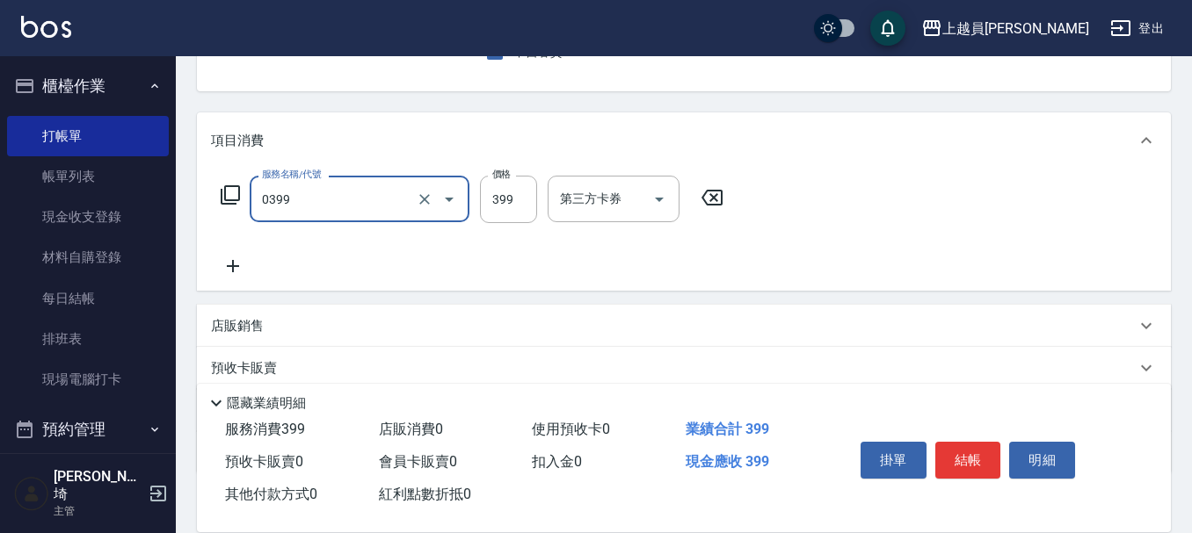
type input "海鹽SPA(0399)"
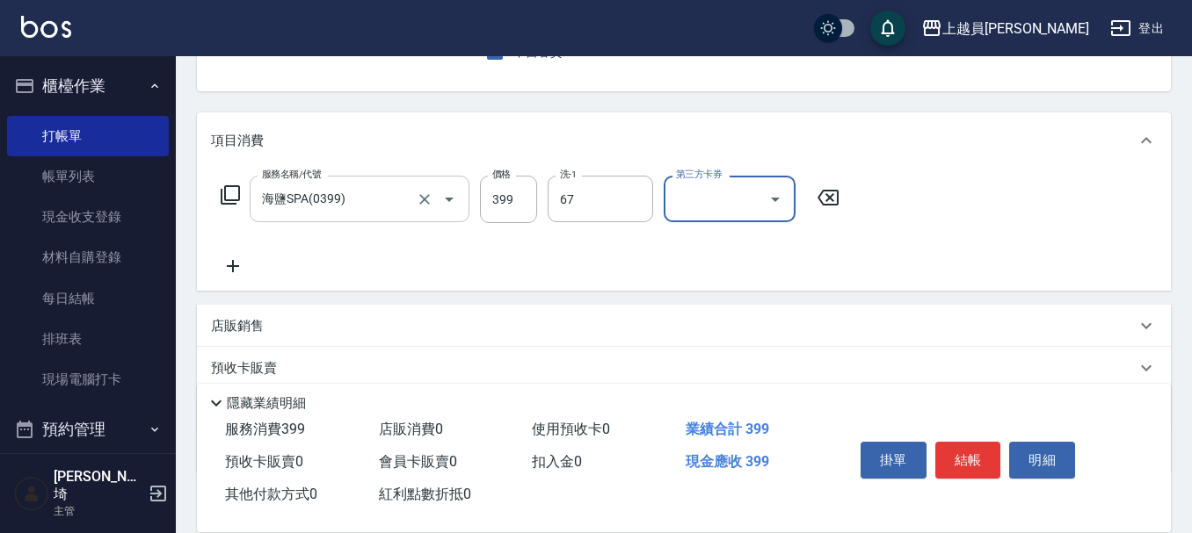
type input "[PERSON_NAME]-67"
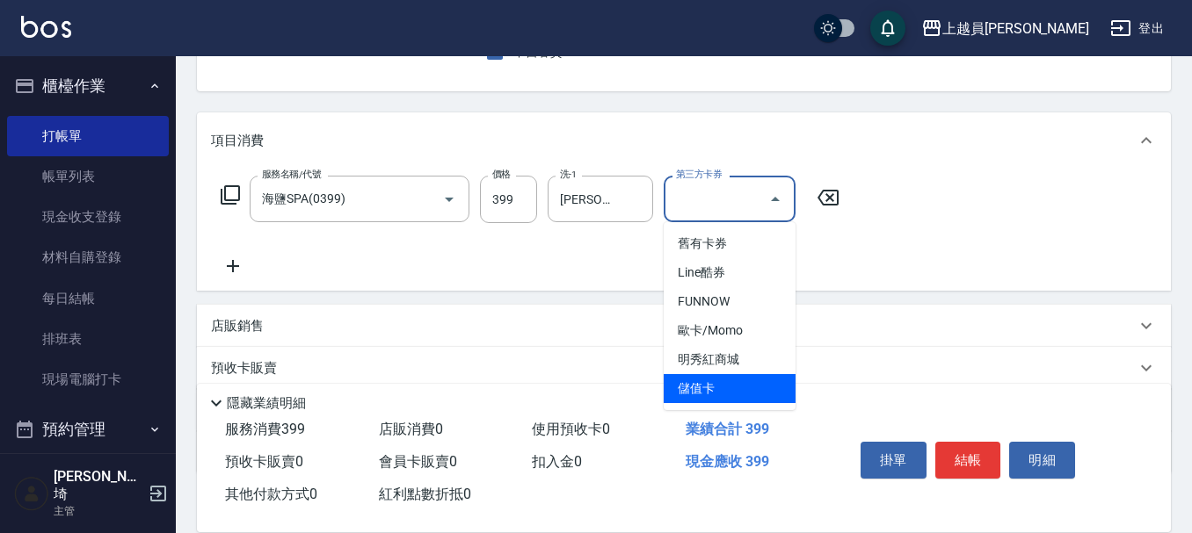
type input "儲值卡"
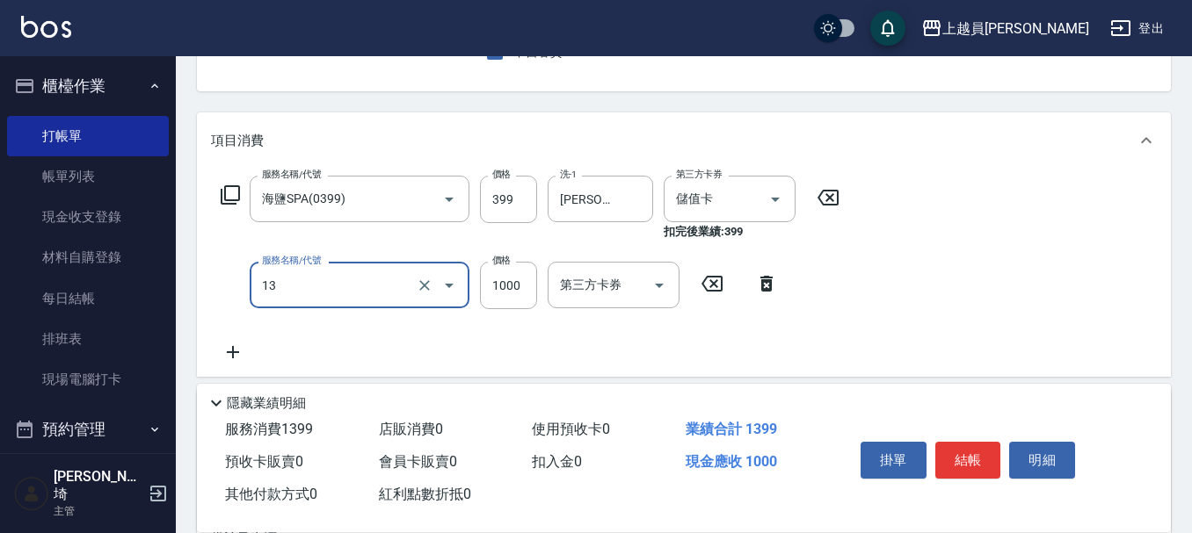
type input "酵素護髮(13)"
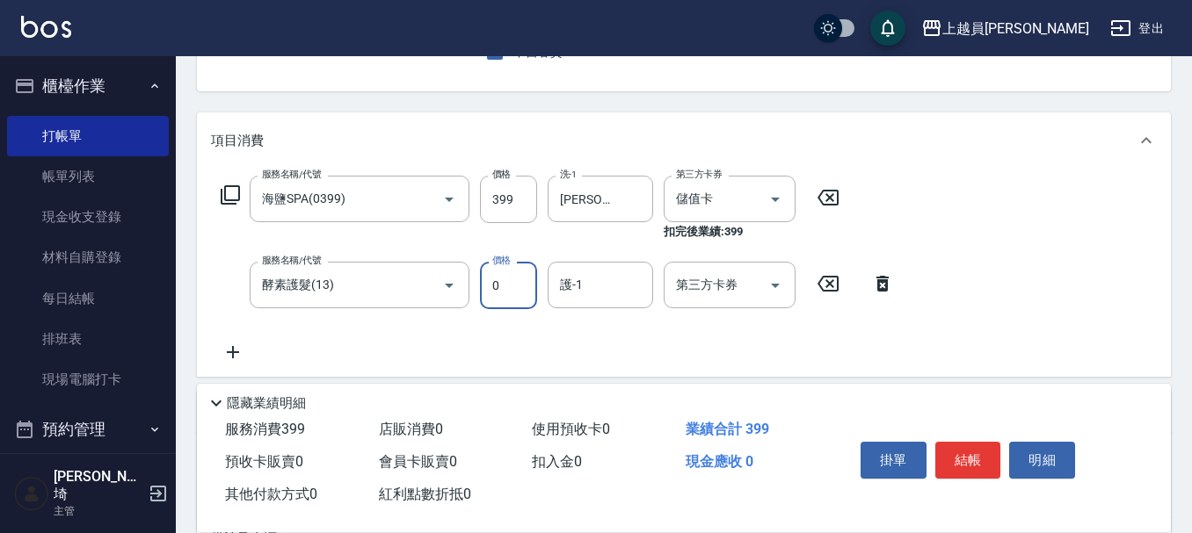
type input "0"
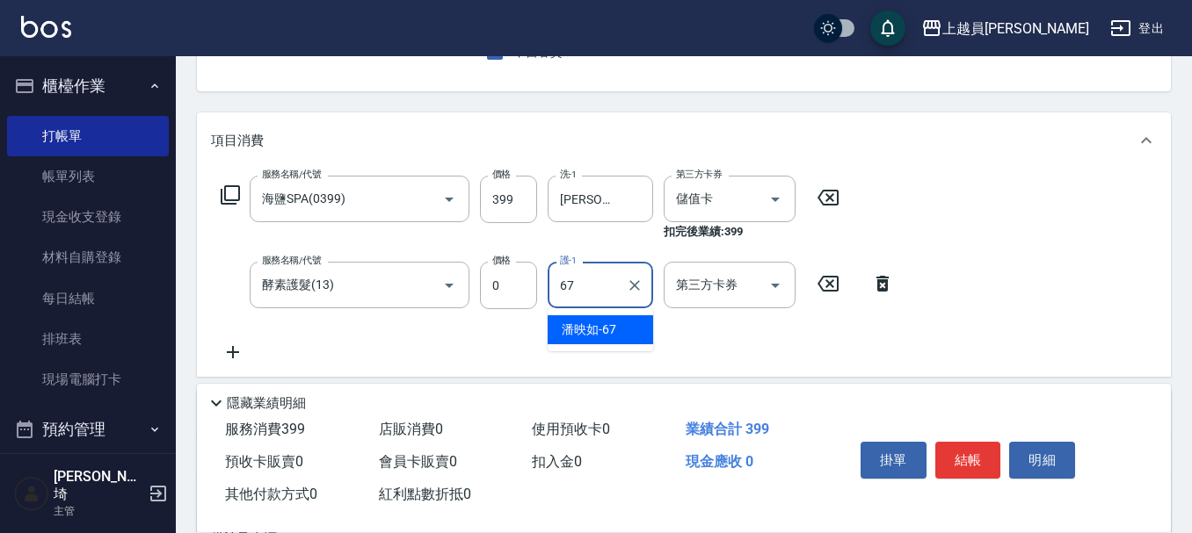
type input "[PERSON_NAME]-67"
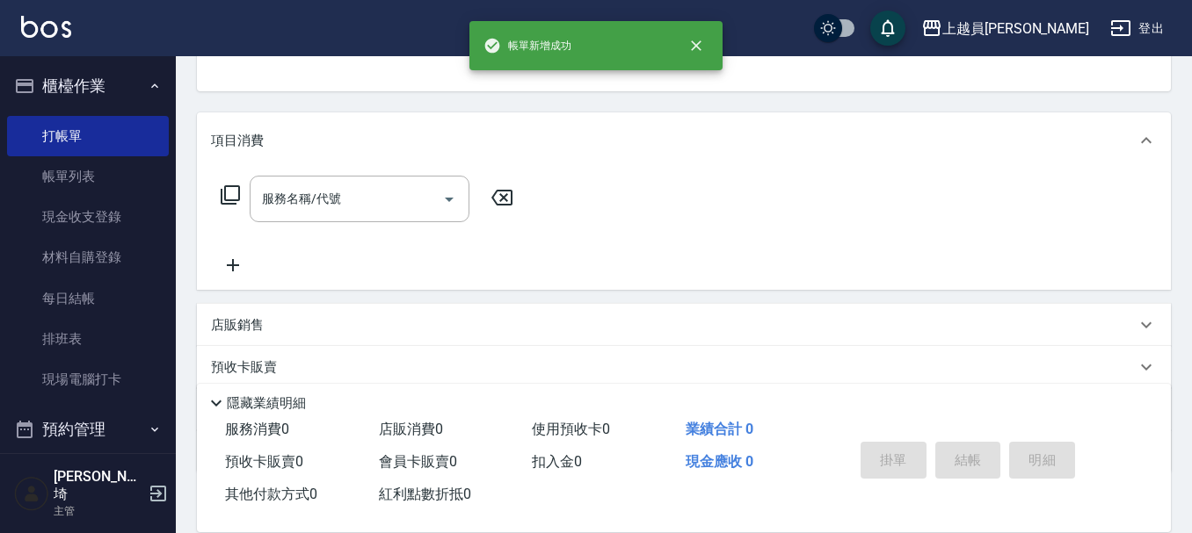
scroll to position [170, 0]
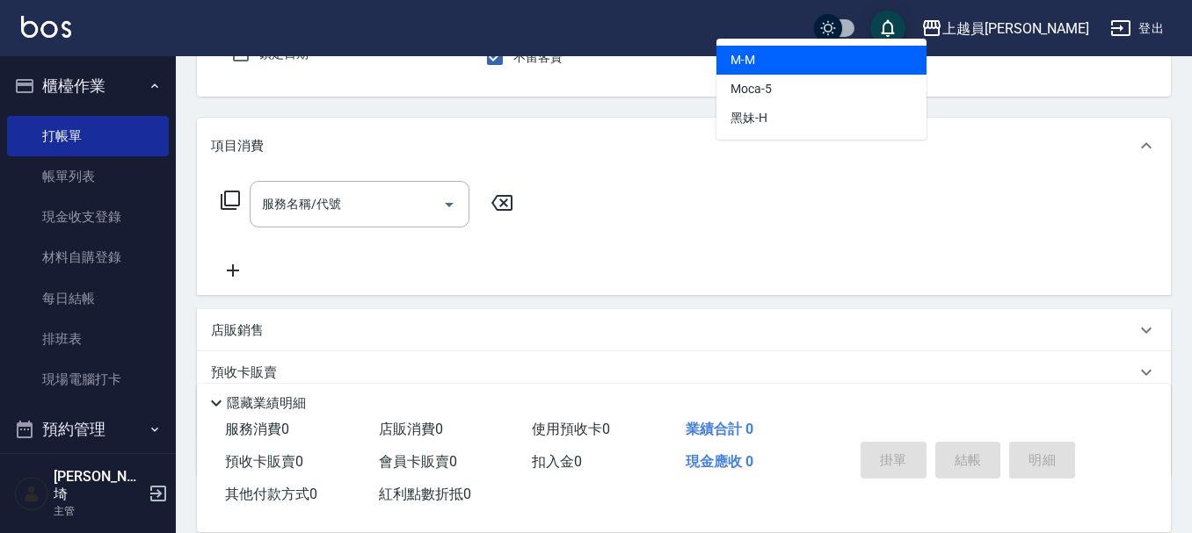
type input "M-M"
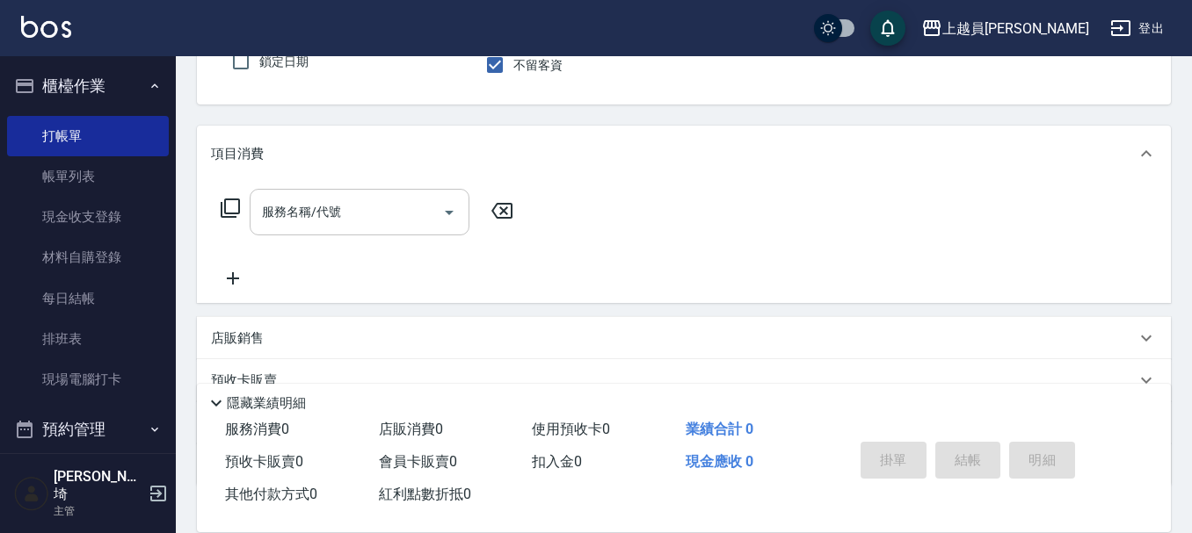
click at [304, 194] on div "服務名稱/代號" at bounding box center [360, 212] width 220 height 47
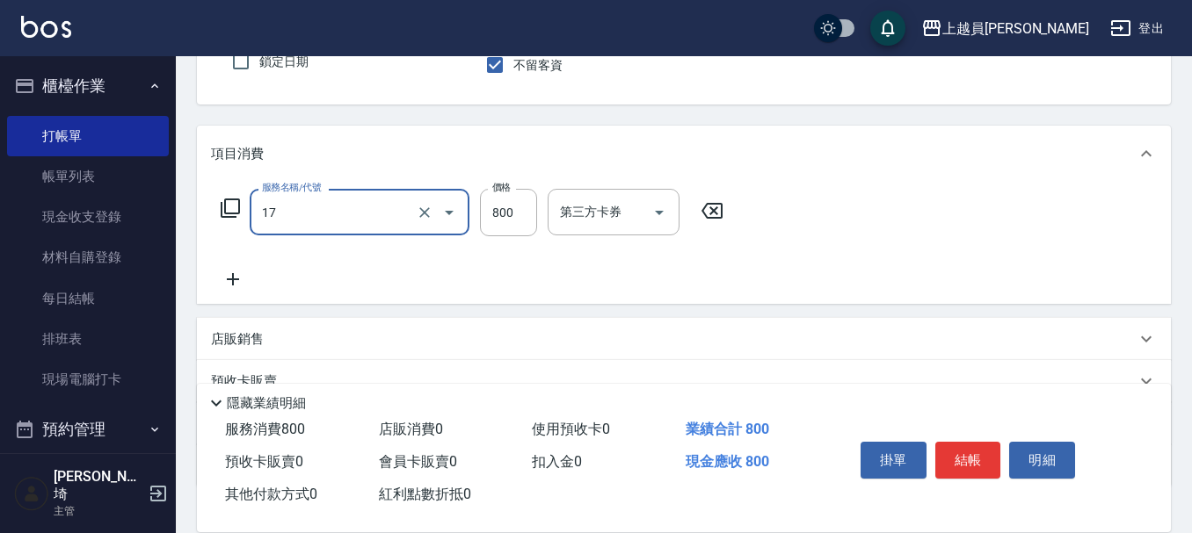
type input "染髮(17)"
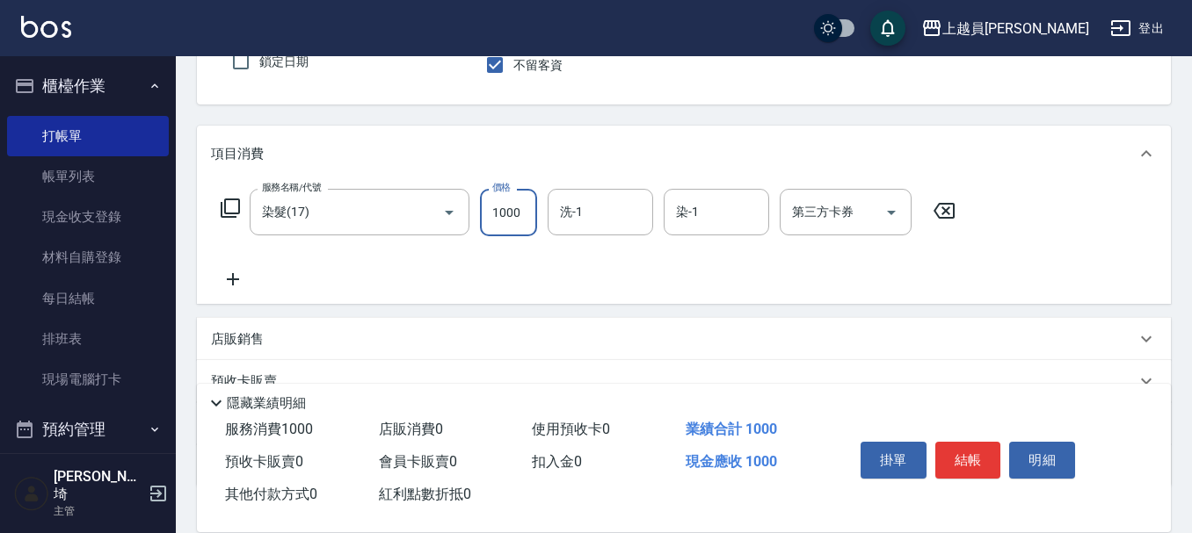
type input "1000"
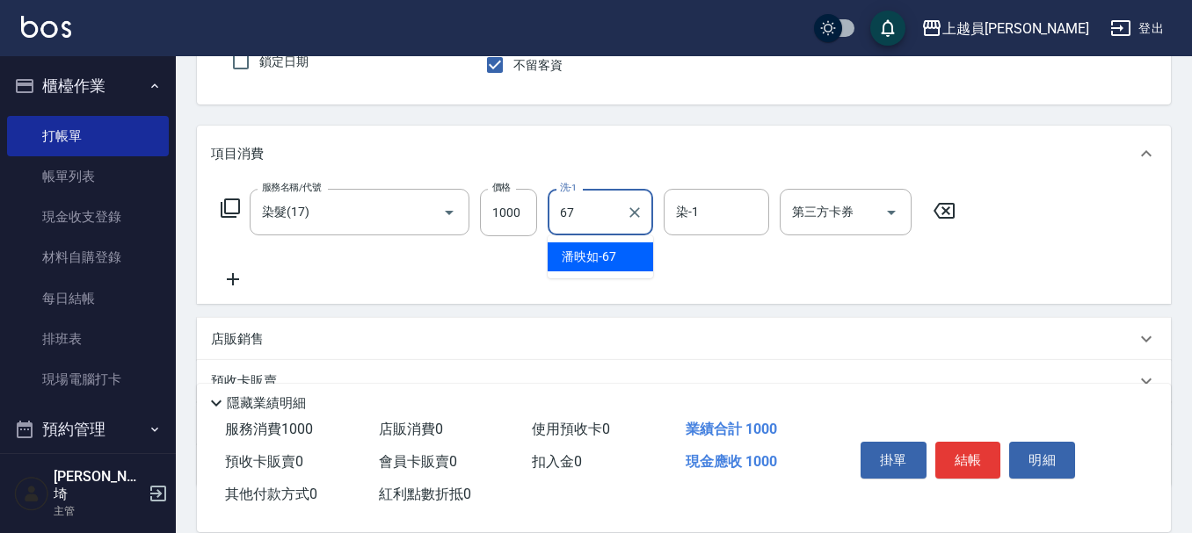
type input "[PERSON_NAME]-67"
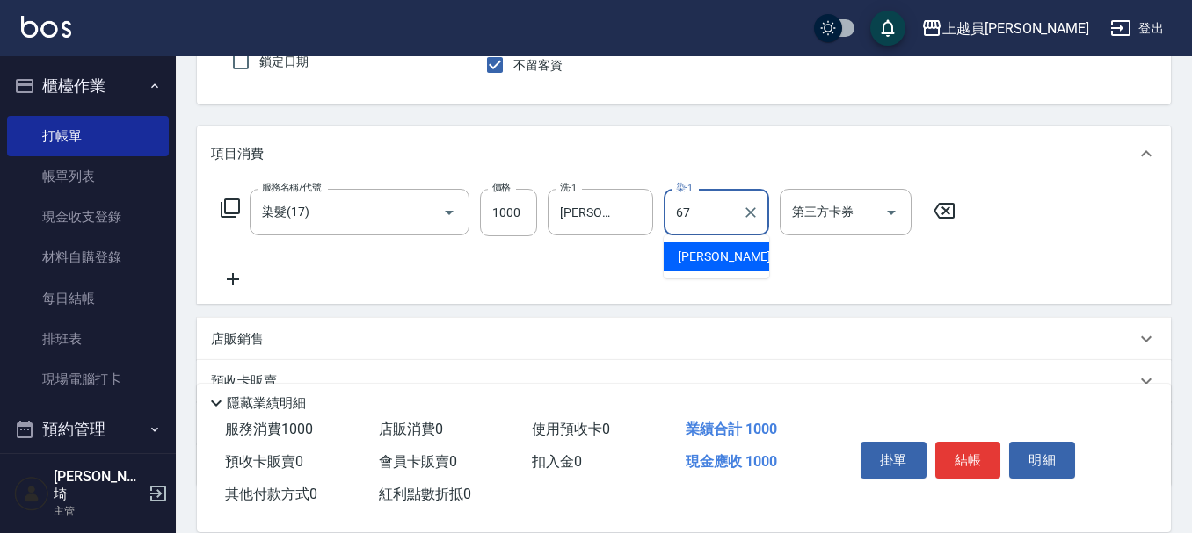
type input "[PERSON_NAME]-67"
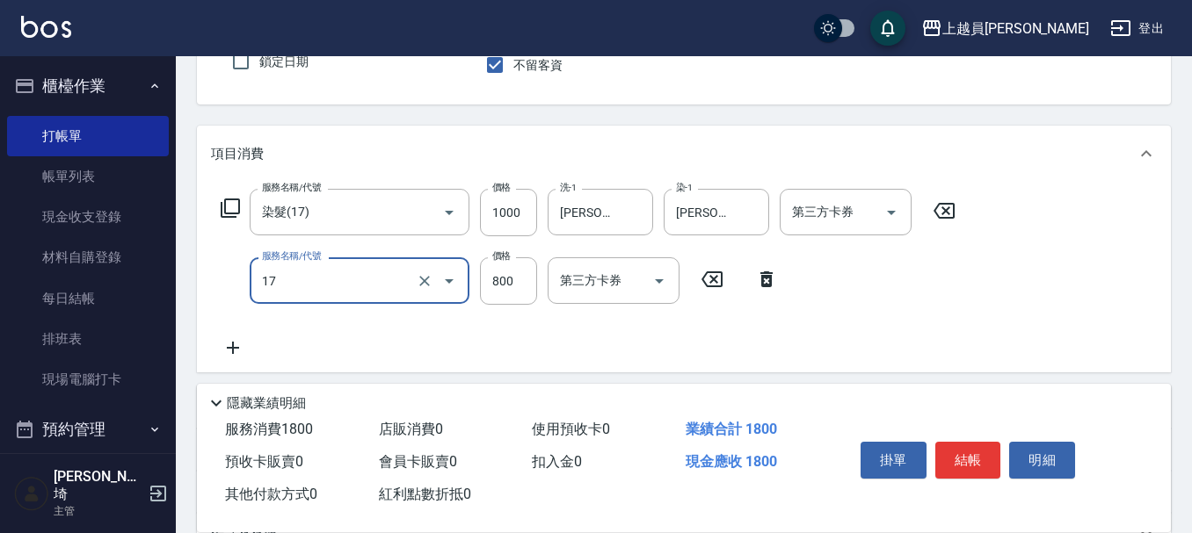
type input "染髮(17)"
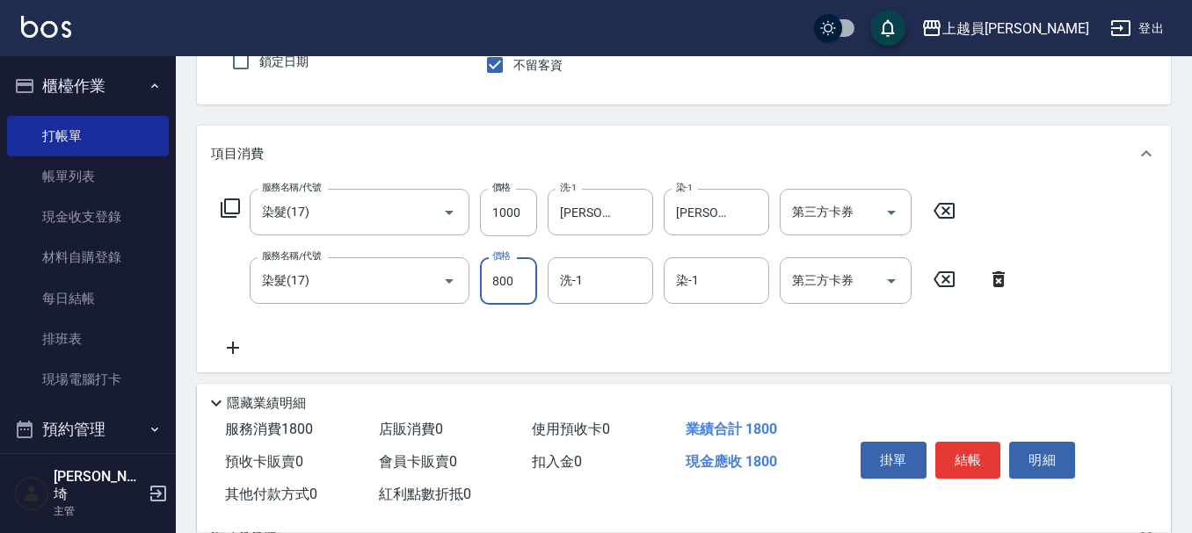
click at [520, 279] on input "800" at bounding box center [508, 280] width 57 height 47
type input "1000"
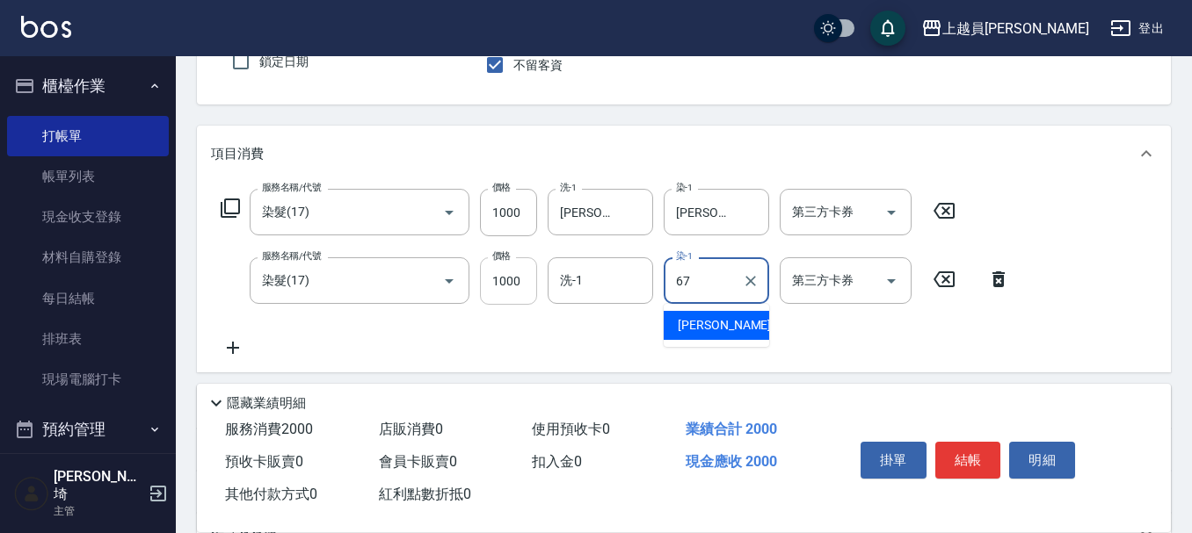
type input "[PERSON_NAME]-67"
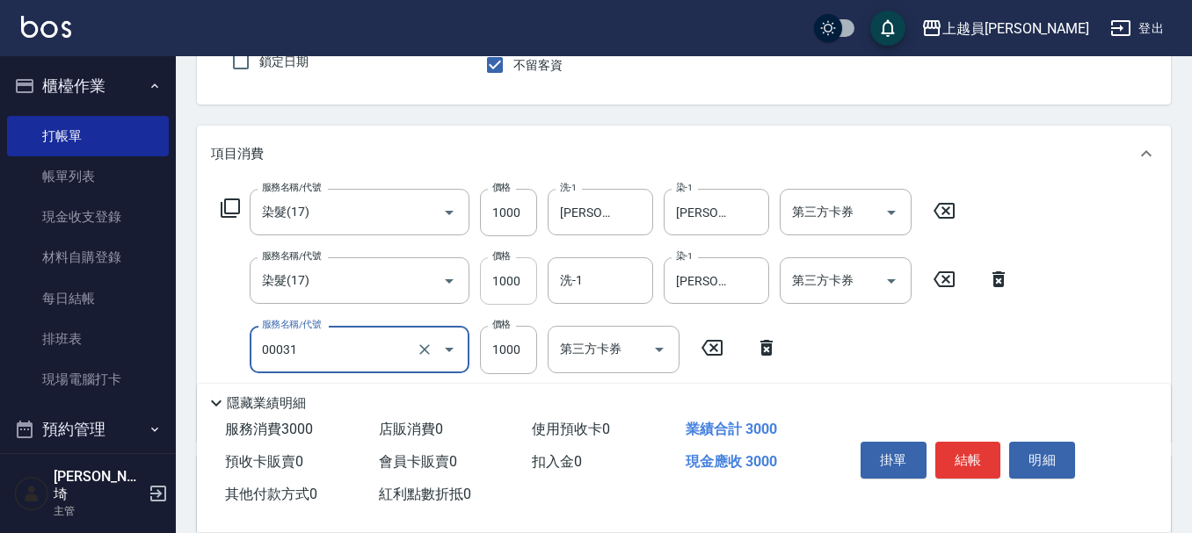
type input "單卸髮片(00031)"
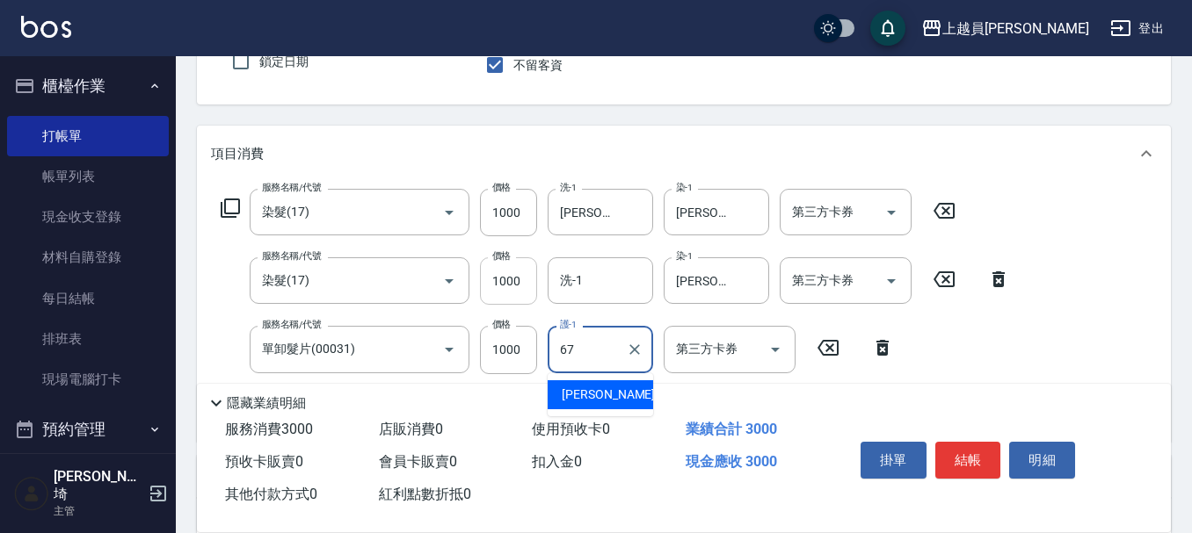
type input "[PERSON_NAME]-67"
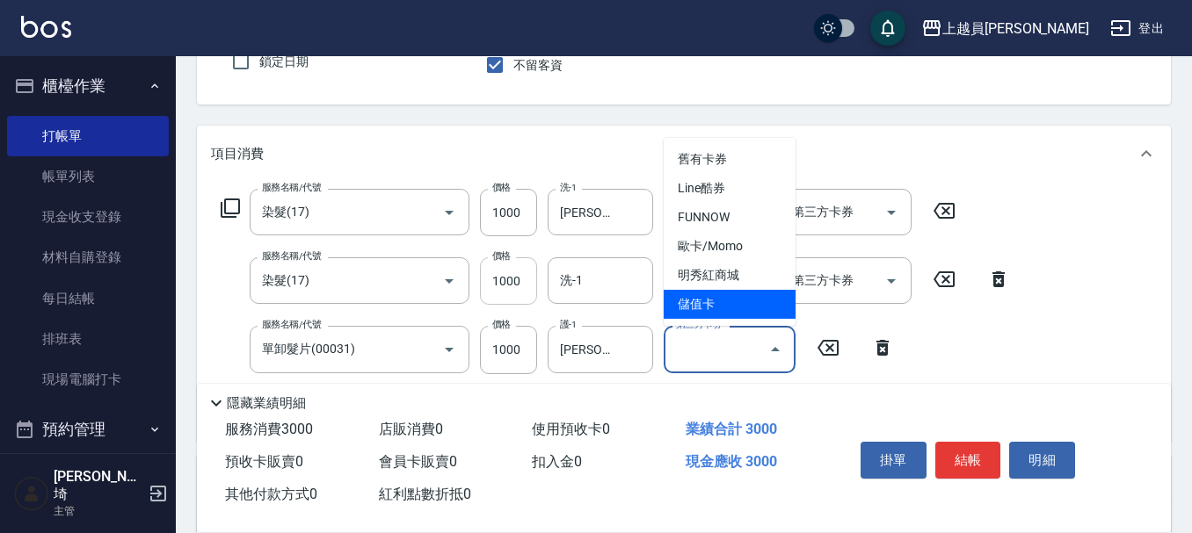
type input "儲值卡"
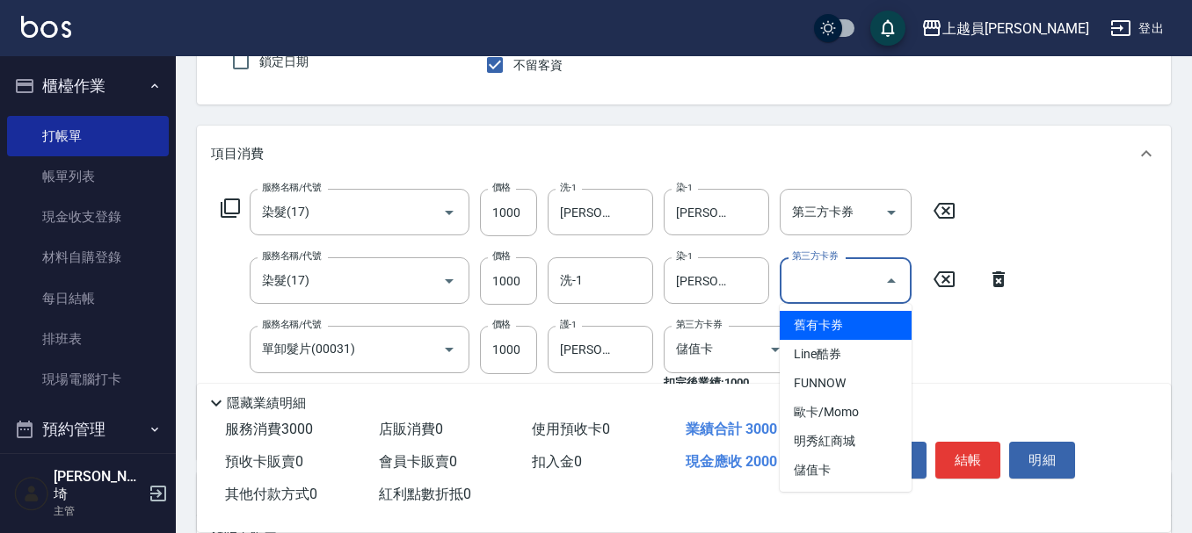
click at [858, 280] on input "第三方卡券" at bounding box center [832, 280] width 90 height 31
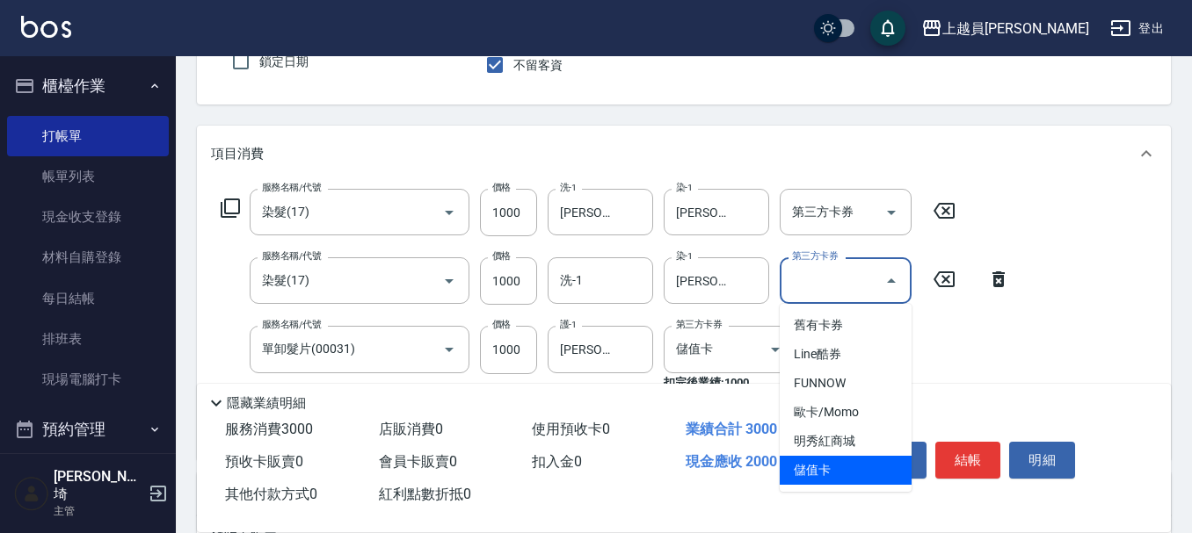
click at [828, 467] on span "儲值卡" at bounding box center [845, 470] width 132 height 29
type input "儲值卡"
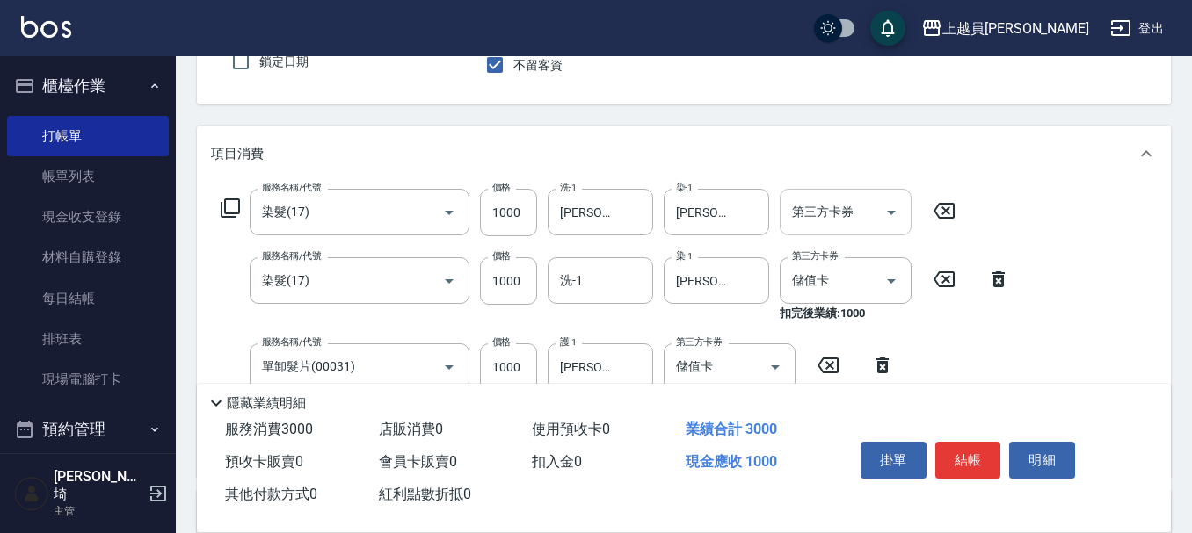
drag, startPoint x: 864, startPoint y: 239, endPoint x: 866, endPoint y: 227, distance: 12.4
click at [864, 236] on div "服務名稱/代號 染髮(17) 服務名稱/代號 價格 1000 價格 洗-1 [PERSON_NAME]-67 洗-1 染-1 [PERSON_NAME]-67…" at bounding box center [615, 325] width 809 height 273
click at [870, 222] on input "第三方卡券" at bounding box center [832, 212] width 90 height 31
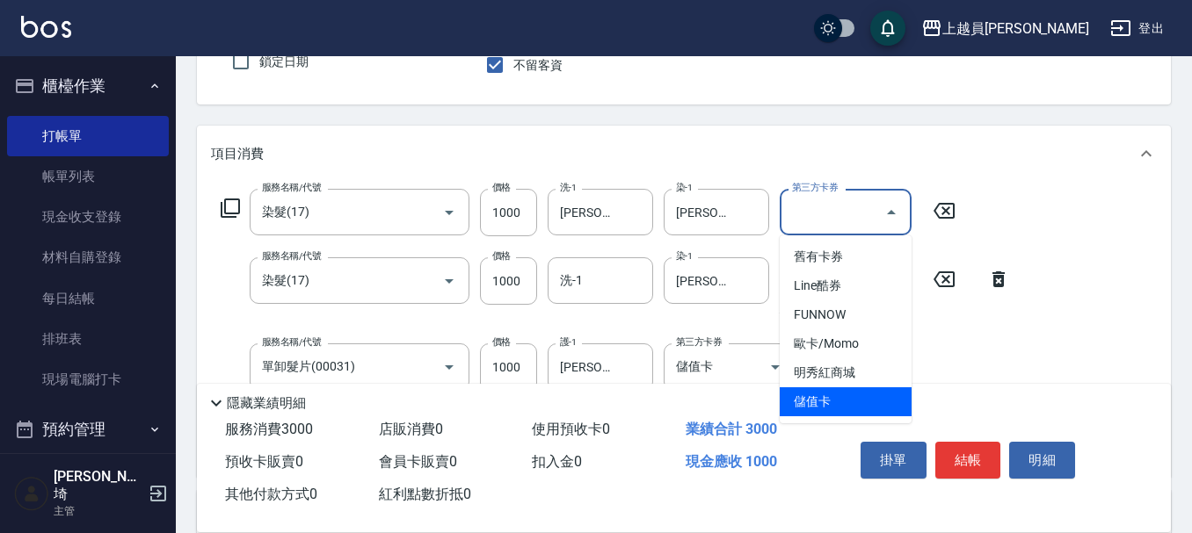
click at [832, 402] on span "儲值卡" at bounding box center [845, 402] width 132 height 29
type input "儲值卡"
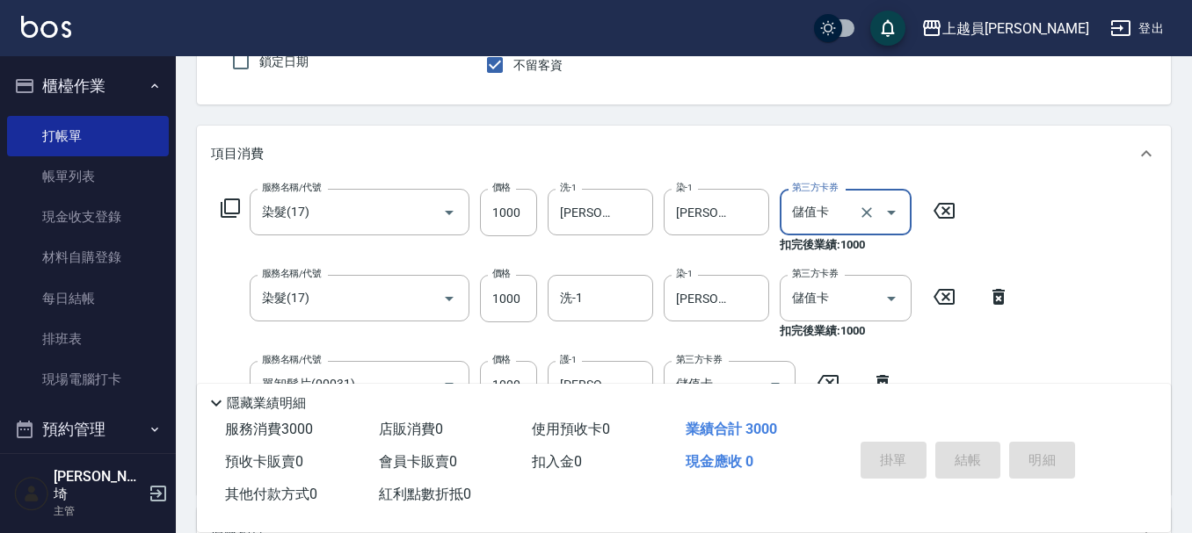
type input "[DATE] 20:07"
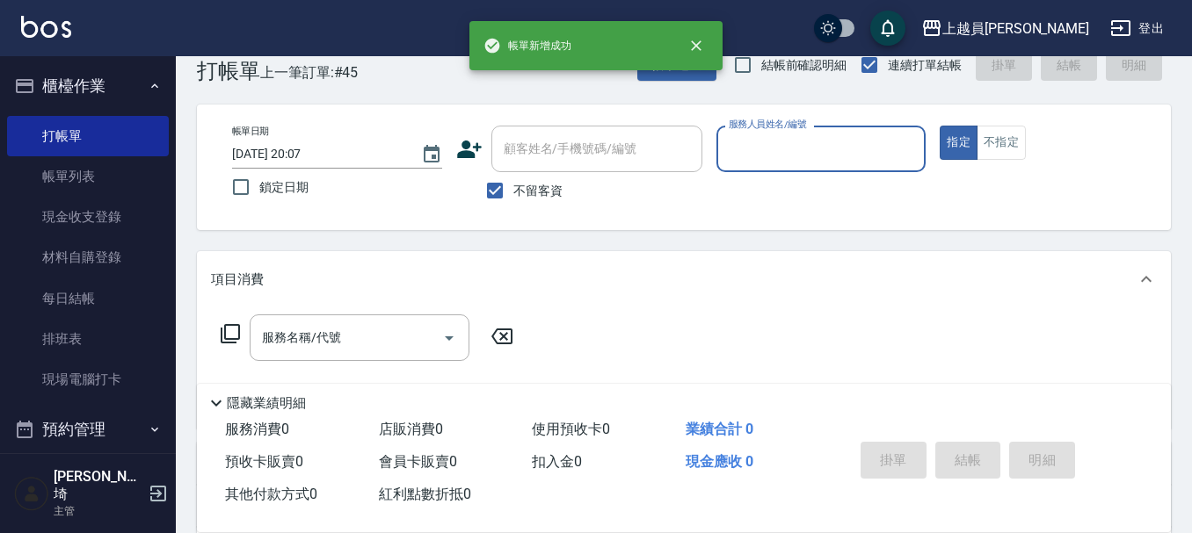
scroll to position [0, 0]
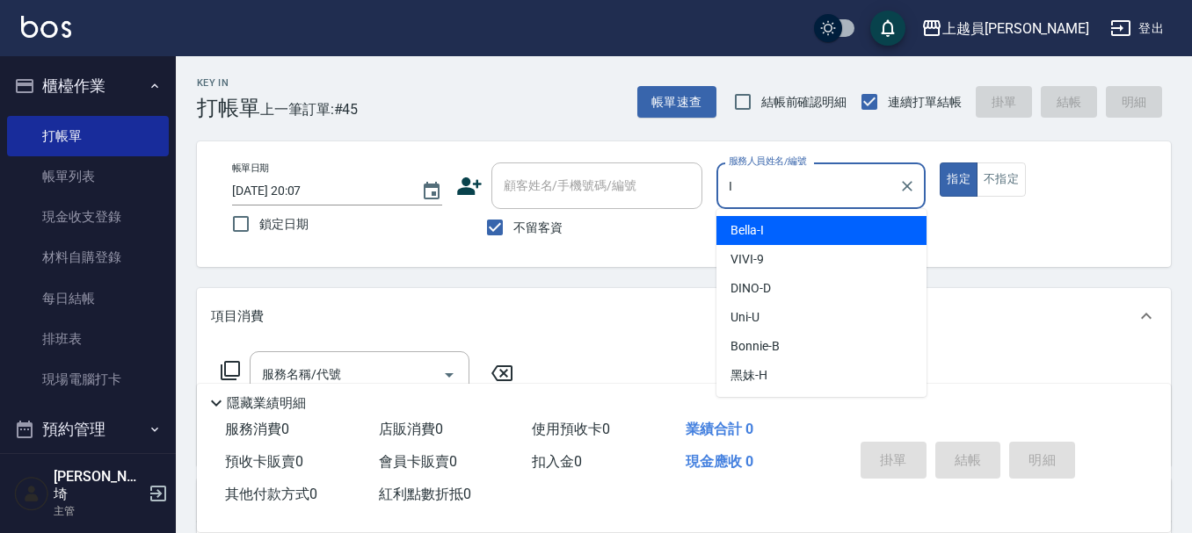
type input "Bella-I"
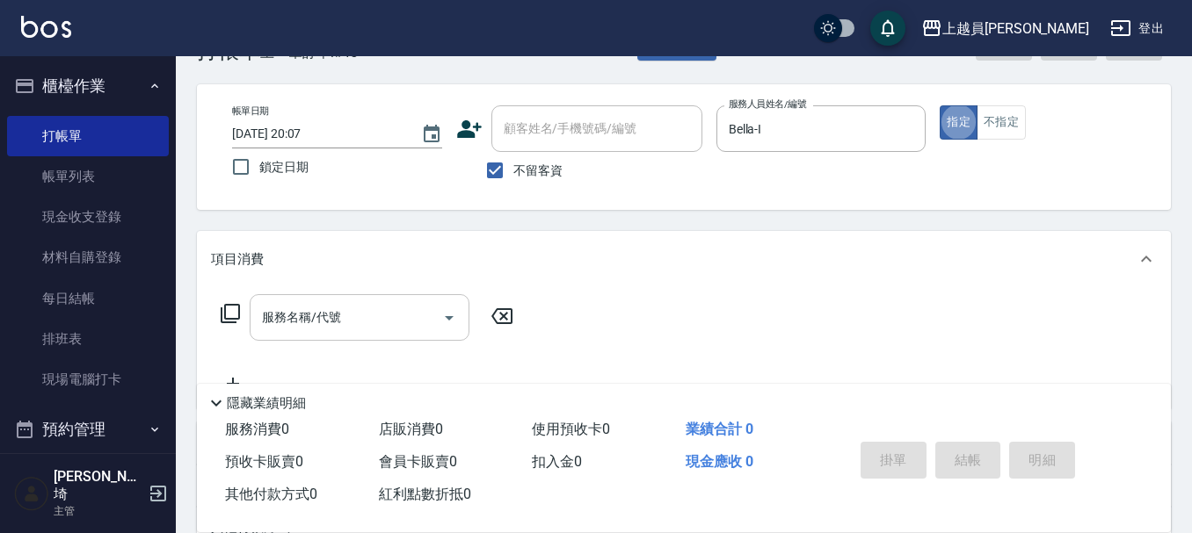
scroll to position [88, 0]
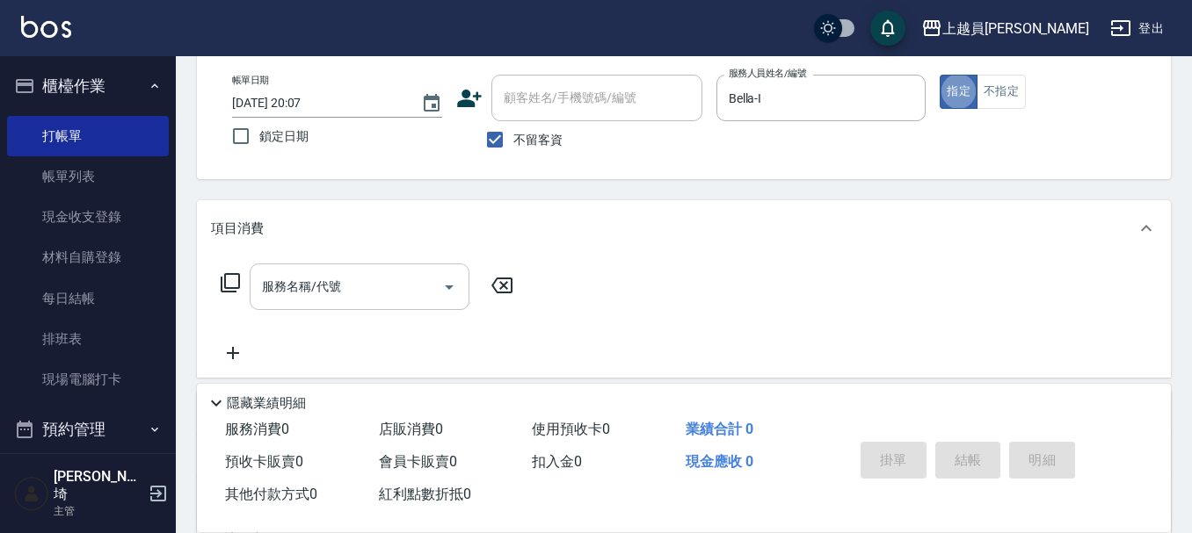
click at [417, 269] on div "服務名稱/代號" at bounding box center [360, 287] width 220 height 47
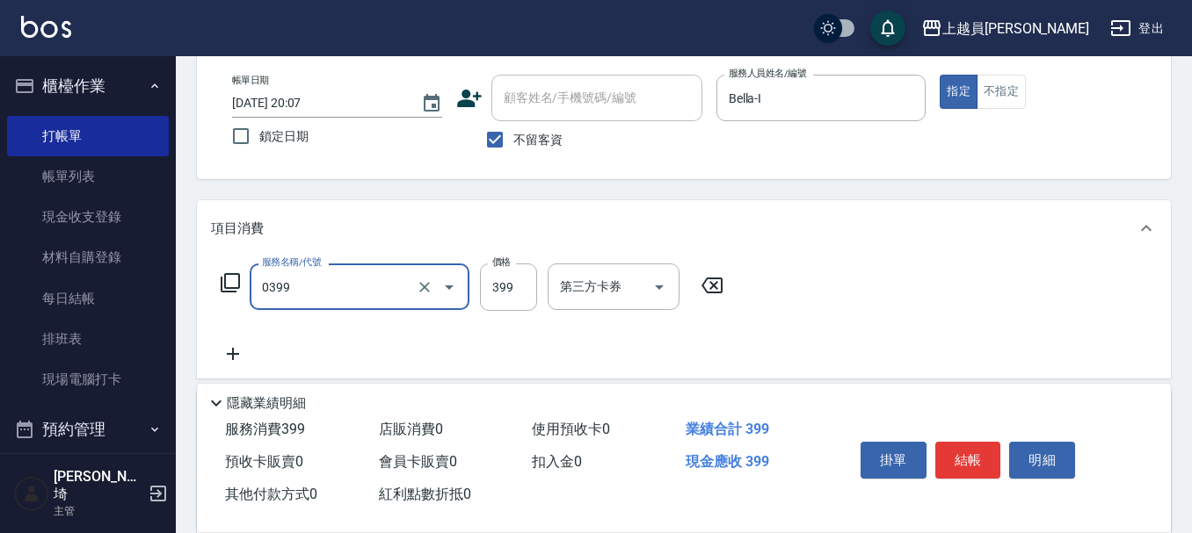
type input "海鹽SPA(0399)"
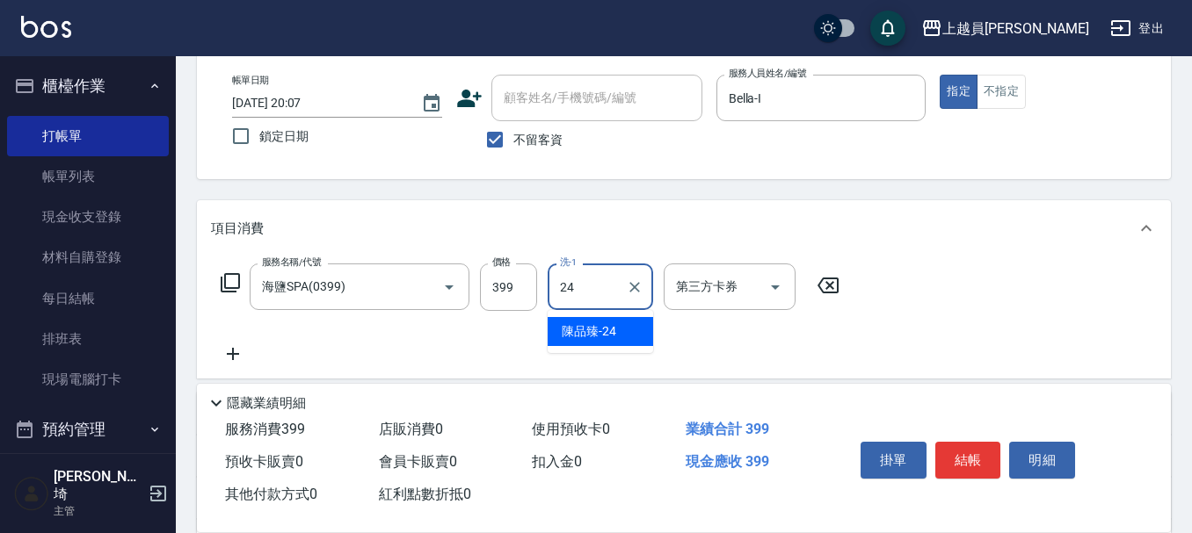
type input "[PERSON_NAME]-24"
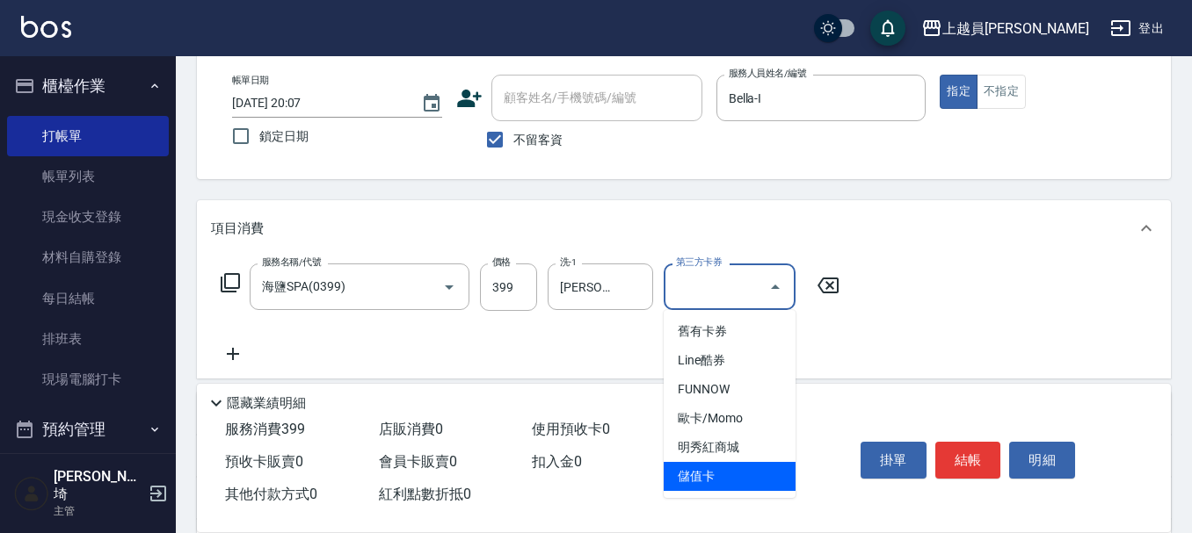
type input "儲值卡"
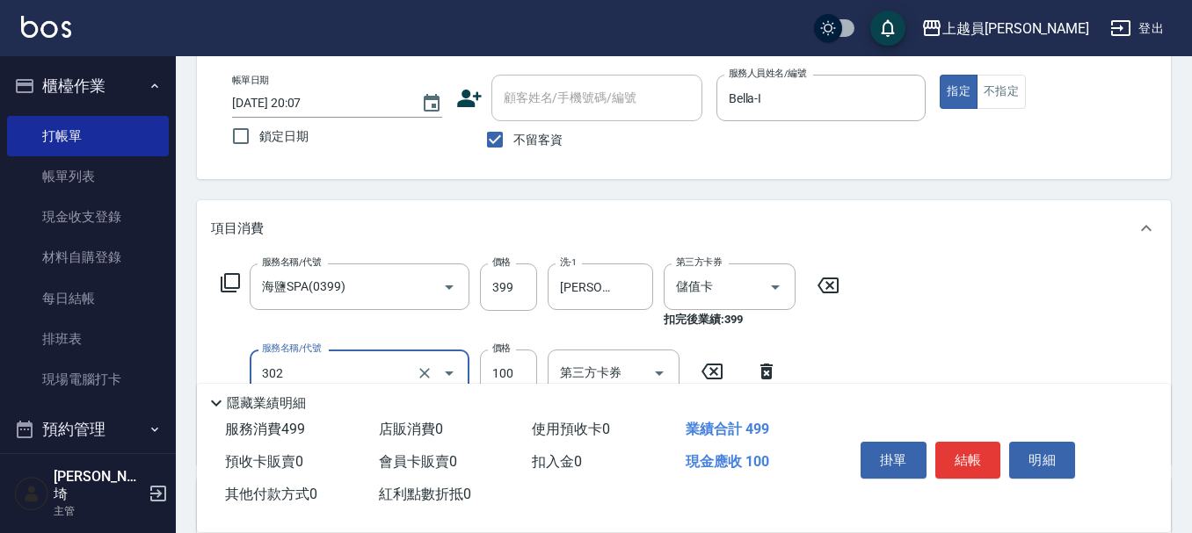
type input "剪髮(302)"
type input "200"
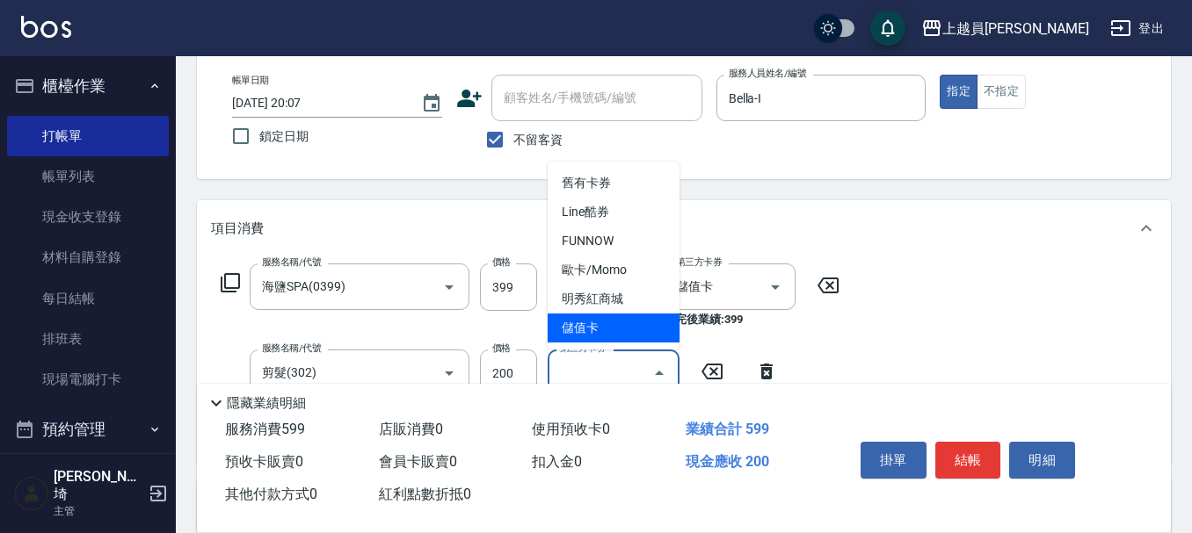
type input "儲值卡"
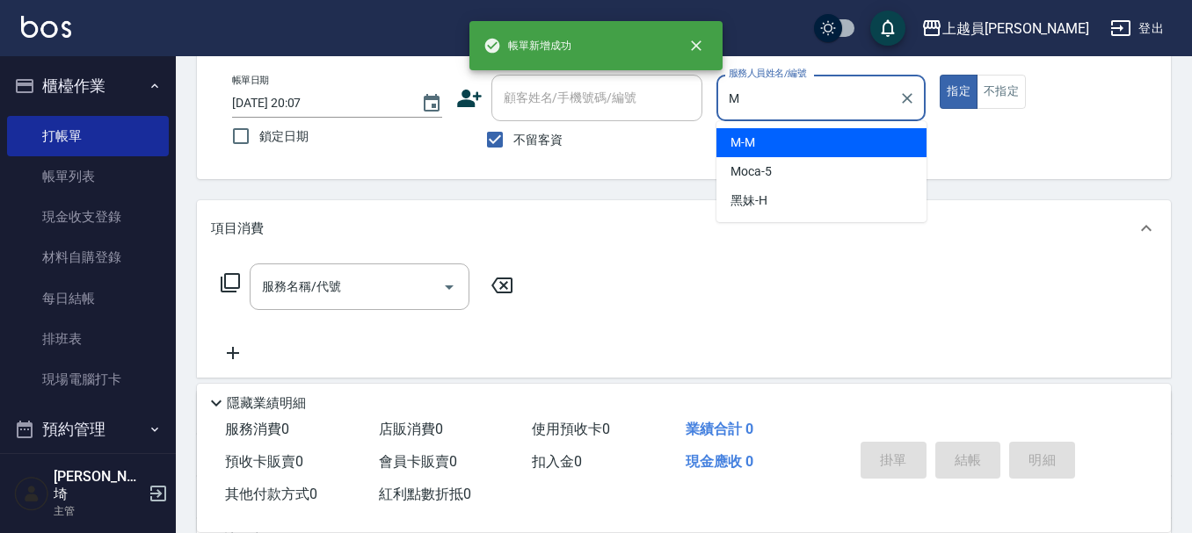
type input "M-M"
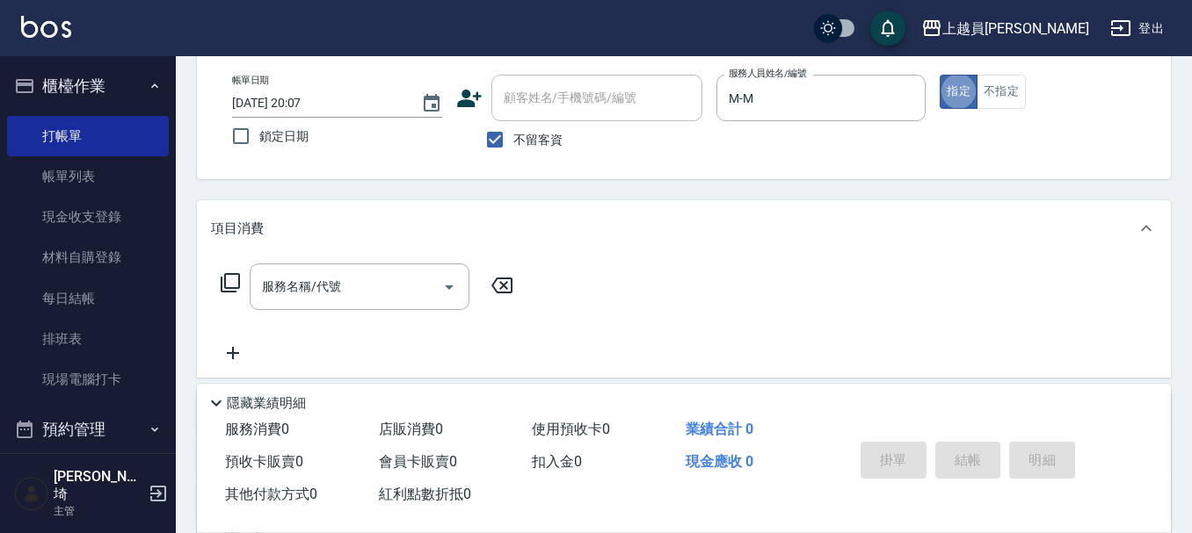
drag, startPoint x: 357, startPoint y: 300, endPoint x: 823, endPoint y: 297, distance: 466.6
click at [357, 296] on input "服務名稱/代號" at bounding box center [346, 287] width 178 height 31
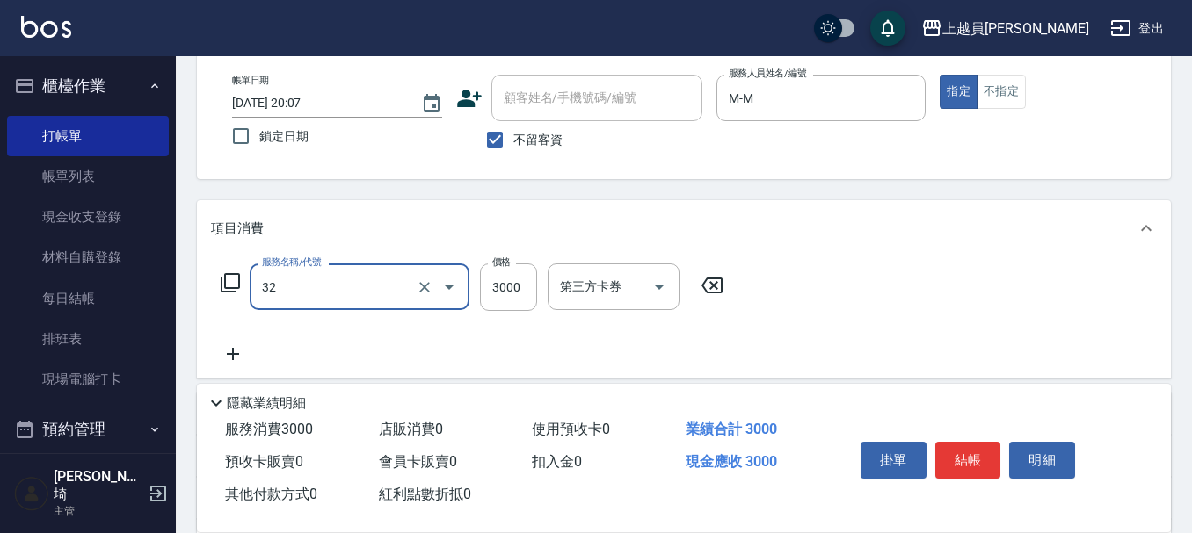
type input "染髮A餐(32)"
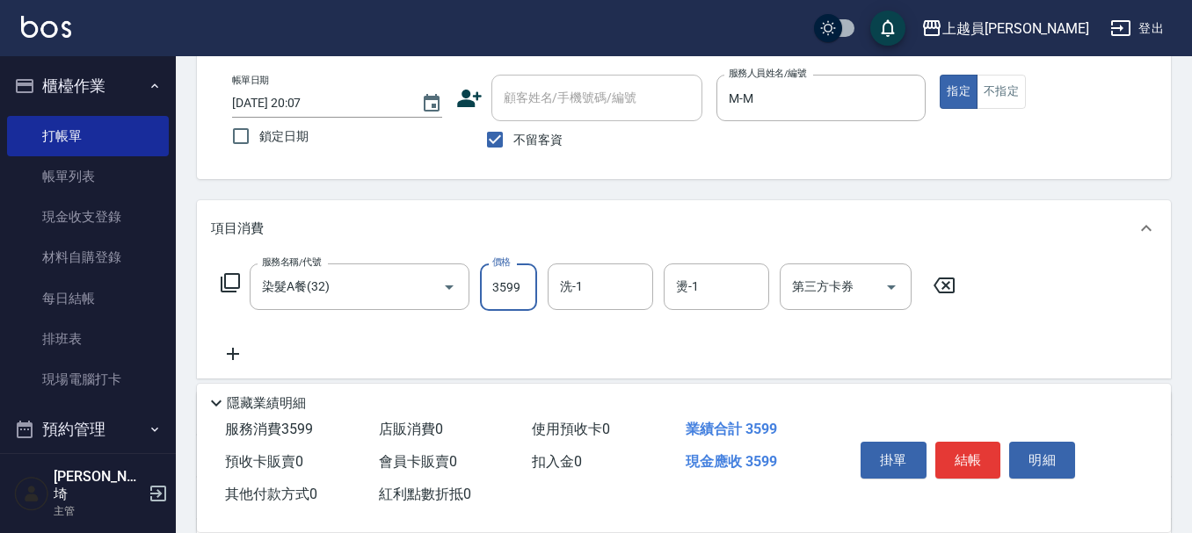
type input "3599"
type input "[PERSON_NAME]-18"
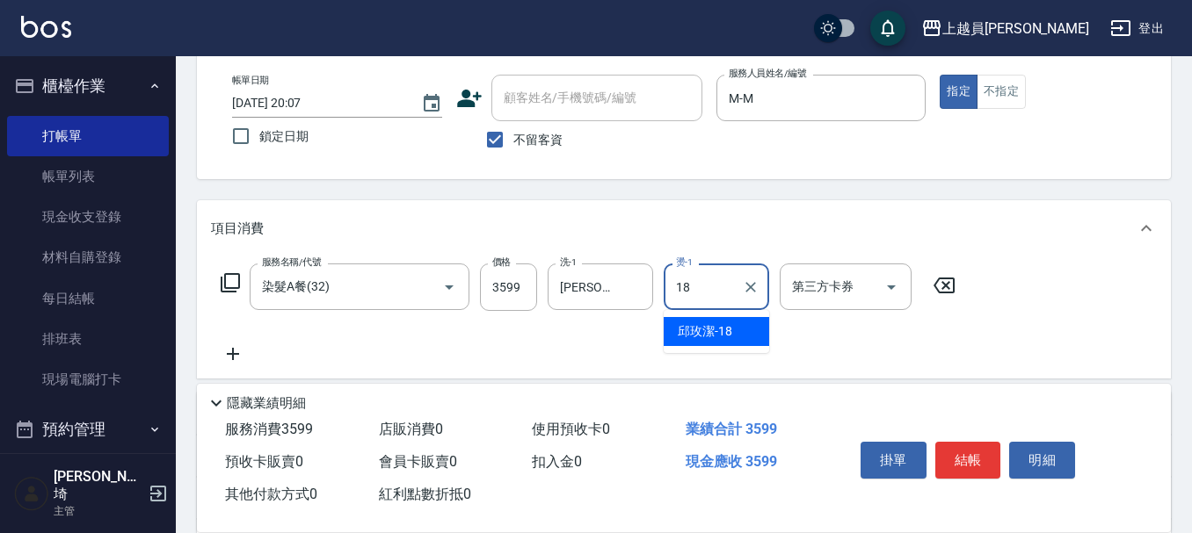
type input "[PERSON_NAME]-18"
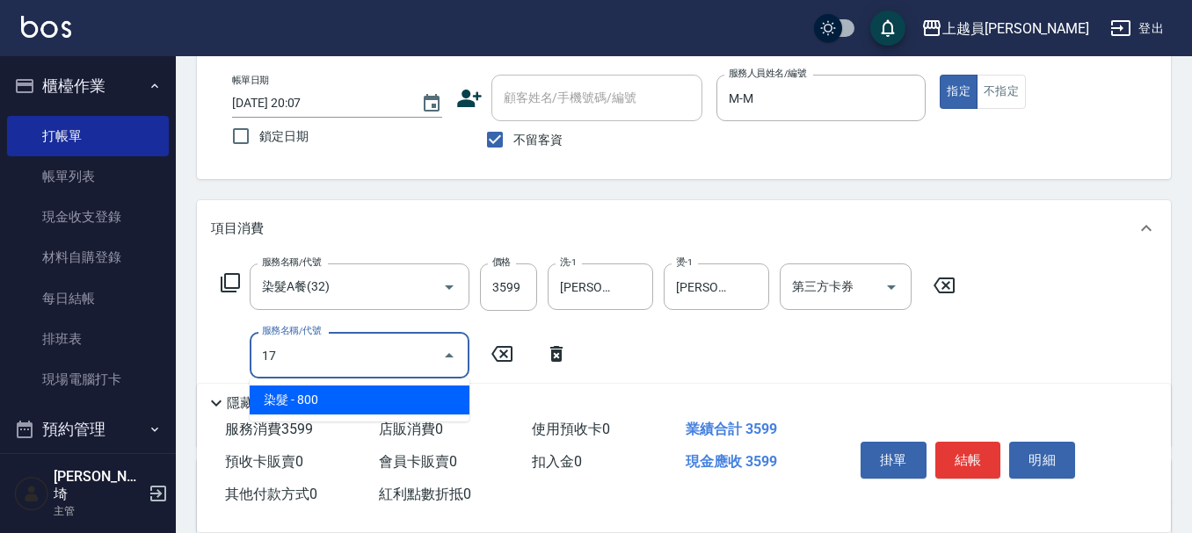
type input "染髮(17)"
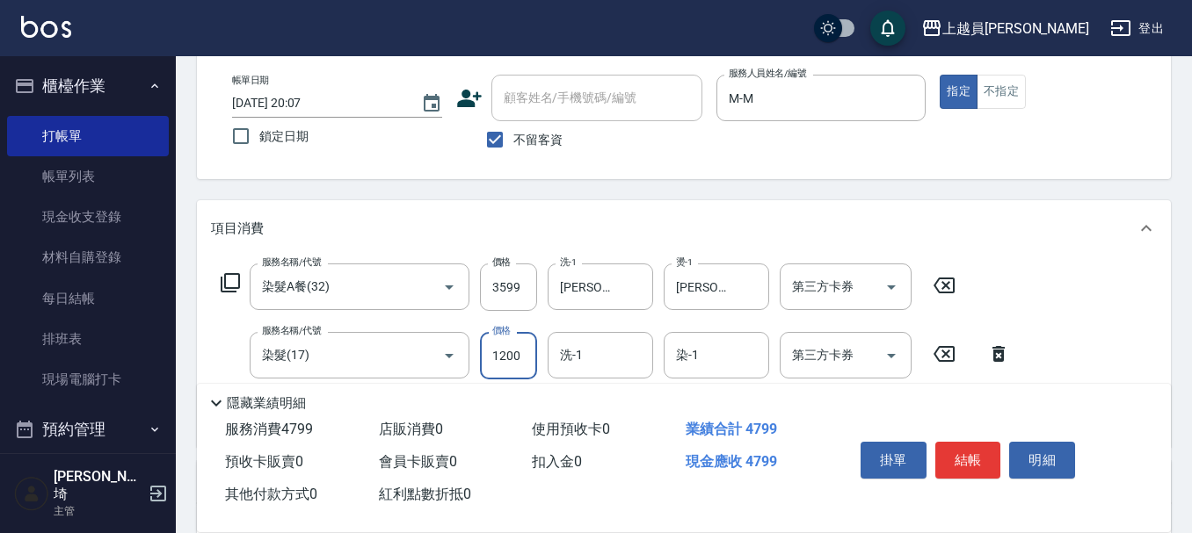
type input "1200"
type input "[PERSON_NAME]-18"
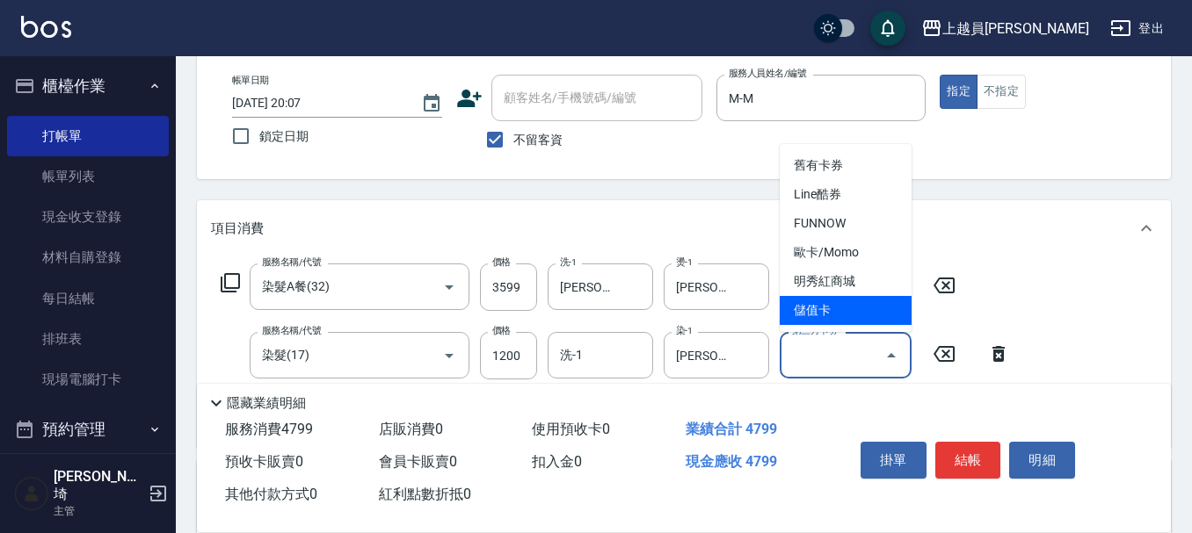
type input "儲值卡"
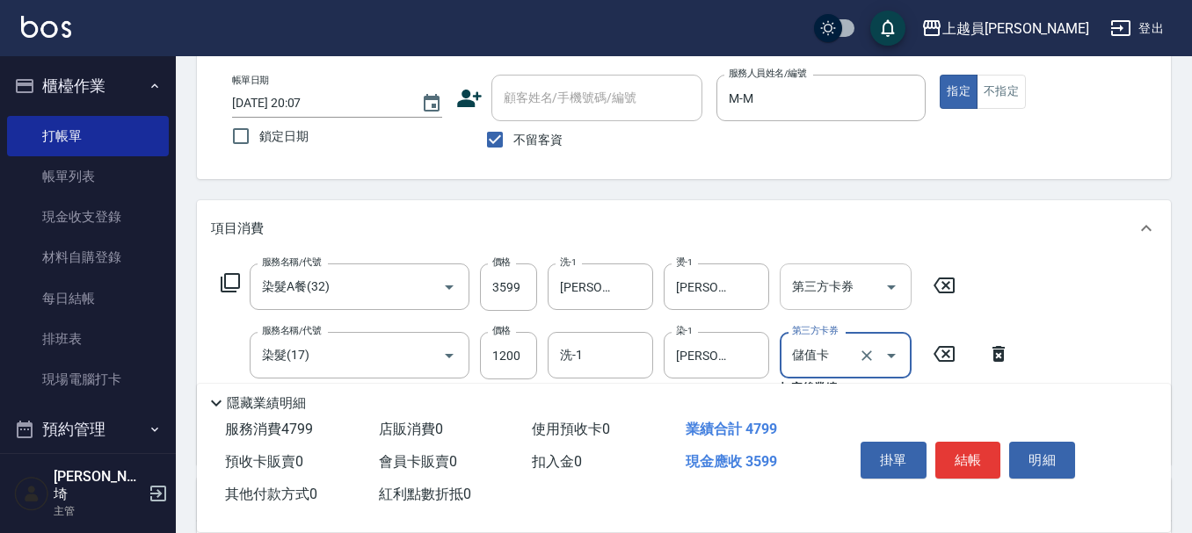
click at [885, 296] on icon "Open" at bounding box center [890, 287] width 21 height 21
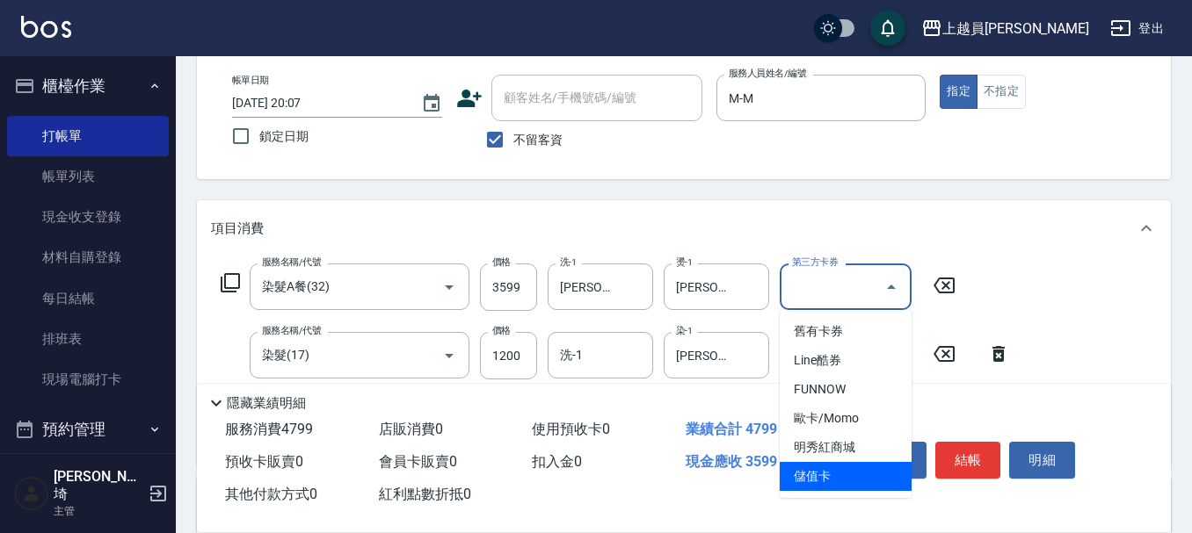
click at [840, 466] on span "儲值卡" at bounding box center [845, 476] width 132 height 29
type input "儲值卡"
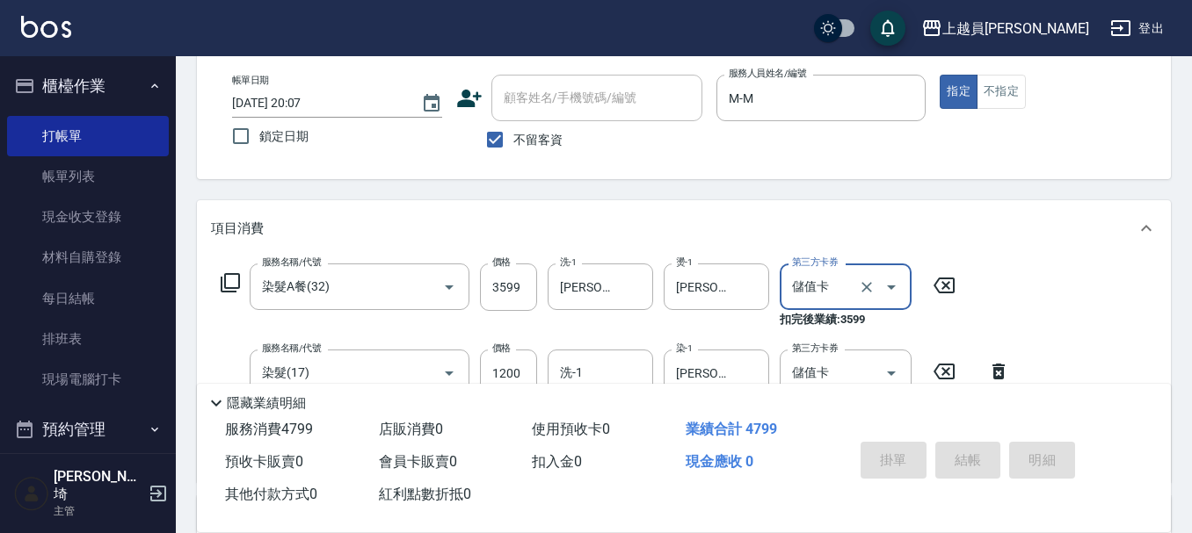
type input "[DATE] 20:08"
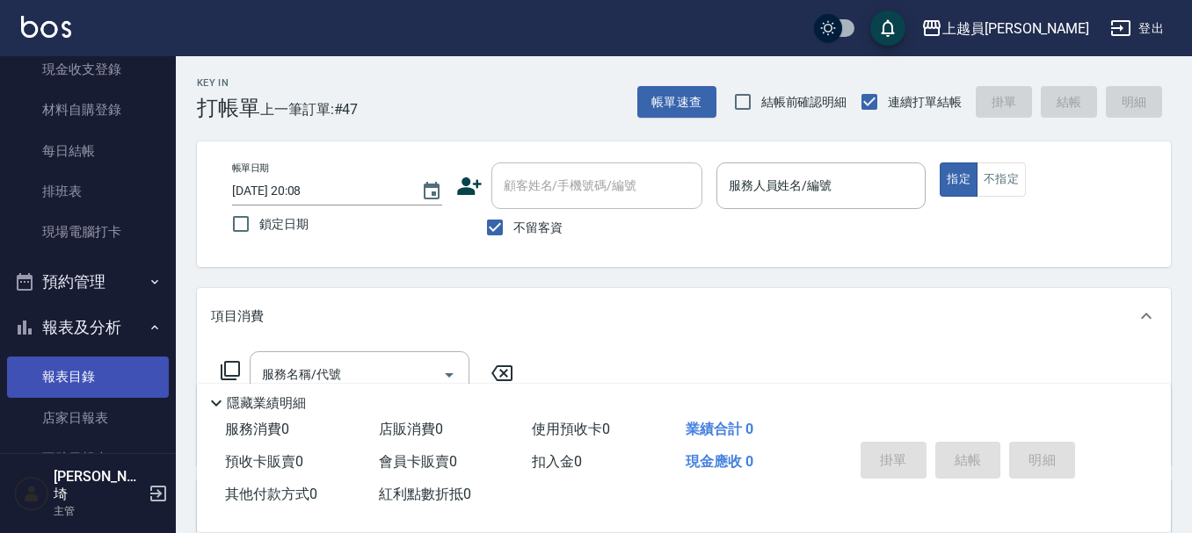
scroll to position [264, 0]
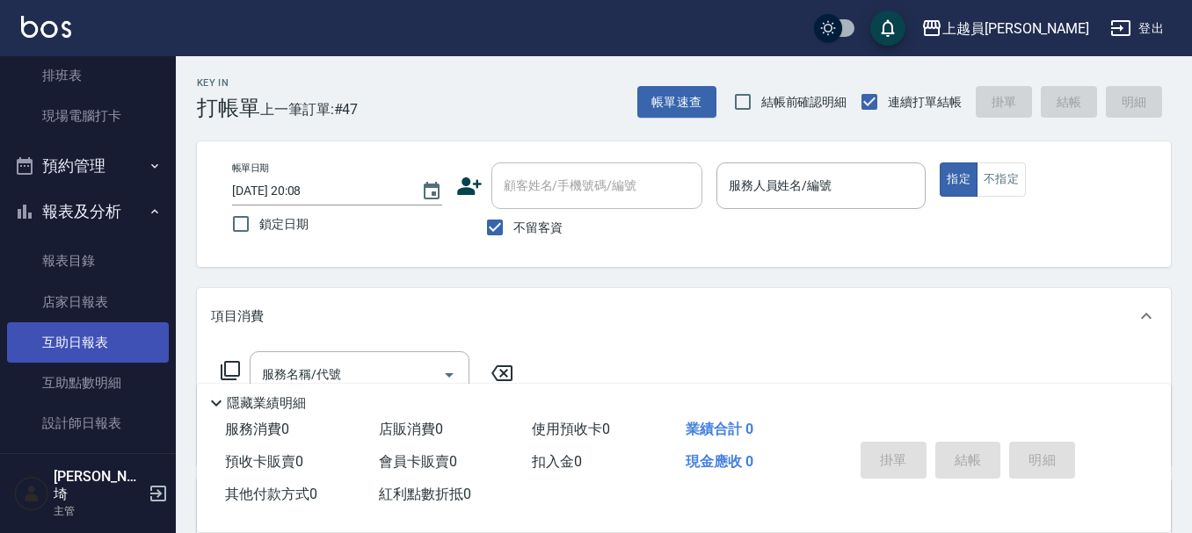
click at [86, 338] on link "互助日報表" at bounding box center [88, 342] width 162 height 40
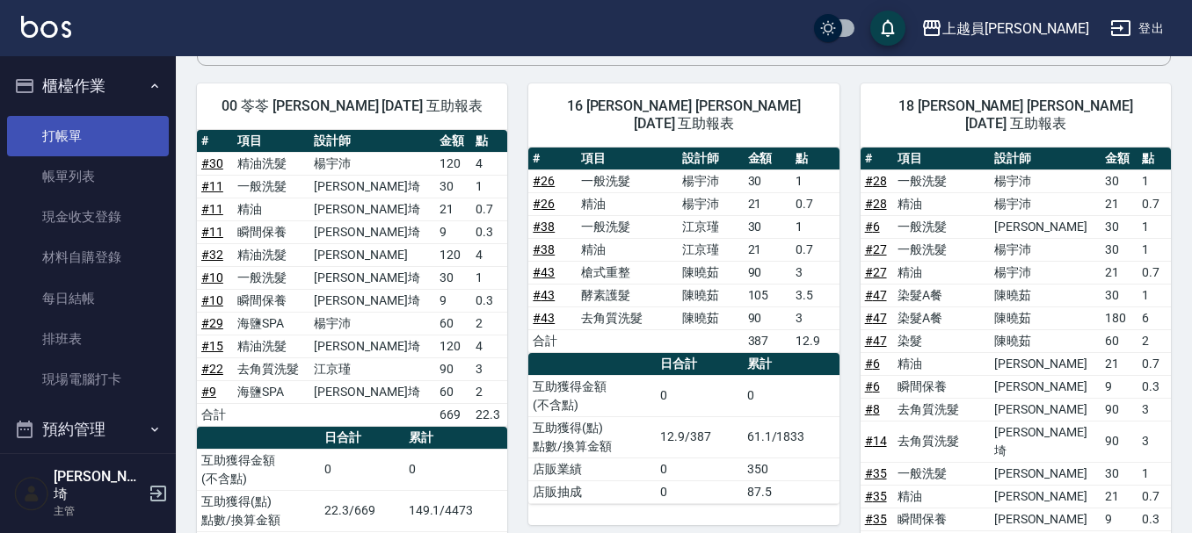
click at [98, 141] on link "打帳單" at bounding box center [88, 136] width 162 height 40
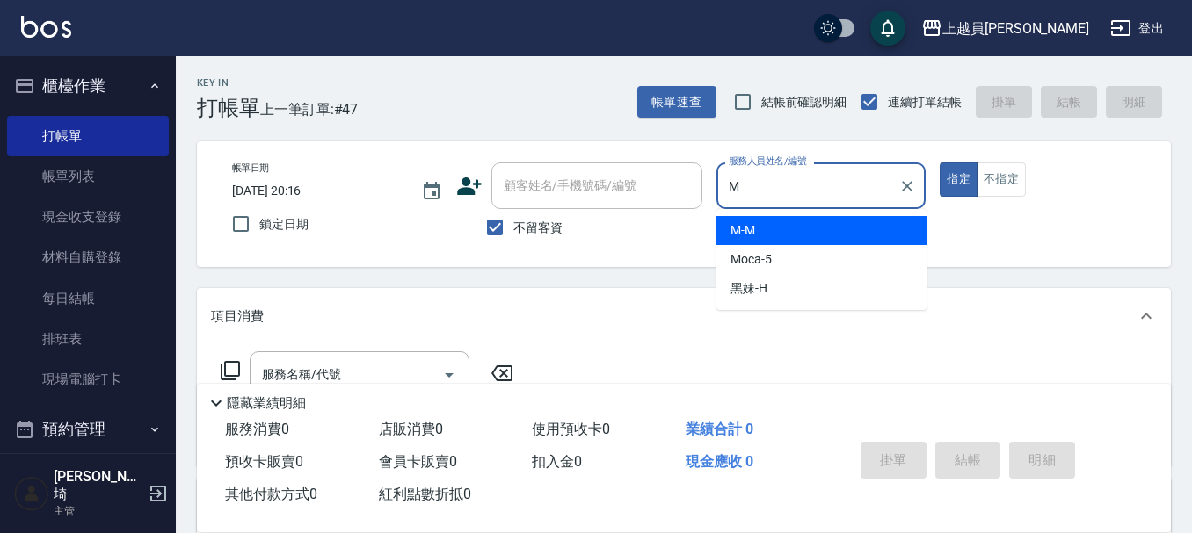
type input "M-M"
type button "true"
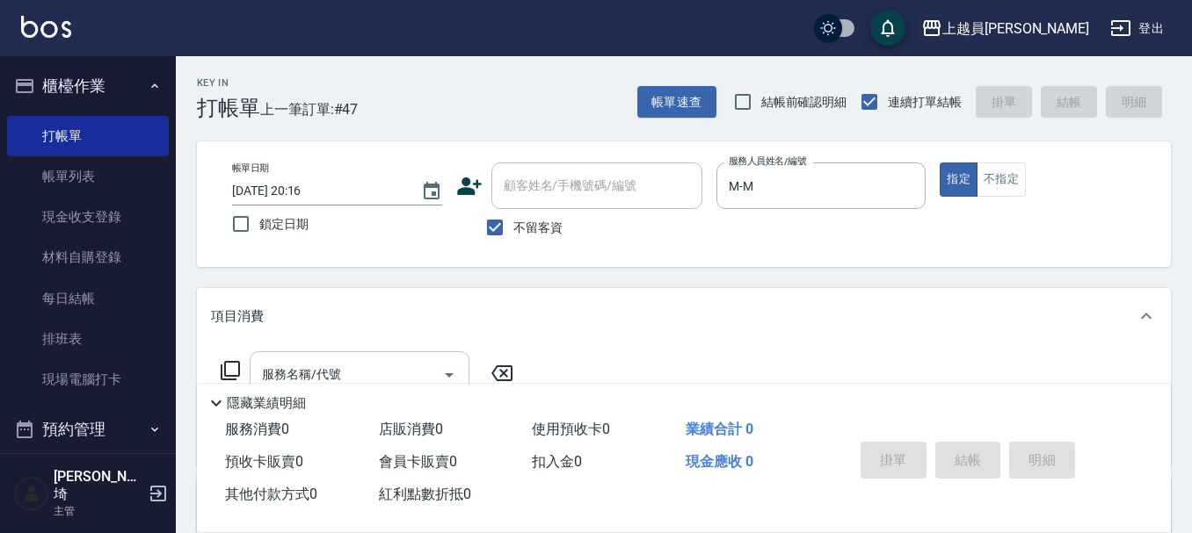
click at [334, 362] on input "服務名稱/代號" at bounding box center [346, 374] width 178 height 31
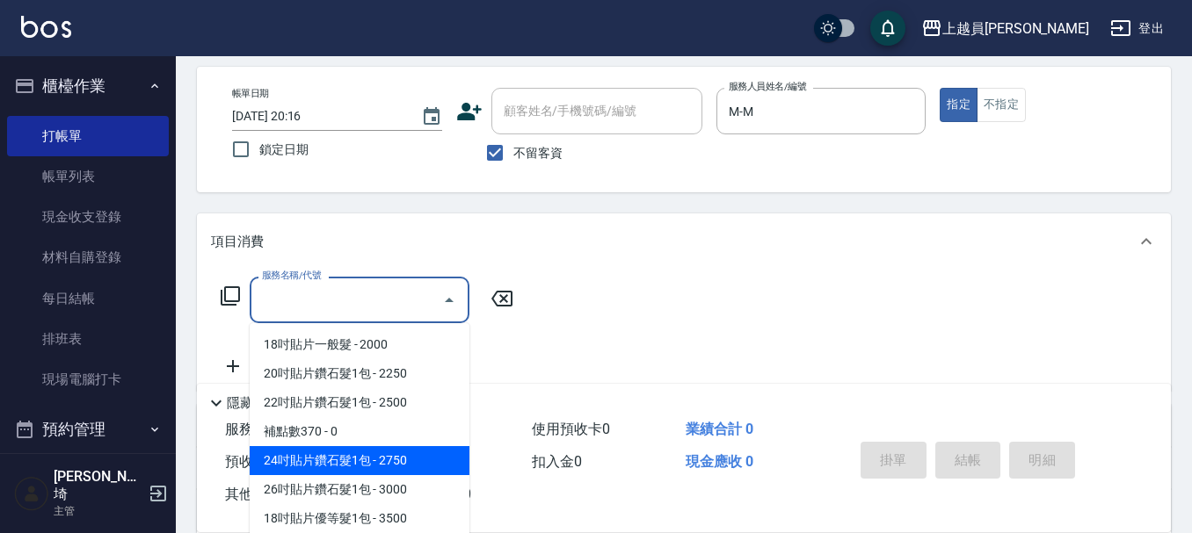
scroll to position [176, 0]
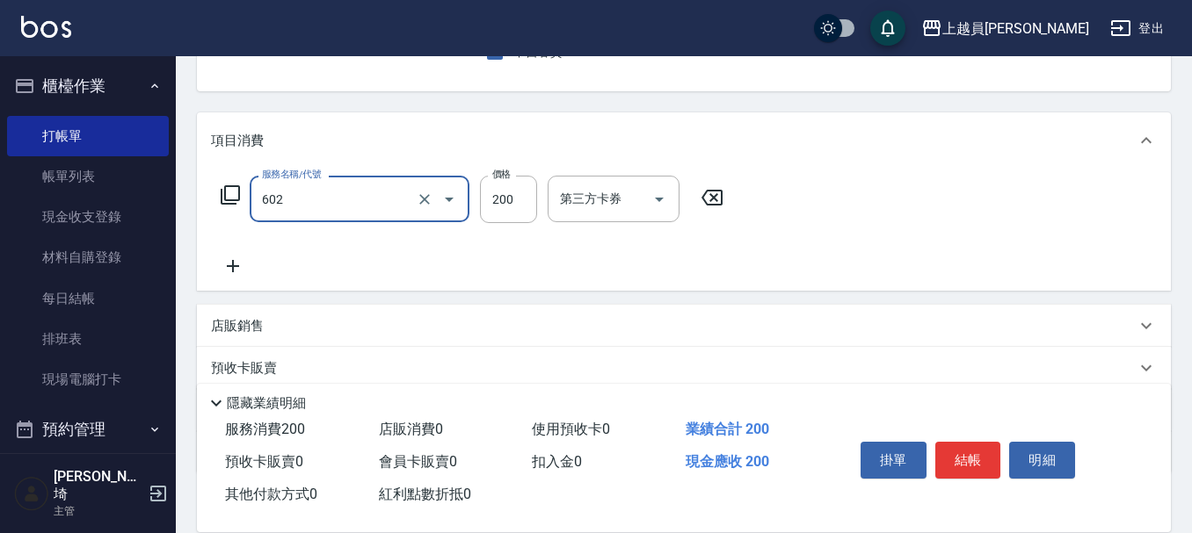
type input "一般洗髮(602)"
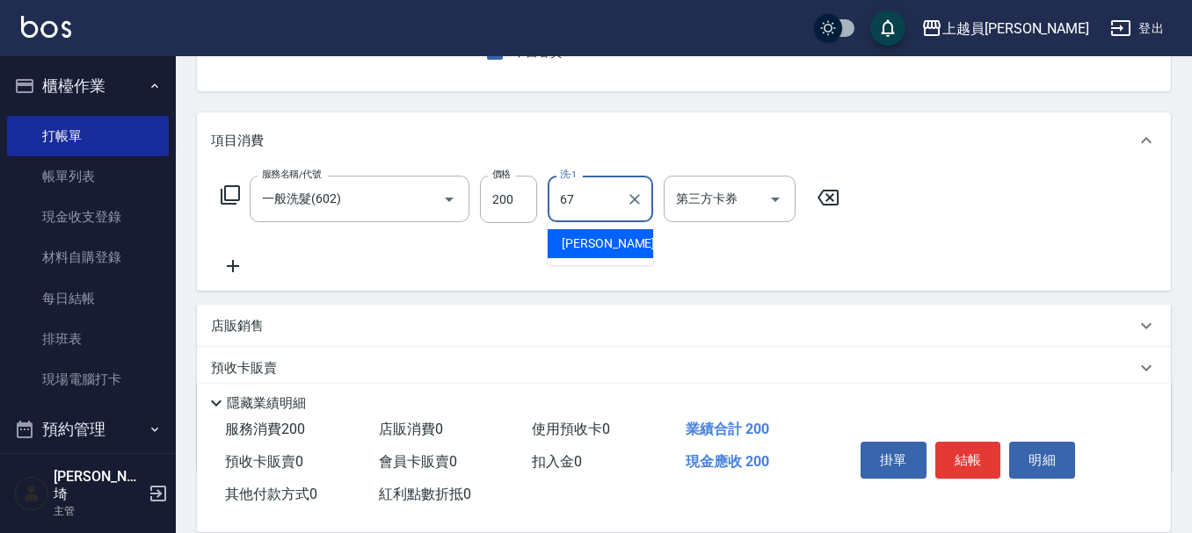
type input "[PERSON_NAME]-67"
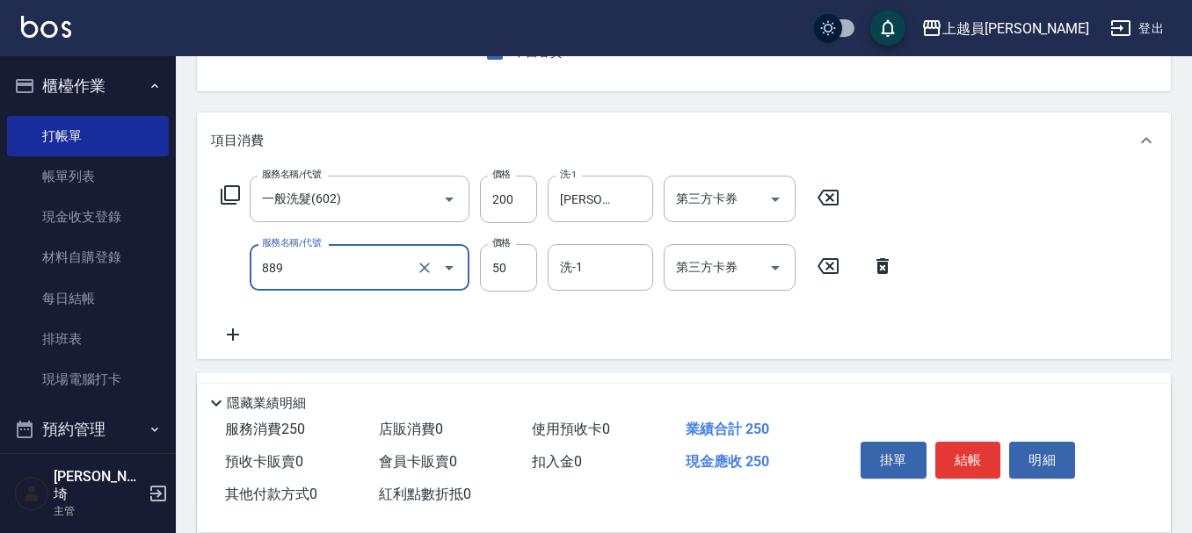
type input "精油(889)"
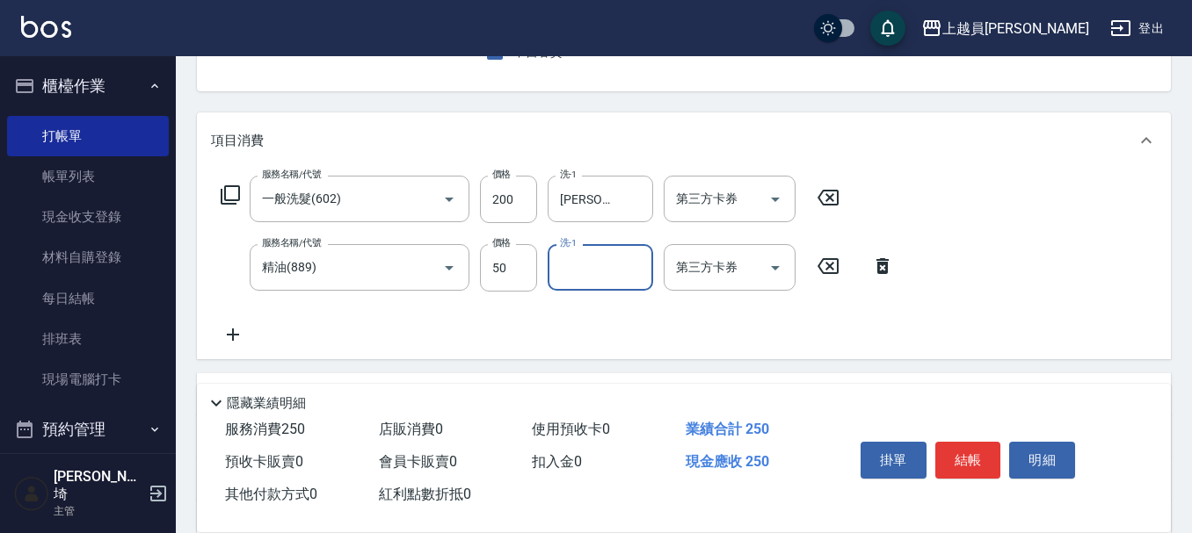
type input "3"
type input "[PERSON_NAME]-67"
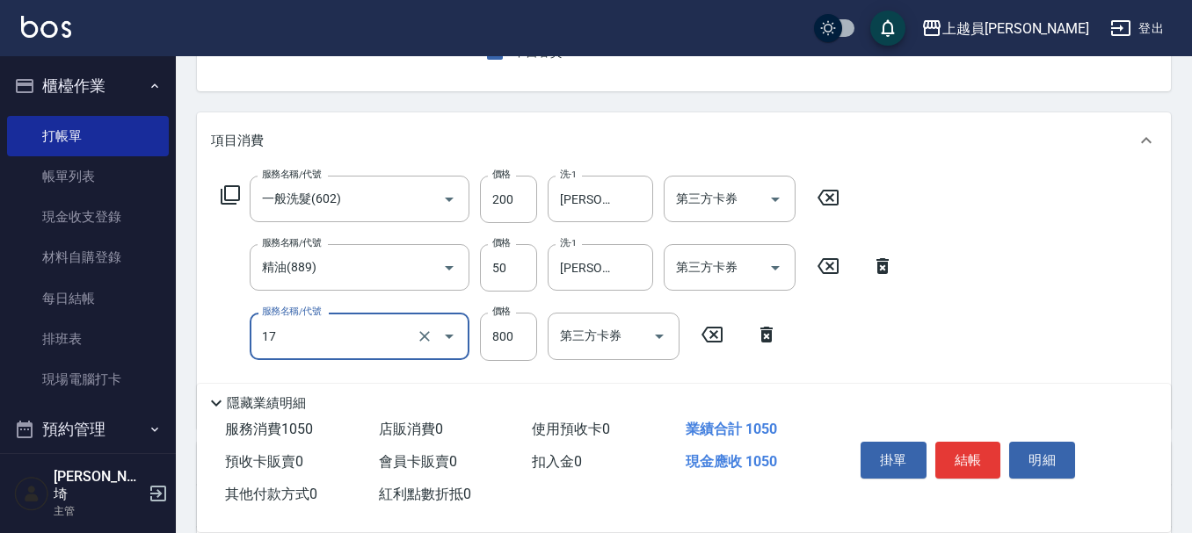
type input "染髮(17)"
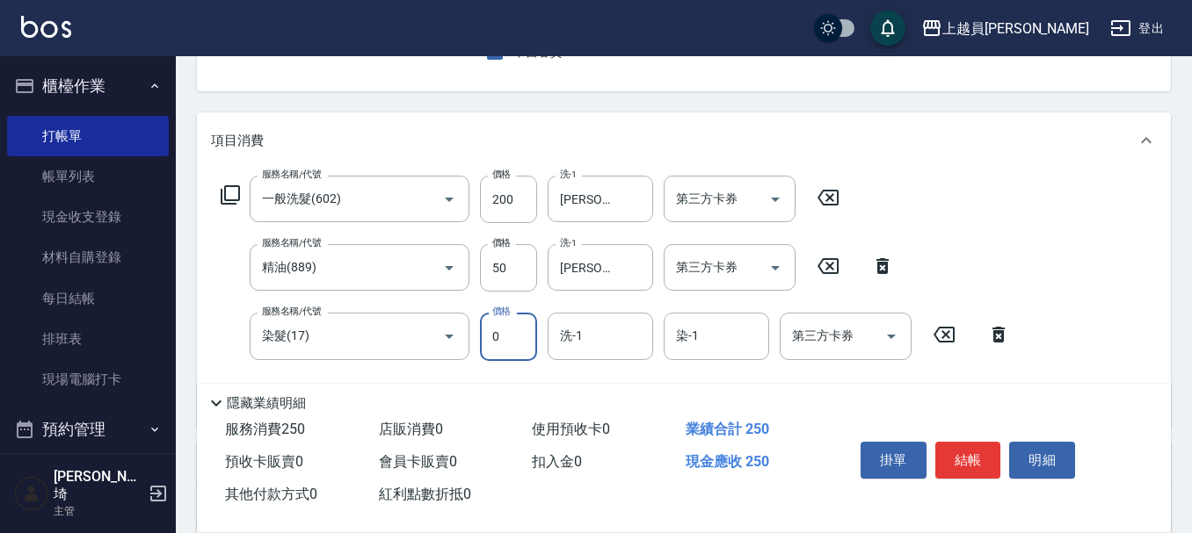
type input "0"
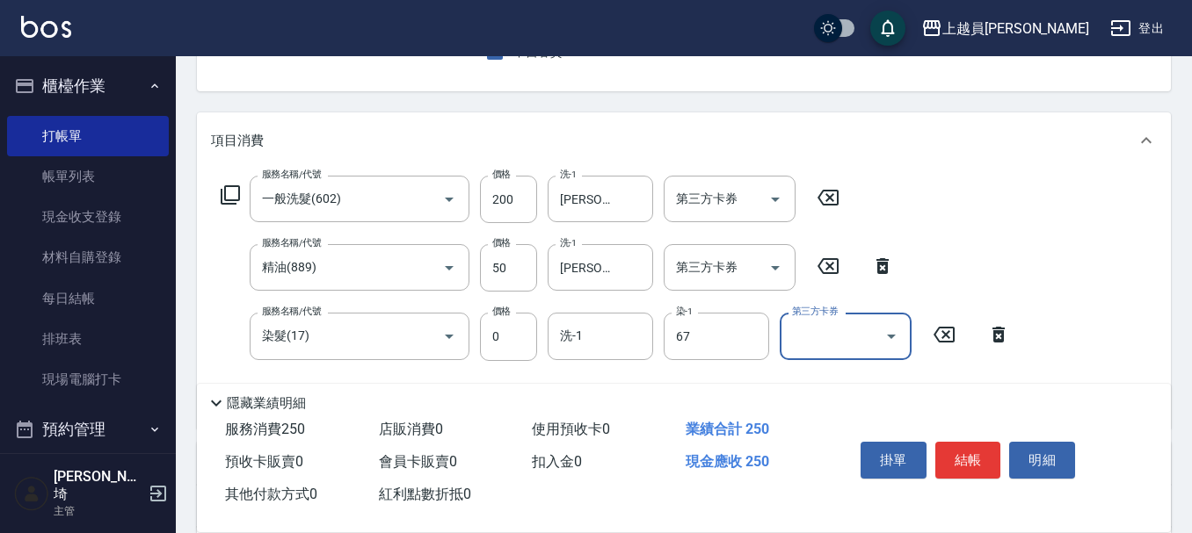
type input "[PERSON_NAME]-67"
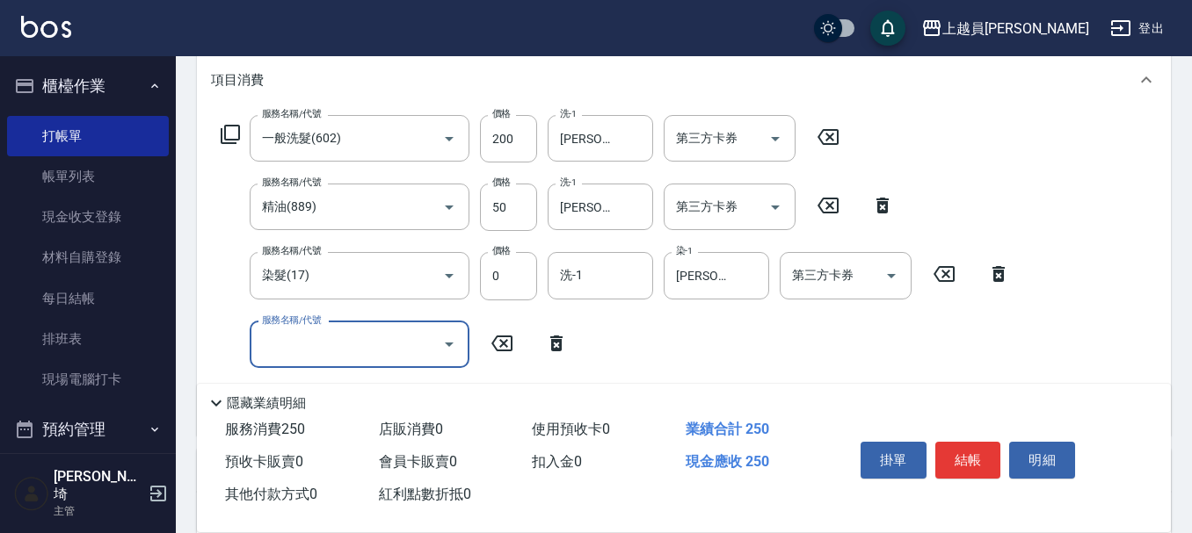
scroll to position [264, 0]
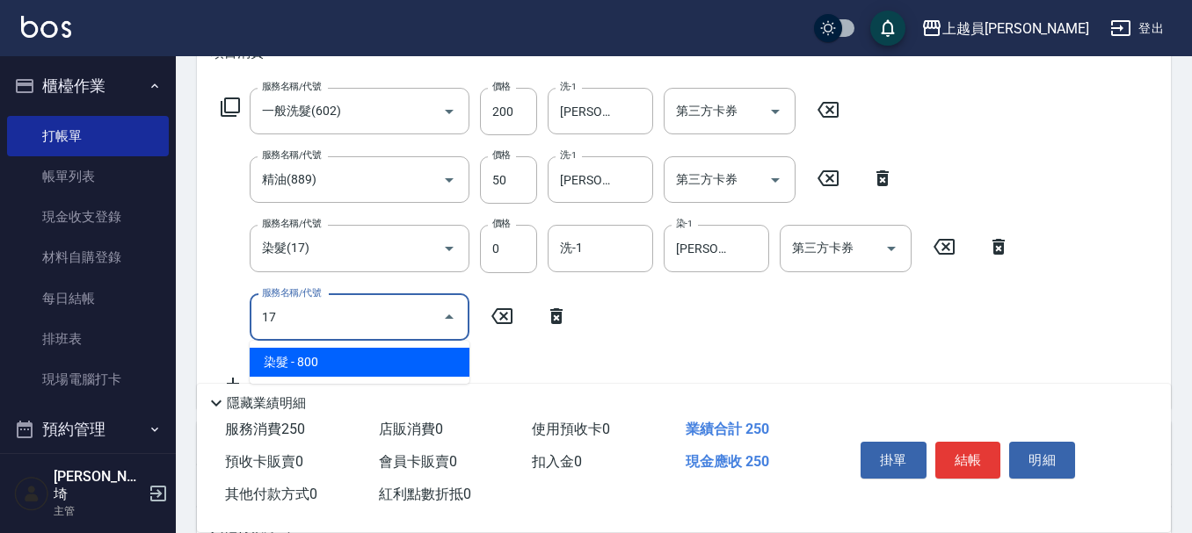
type input "染髮(17)"
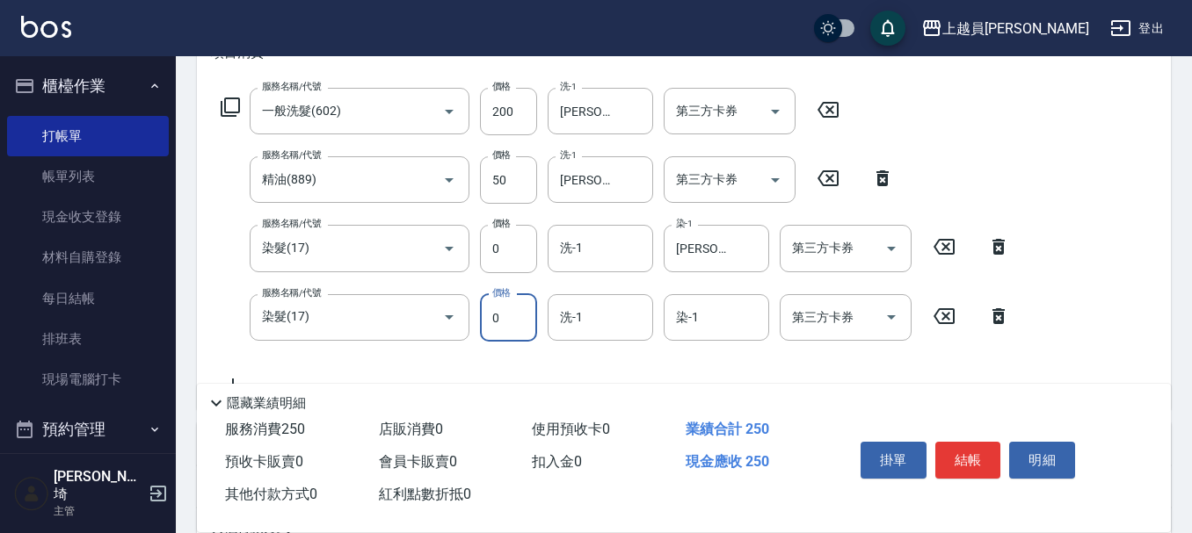
type input "0"
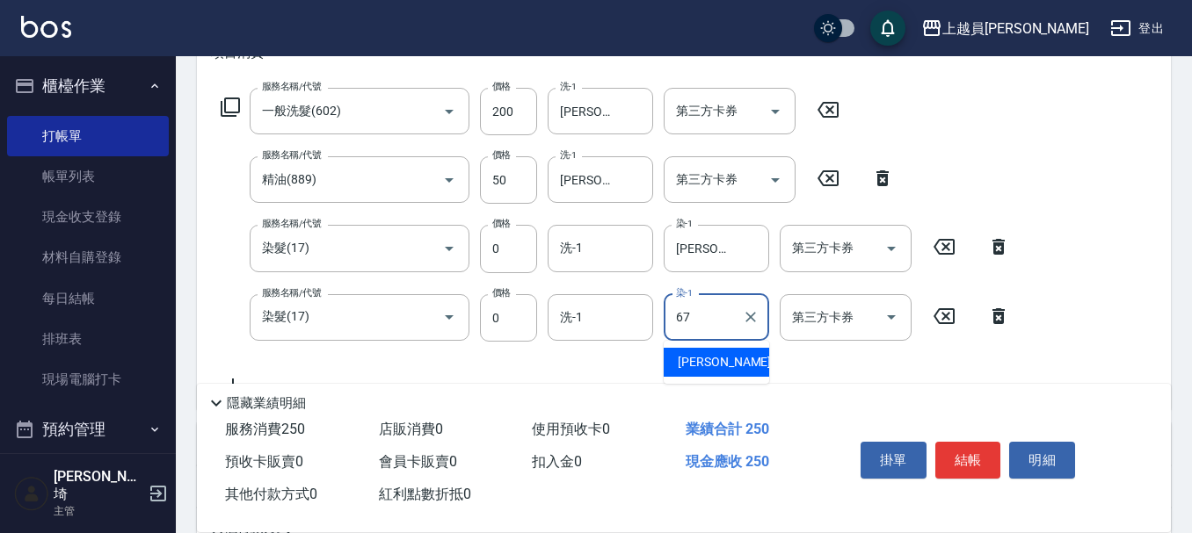
type input "[PERSON_NAME]-67"
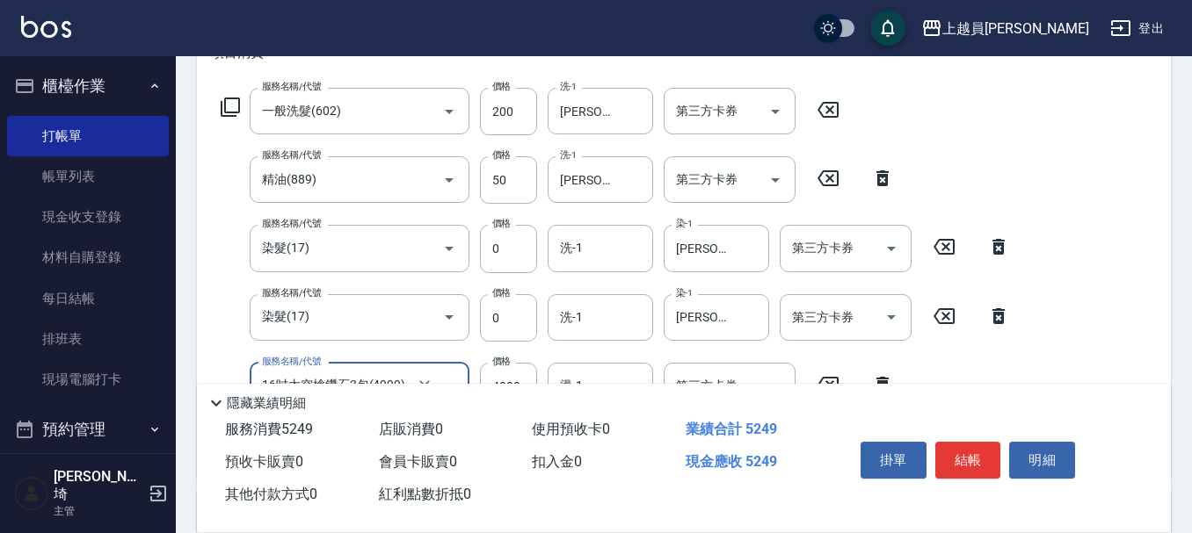
type input "16吋太空槍鑽石3包(4999)"
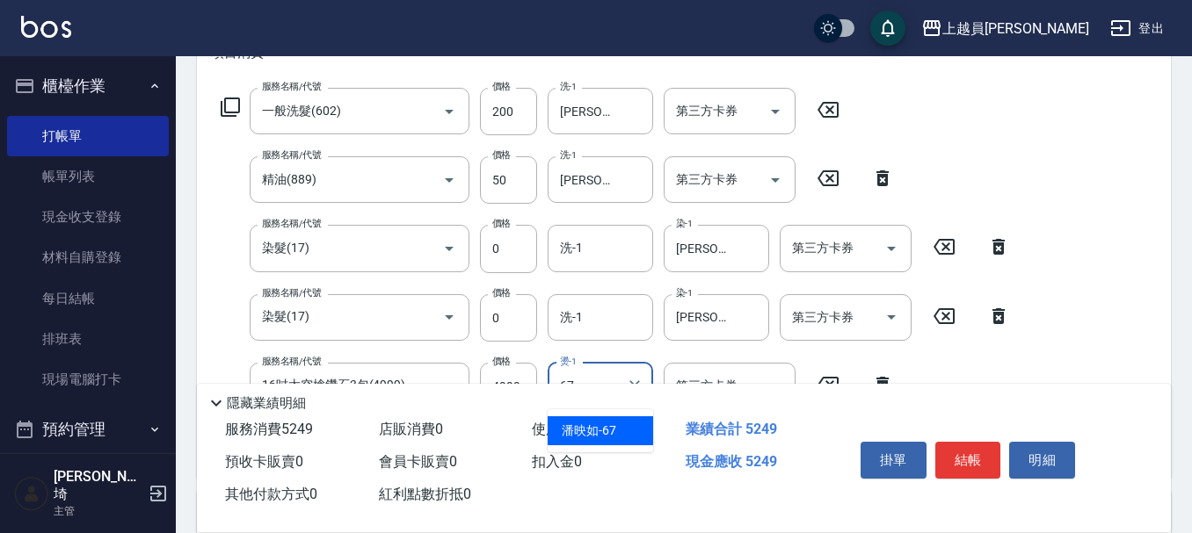
type input "[PERSON_NAME]-67"
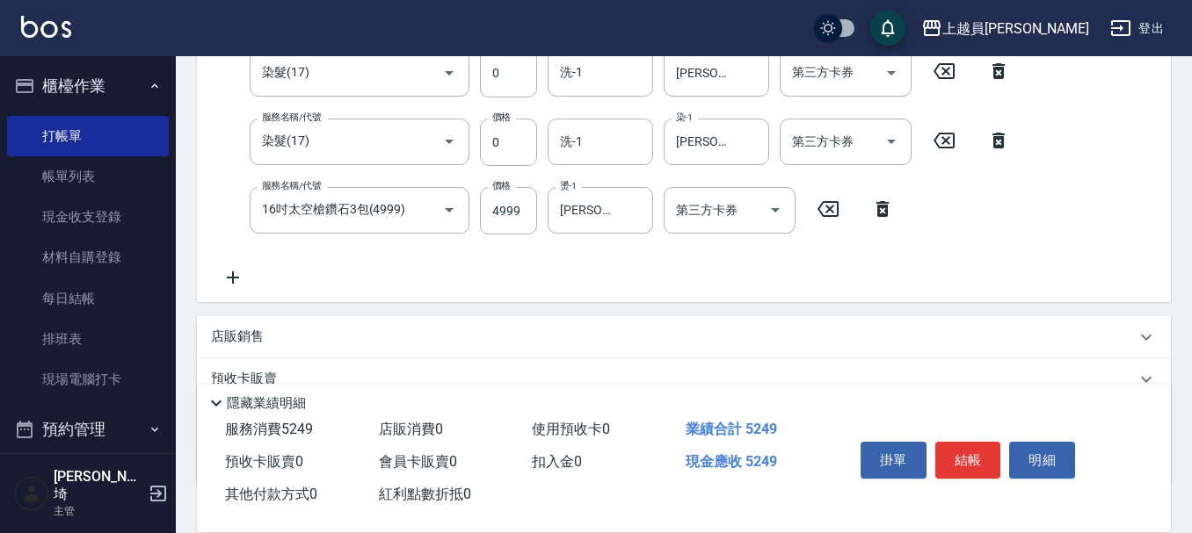
click at [243, 282] on icon at bounding box center [233, 277] width 44 height 21
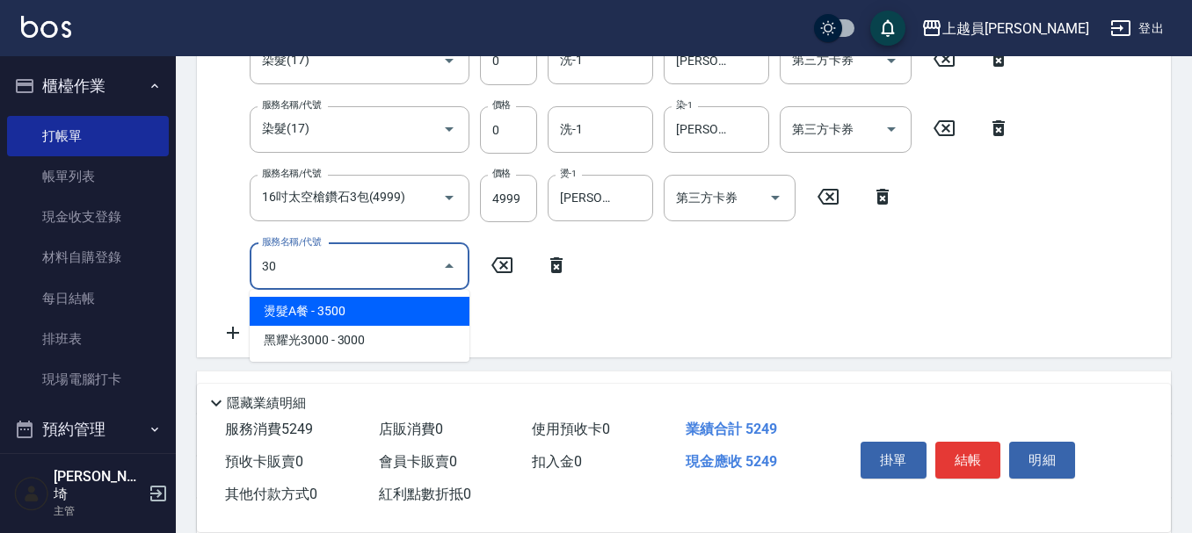
type input "3"
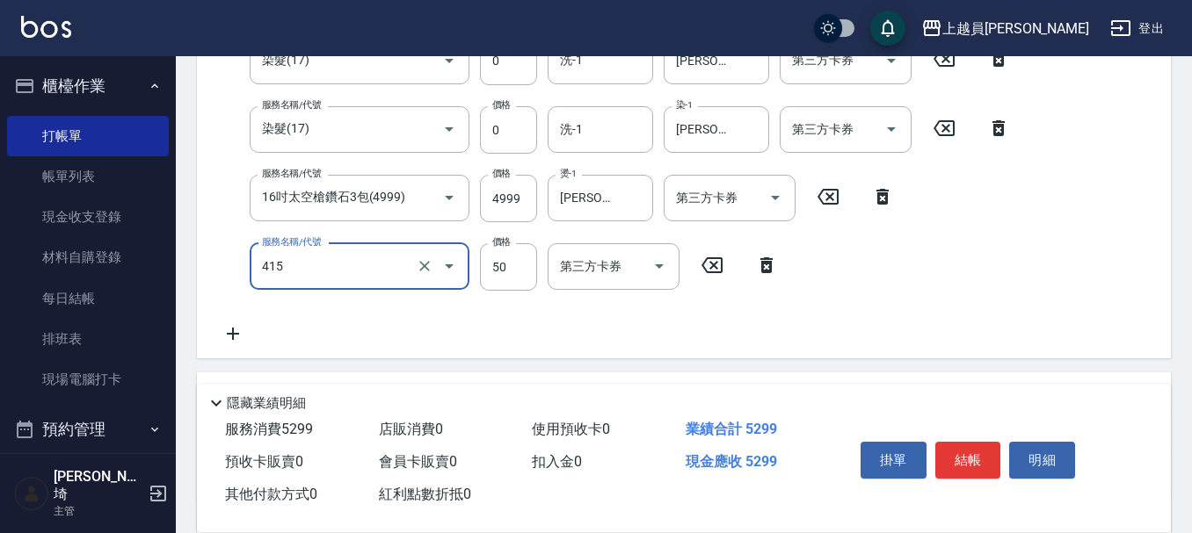
type input "瞬間保養(415)"
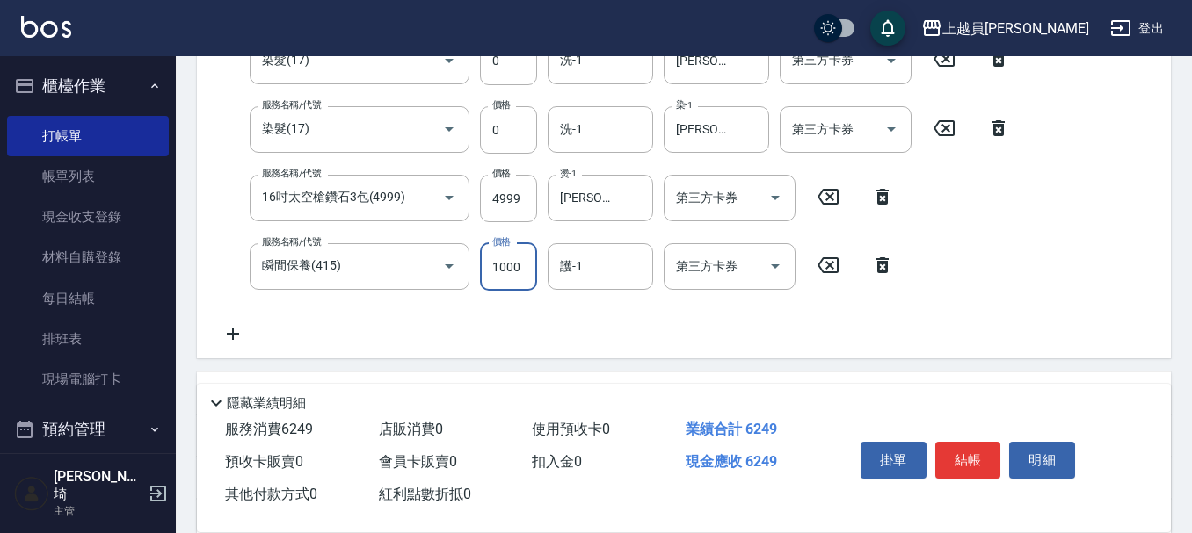
type input "1000"
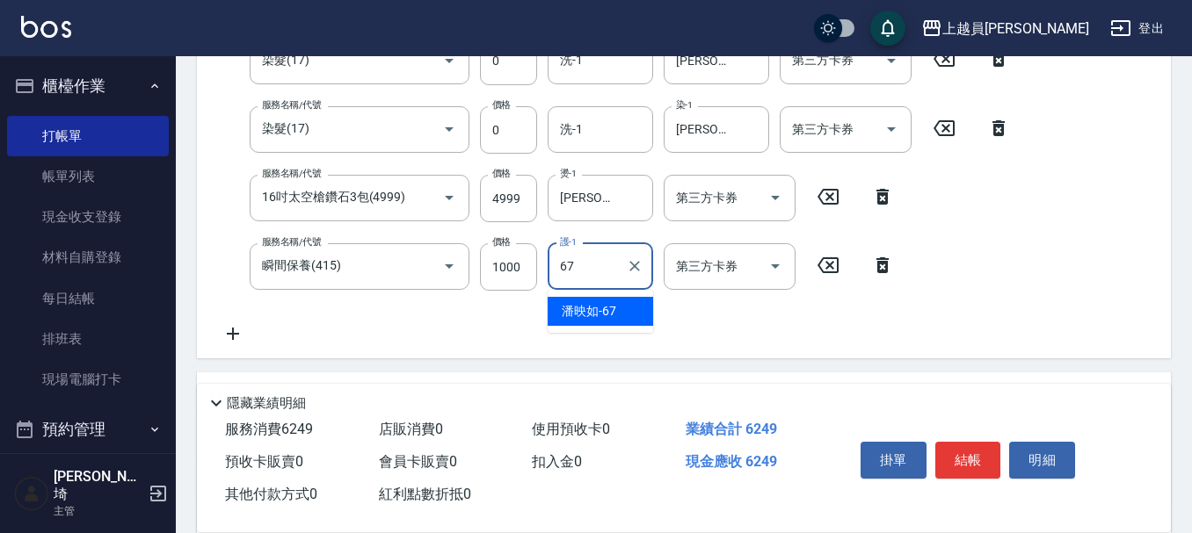
type input "[PERSON_NAME]-67"
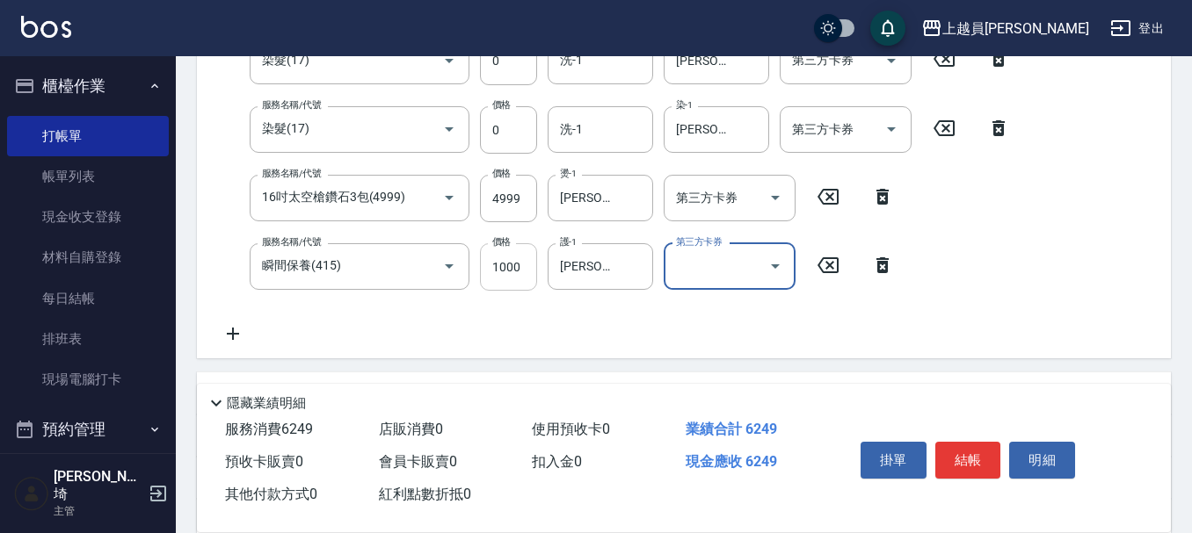
click at [532, 273] on input "1000" at bounding box center [508, 266] width 57 height 47
type input "100"
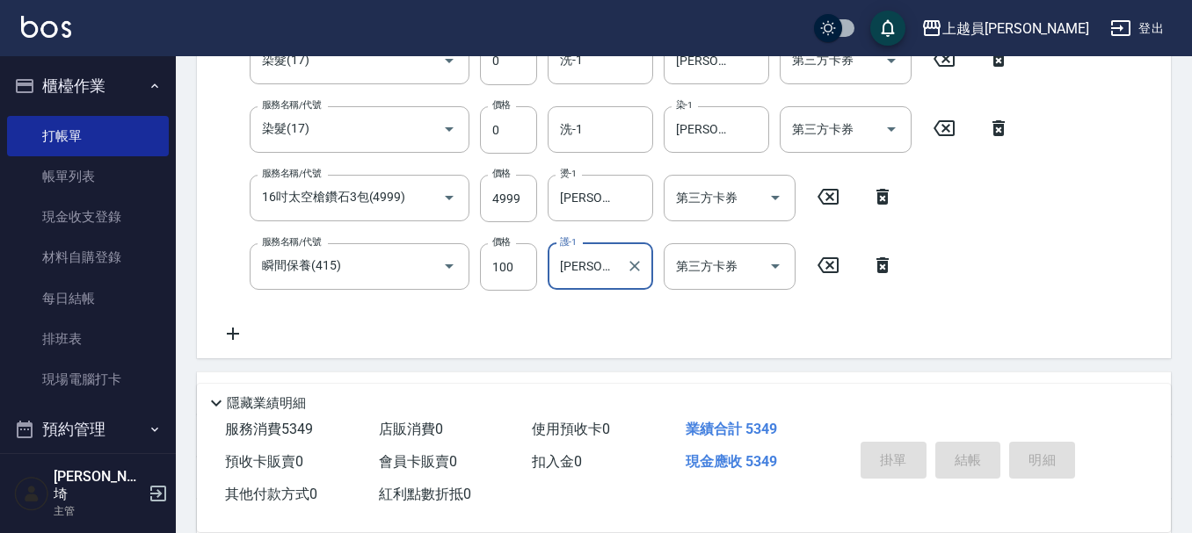
type input "[DATE] 20:21"
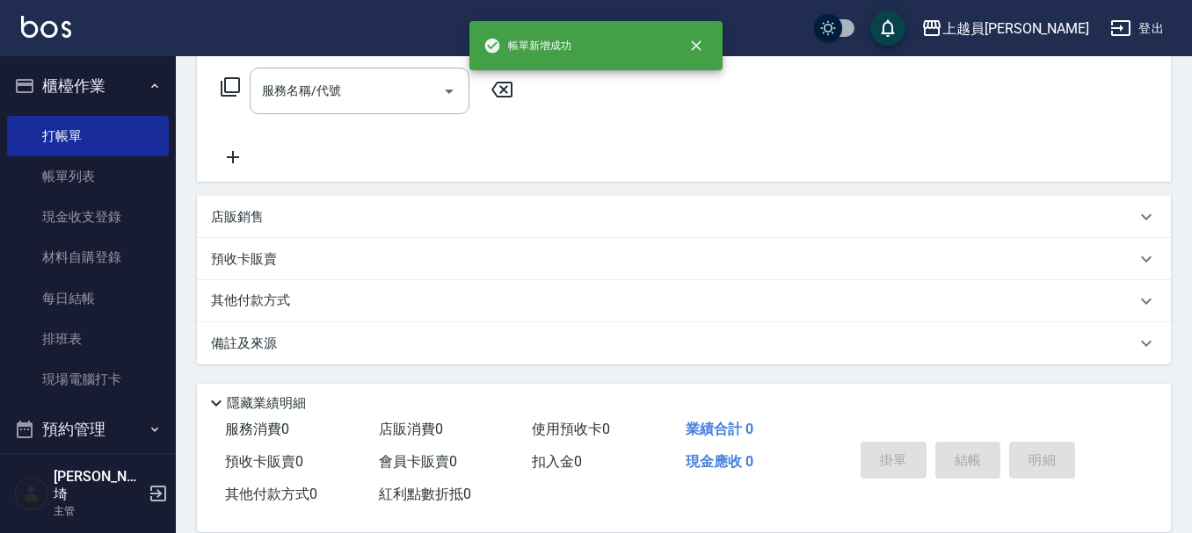
scroll to position [0, 0]
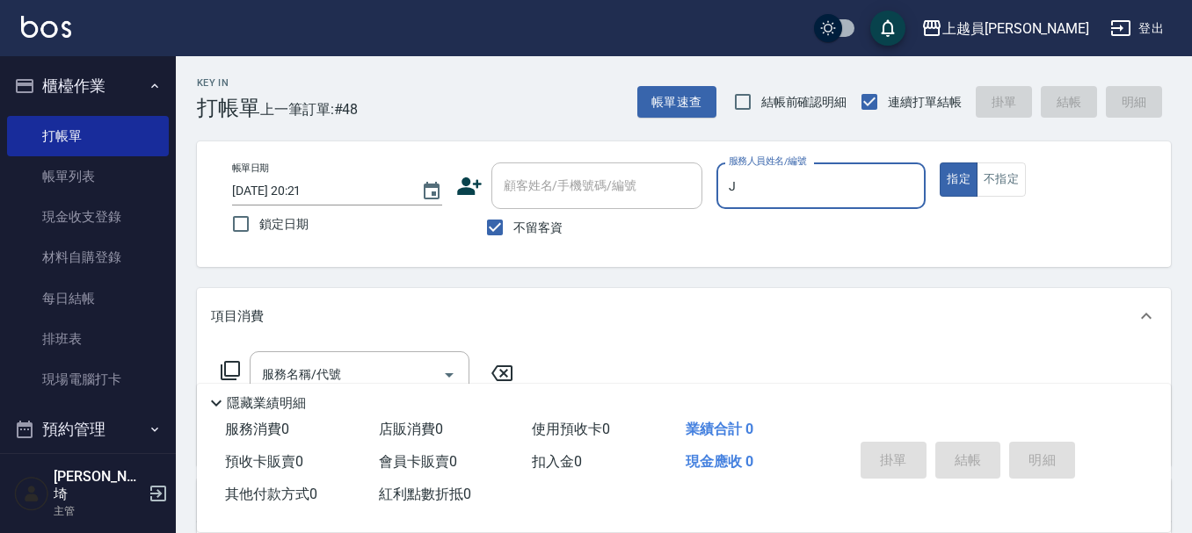
type input "[PERSON_NAME]"
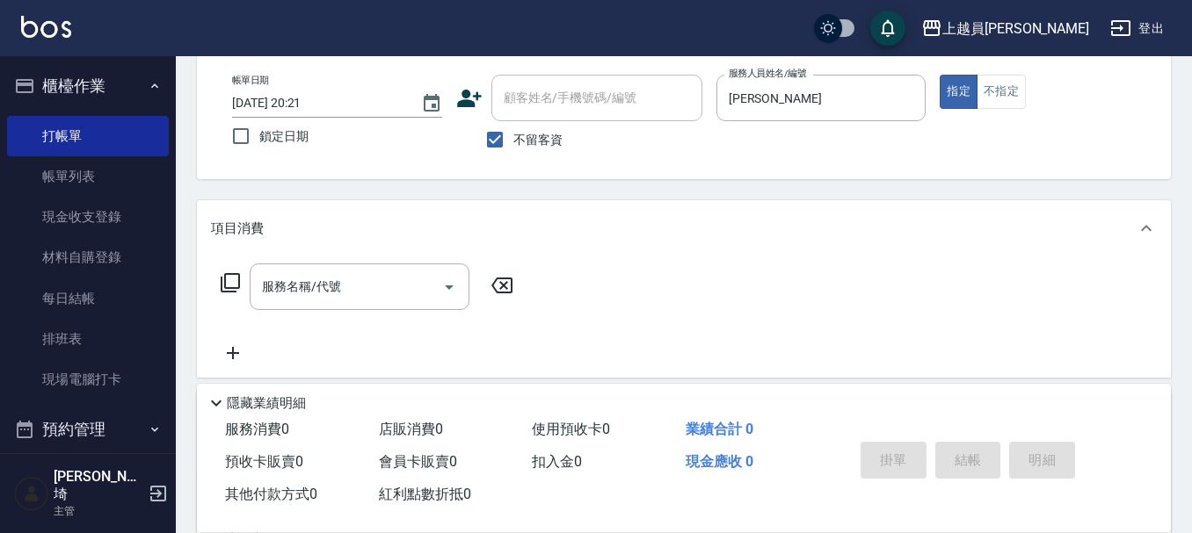
click at [1018, 72] on div "帳單日期 [DATE] 20:21 鎖定日期 顧客姓名/手機號碼/編號 顧客姓名/手機號碼/編號 不留客資 服務人員姓名/編號 [PERSON_NAME]-J…" at bounding box center [684, 117] width 974 height 126
click at [998, 86] on button "不指定" at bounding box center [1000, 92] width 49 height 34
click at [377, 262] on div "服務名稱/代號 服務名稱/代號" at bounding box center [684, 317] width 974 height 121
click at [377, 272] on input "服務名稱/代號" at bounding box center [346, 287] width 178 height 31
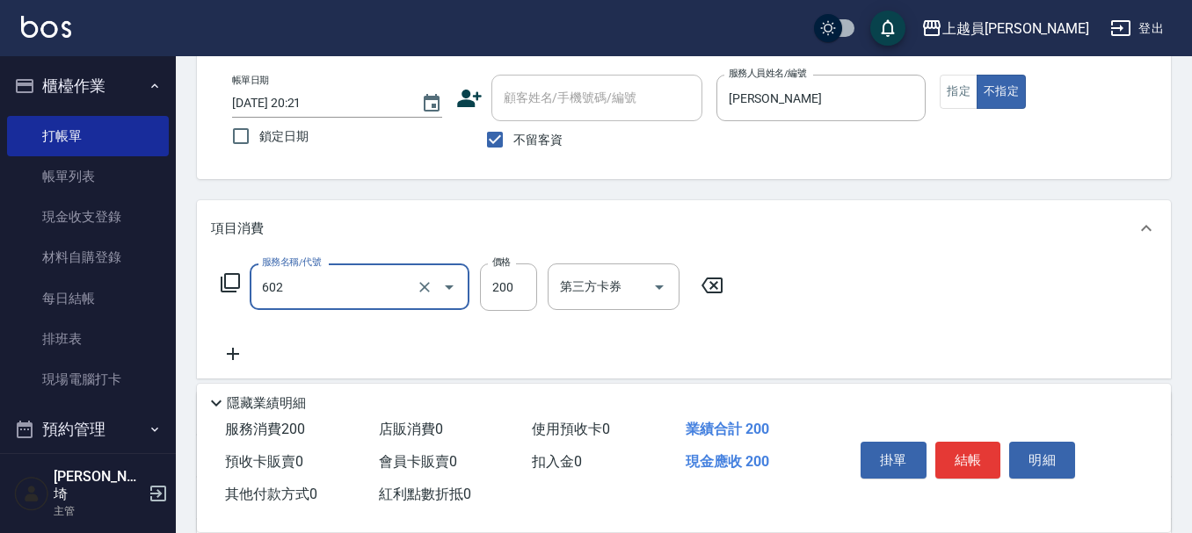
type input "一般洗髮(602)"
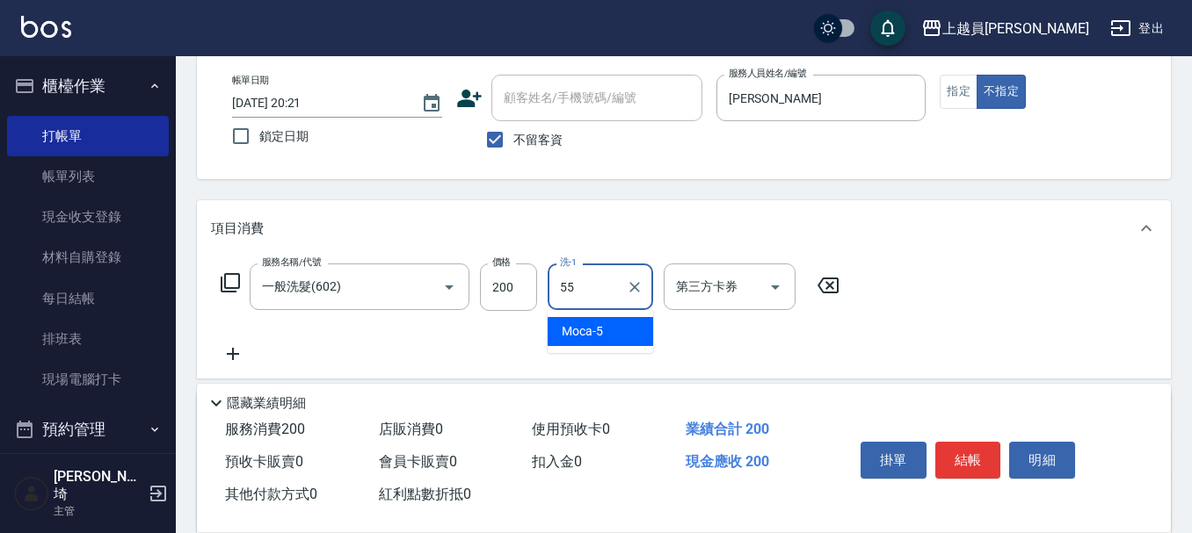
type input "妞妞-55"
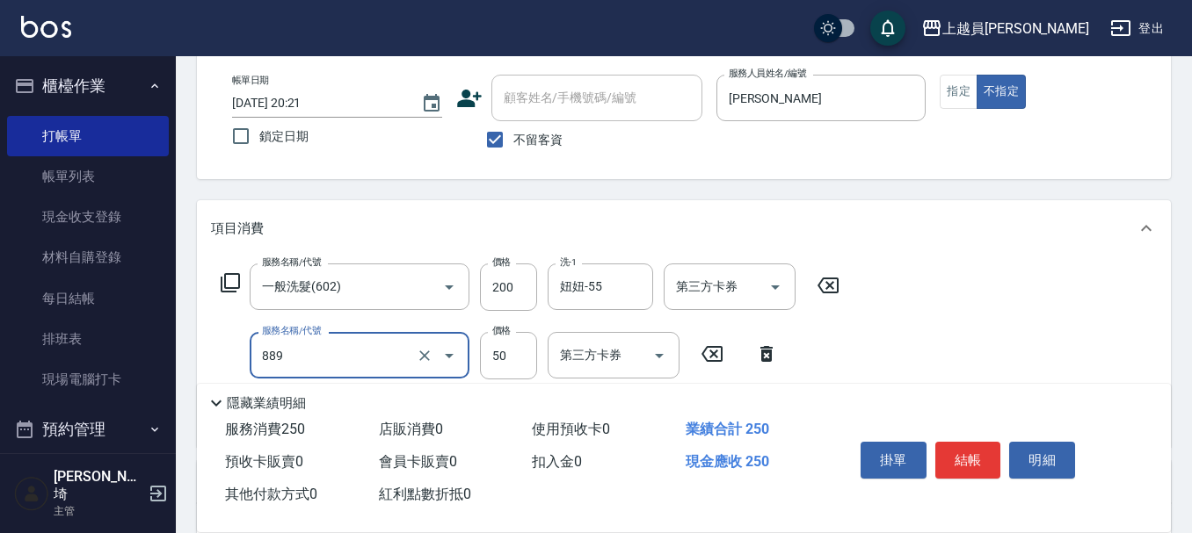
type input "精油(889)"
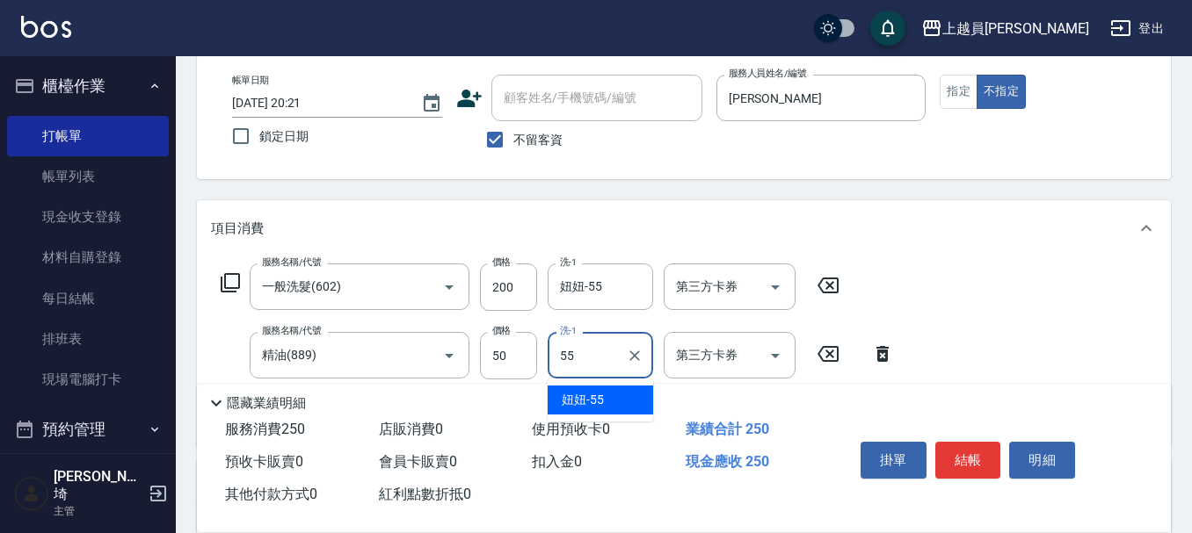
type input "妞妞-55"
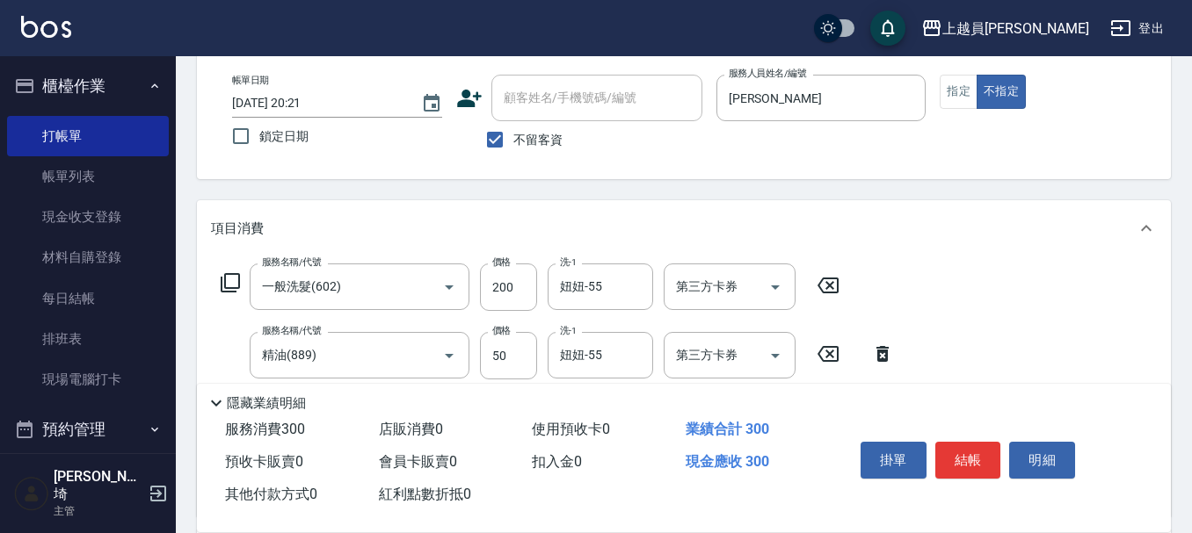
type input "瞬間保養(415)"
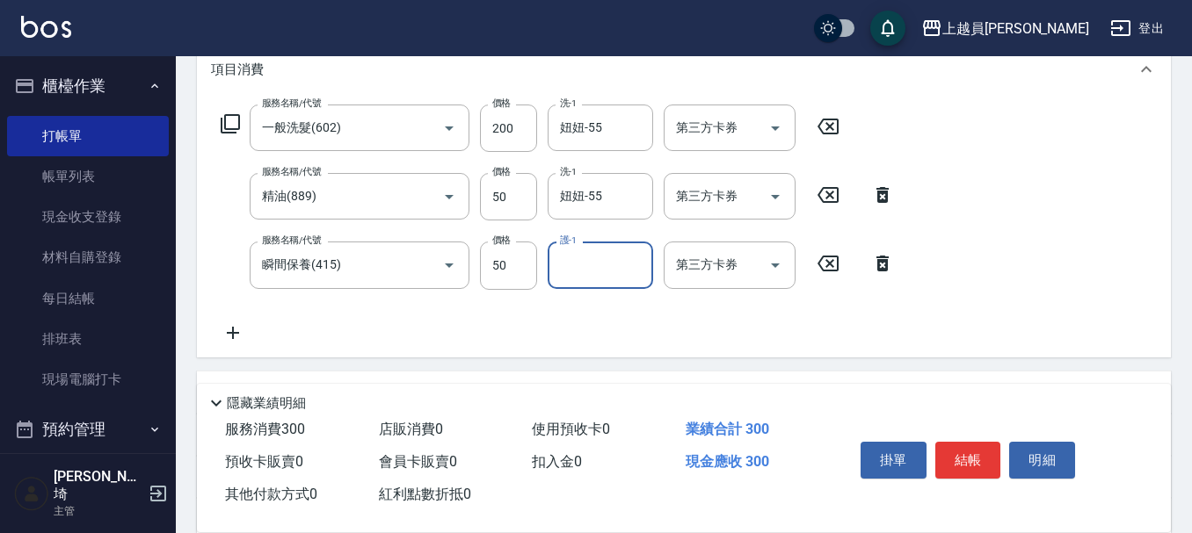
scroll to position [264, 0]
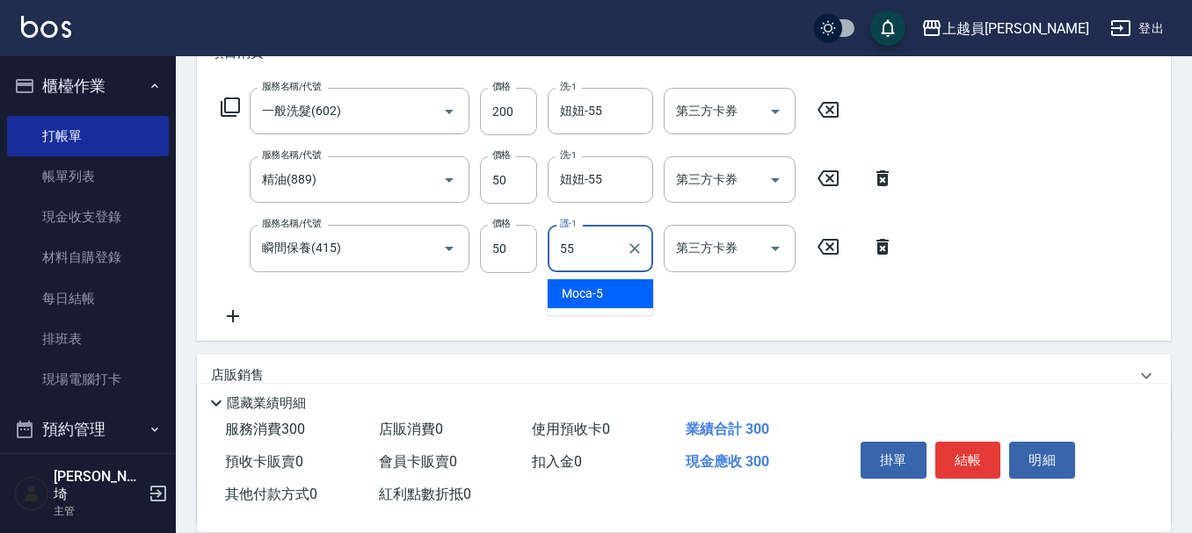
type input "妞妞-55"
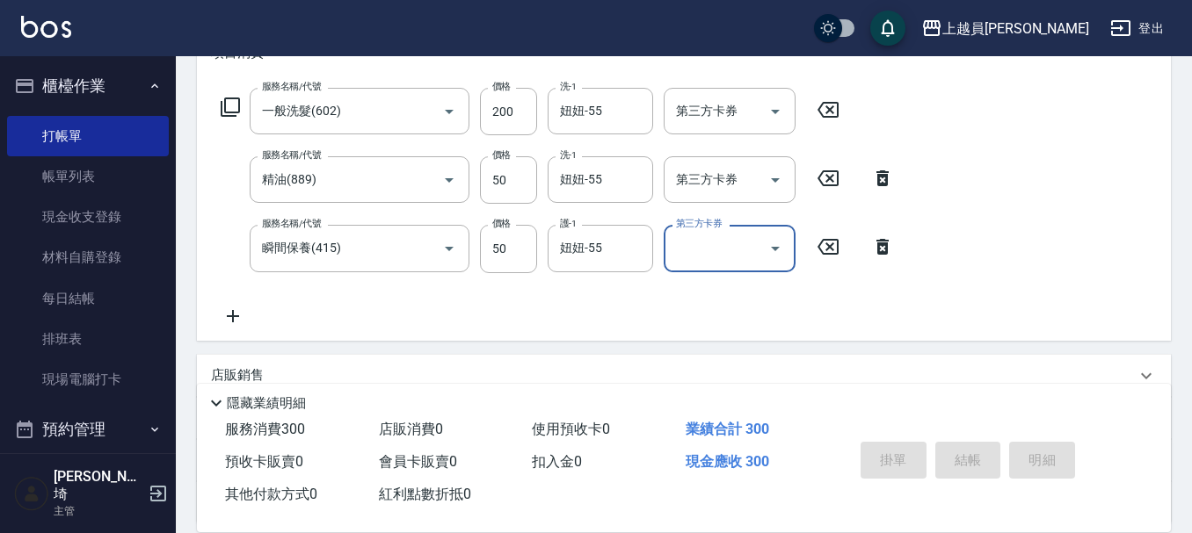
type input "[DATE] 20:22"
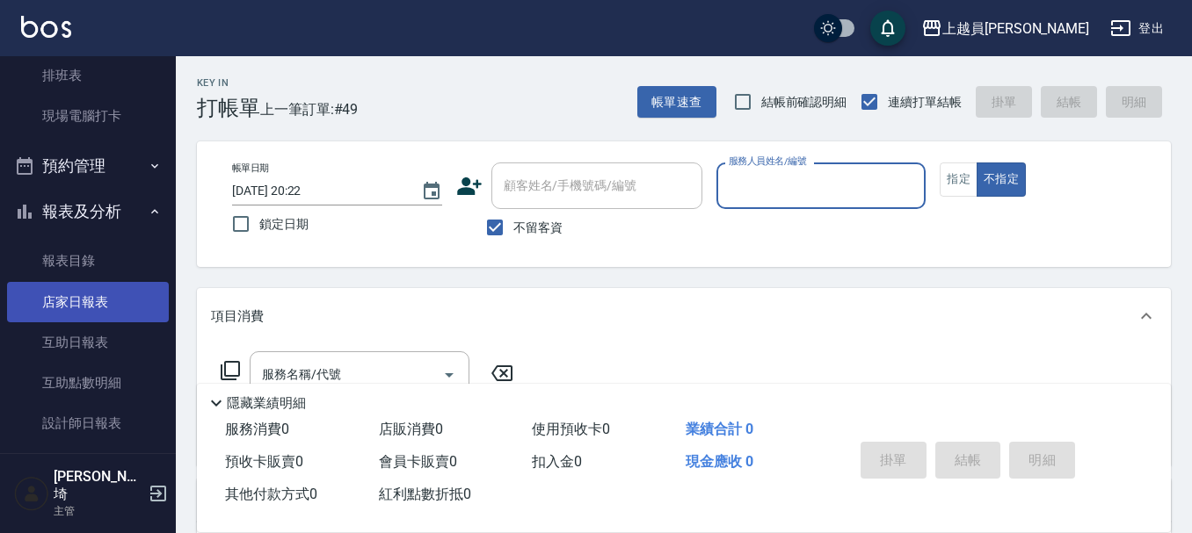
click at [88, 308] on link "店家日報表" at bounding box center [88, 302] width 162 height 40
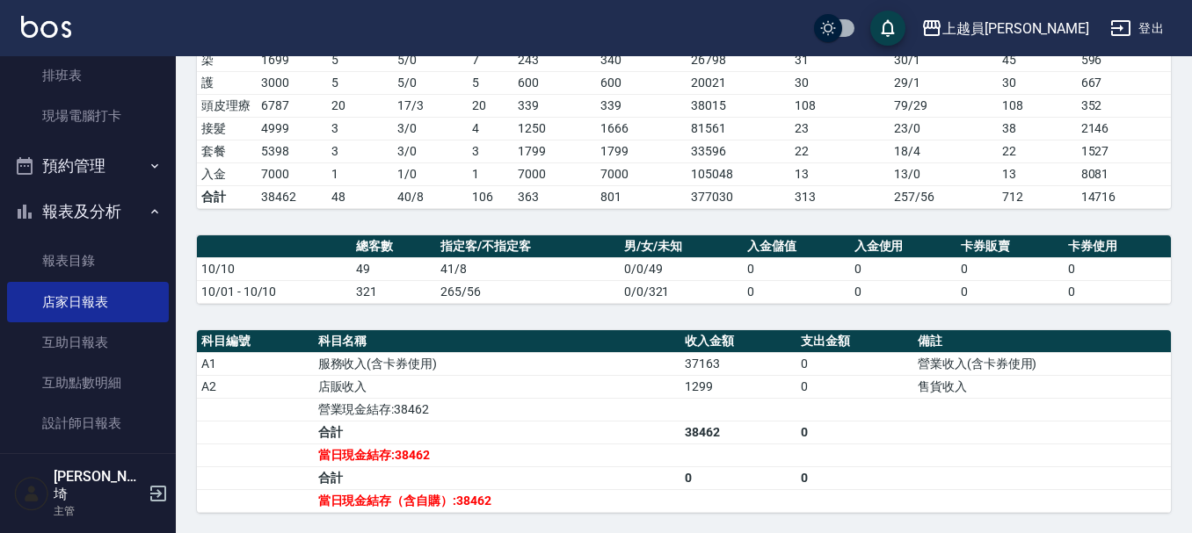
scroll to position [351, 0]
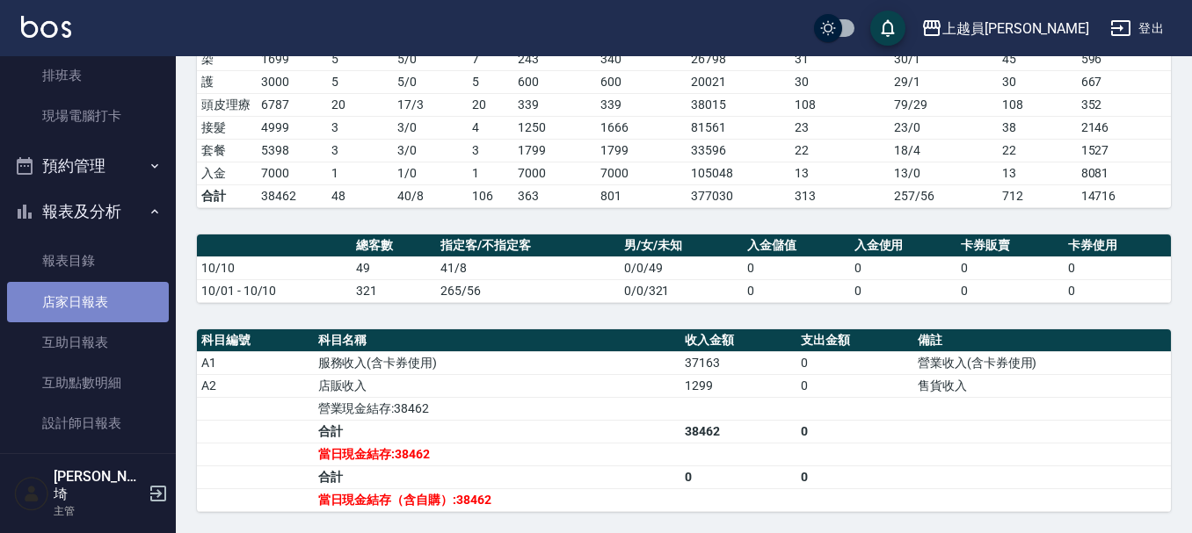
click at [109, 321] on link "店家日報表" at bounding box center [88, 302] width 162 height 40
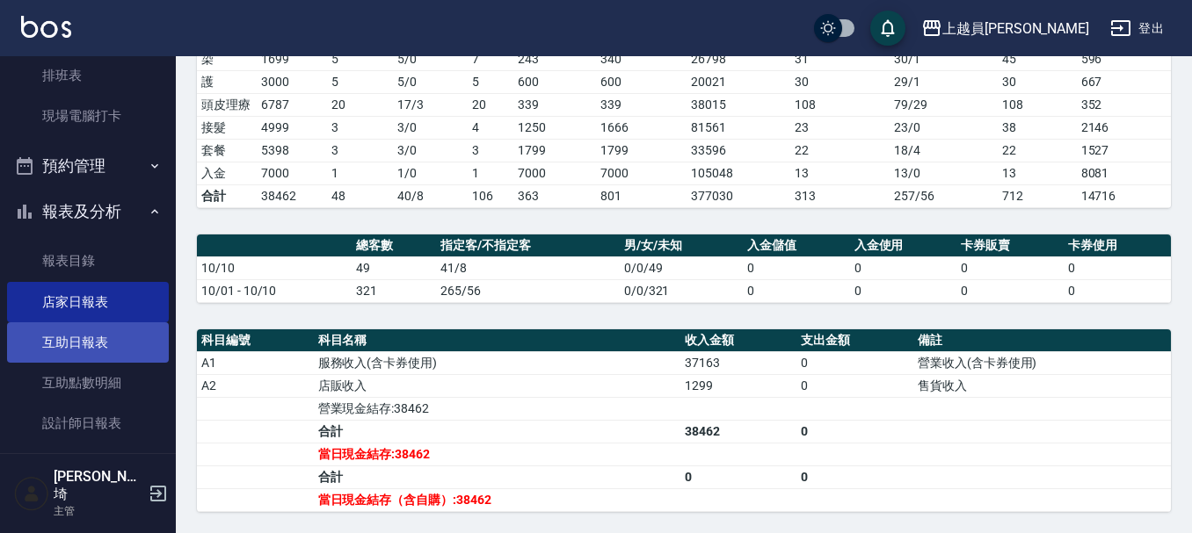
click at [111, 324] on link "互助日報表" at bounding box center [88, 342] width 162 height 40
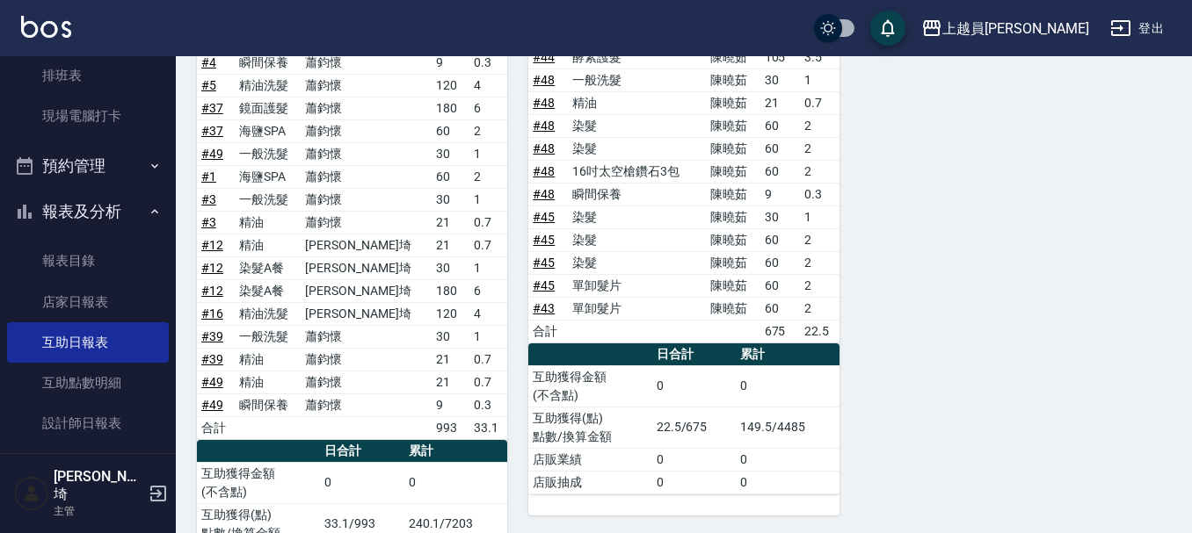
scroll to position [1656, 0]
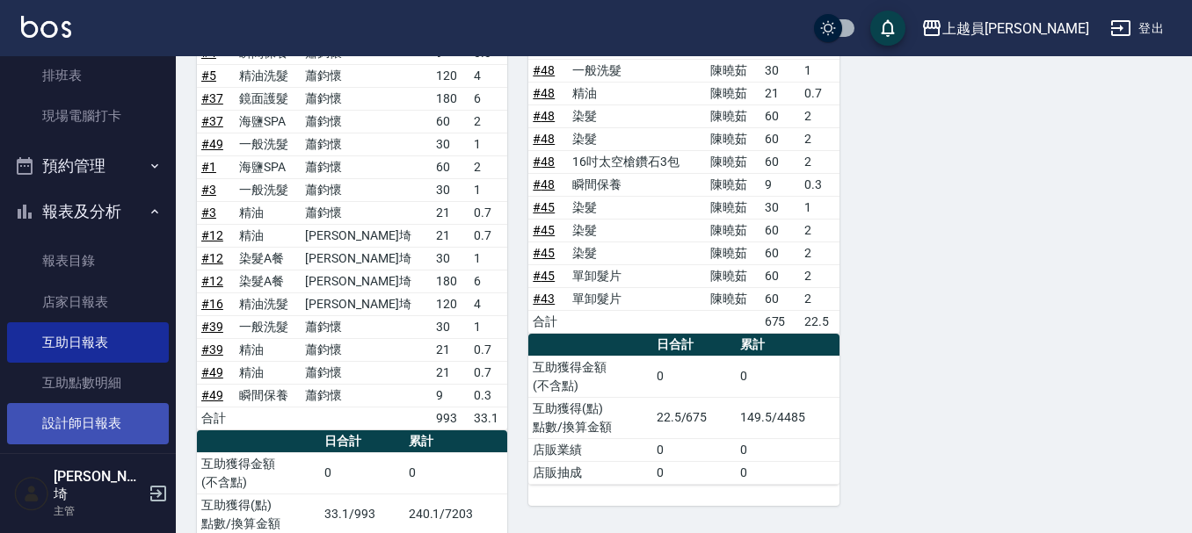
click at [127, 411] on link "設計師日報表" at bounding box center [88, 423] width 162 height 40
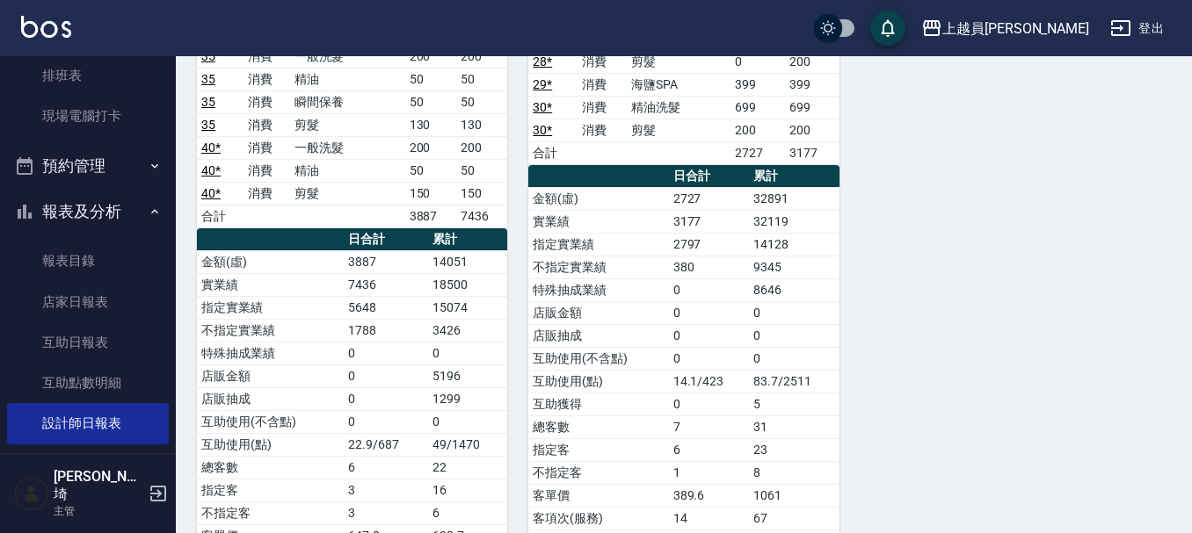
scroll to position [2418, 0]
